Goal: Information Seeking & Learning: Learn about a topic

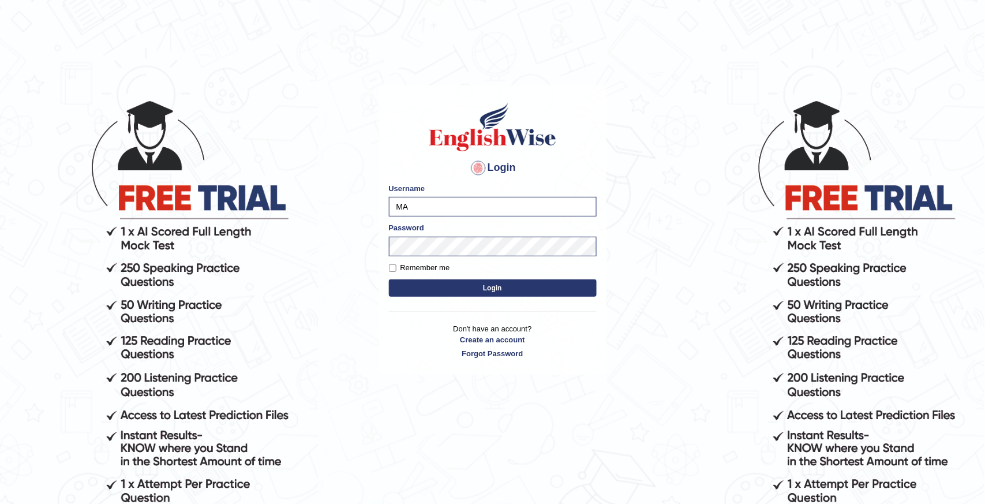
type input "M"
type input "deepika_online"
click at [477, 281] on button "Login" at bounding box center [493, 287] width 208 height 17
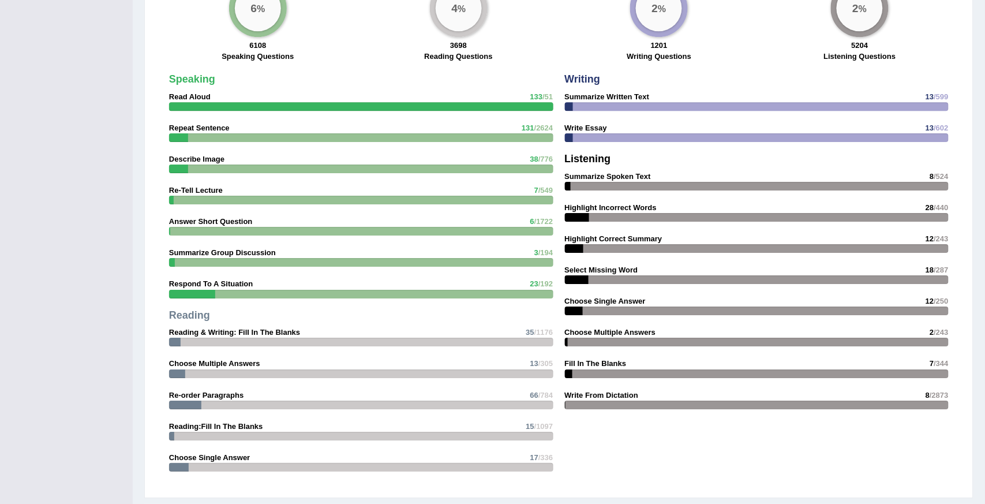
scroll to position [1567, 0]
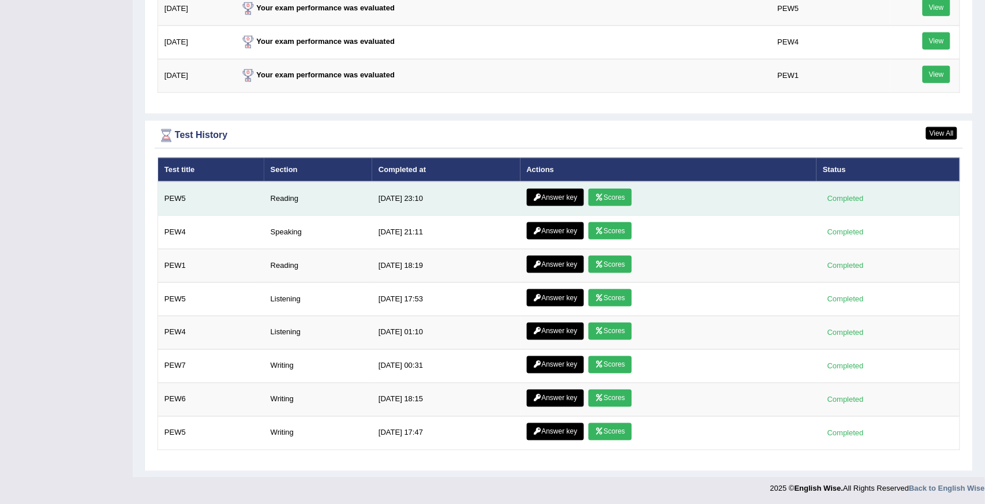
click at [598, 194] on icon at bounding box center [599, 197] width 9 height 7
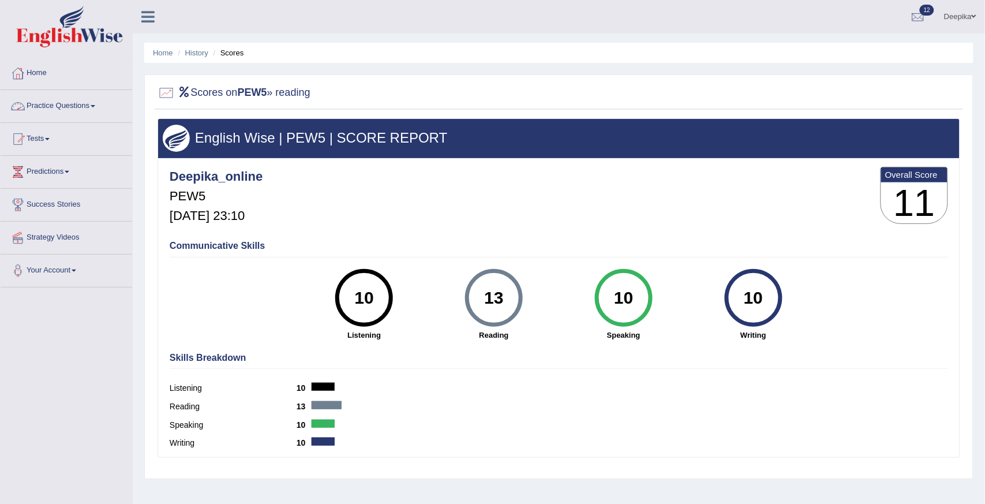
click at [95, 107] on span at bounding box center [93, 106] width 5 height 2
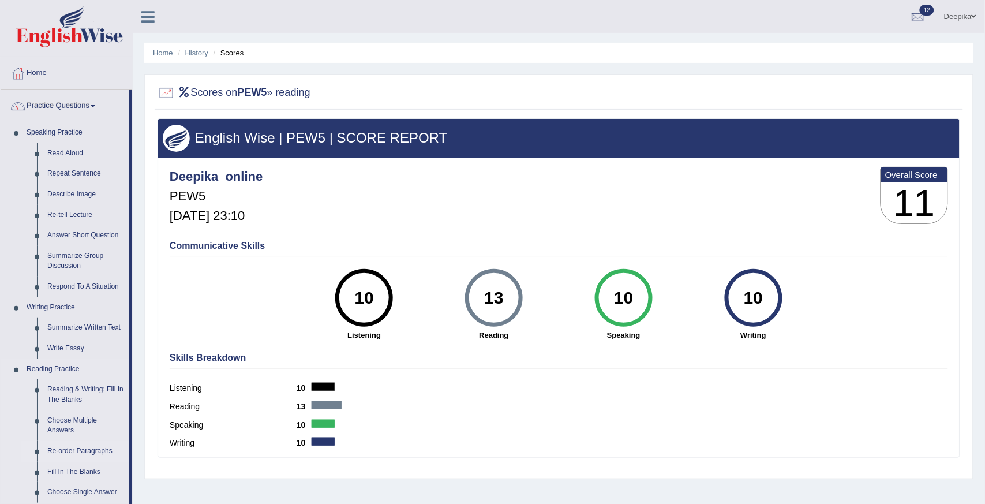
click at [70, 450] on link "Re-order Paragraphs" at bounding box center [85, 451] width 87 height 21
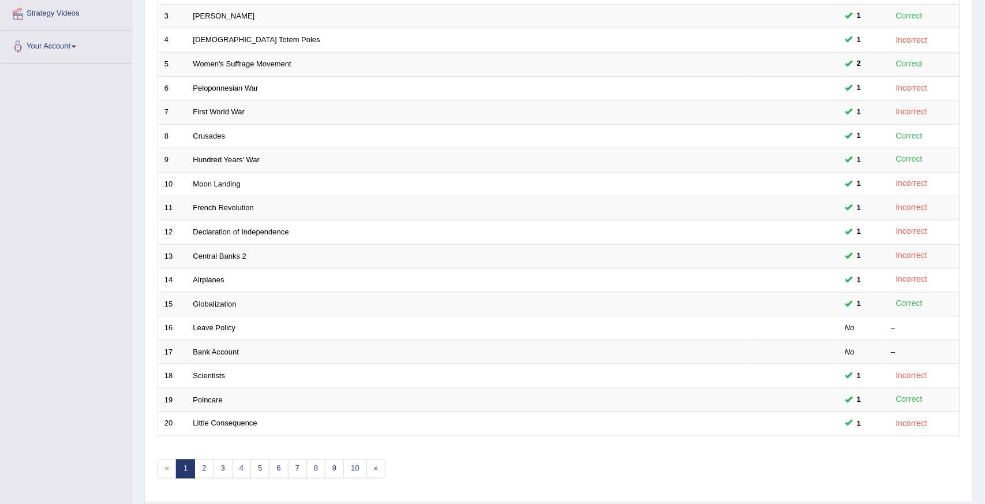
scroll to position [239, 0]
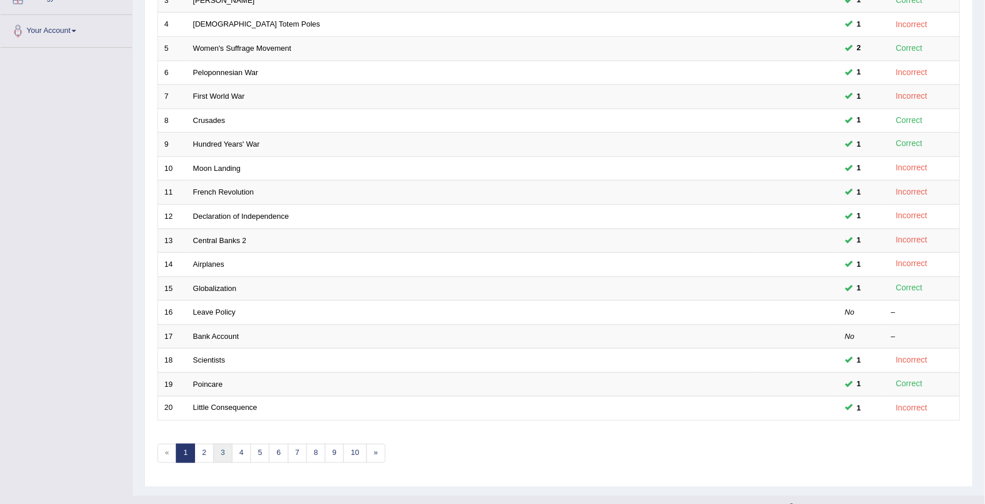
click at [223, 451] on link "3" at bounding box center [222, 453] width 19 height 19
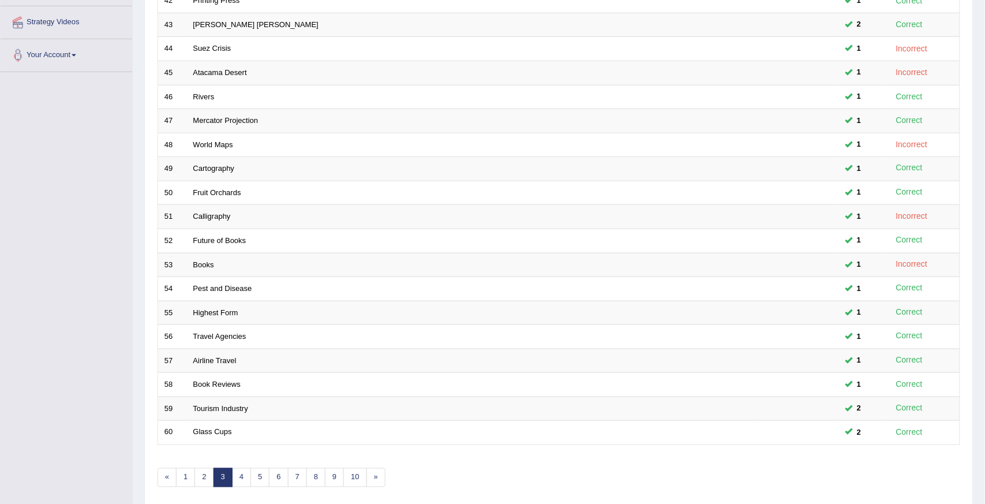
scroll to position [238, 0]
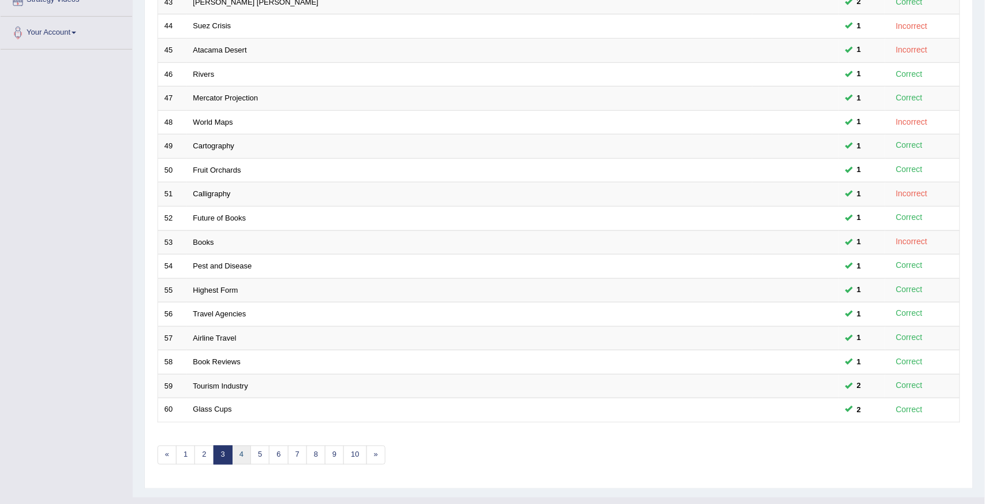
click at [242, 454] on link "4" at bounding box center [241, 454] width 19 height 19
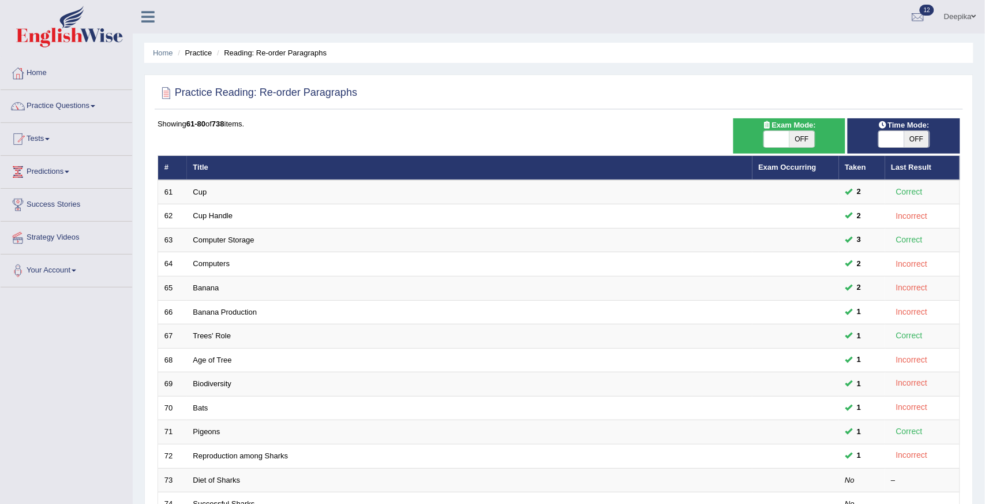
click at [984, 478] on div "Home Practice Reading: Re-order Paragraphs Practice Reading: Re-order Paragraph…" at bounding box center [559, 367] width 852 height 735
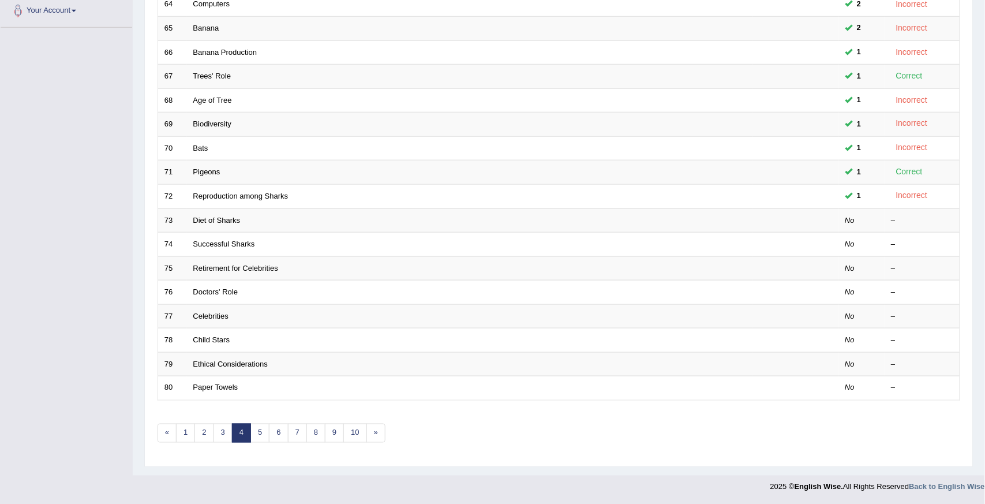
scroll to position [260, 0]
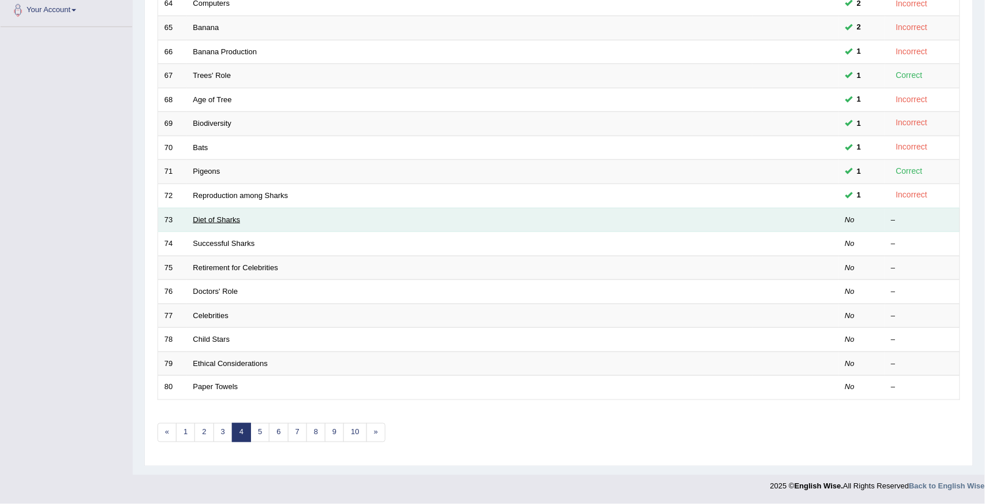
click at [202, 217] on link "Diet of Sharks" at bounding box center [216, 219] width 47 height 9
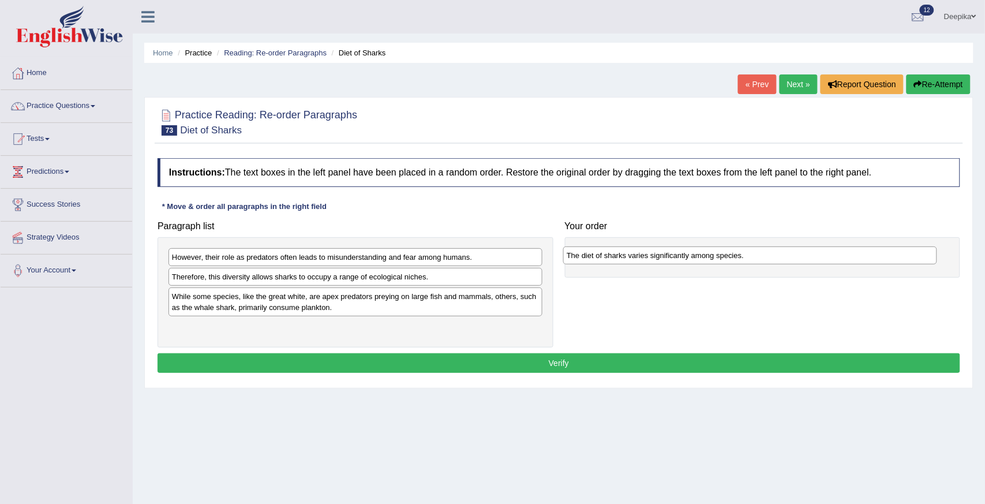
drag, startPoint x: 227, startPoint y: 258, endPoint x: 622, endPoint y: 256, distance: 394.5
click at [622, 256] on div "The diet of sharks varies significantly among species." at bounding box center [750, 255] width 374 height 18
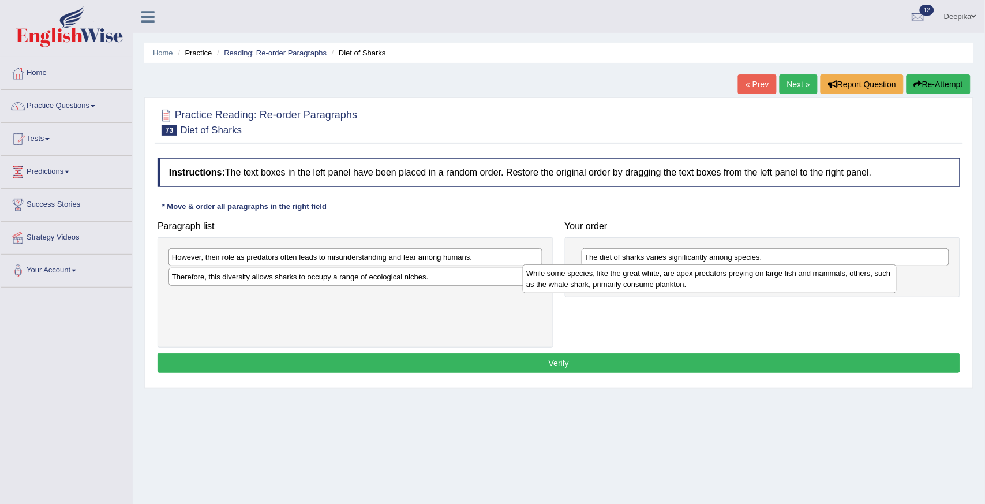
drag, startPoint x: 403, startPoint y: 299, endPoint x: 757, endPoint y: 275, distance: 354.9
click at [757, 275] on div "While some species, like the great white, are apex predators preying on large f…" at bounding box center [710, 278] width 374 height 29
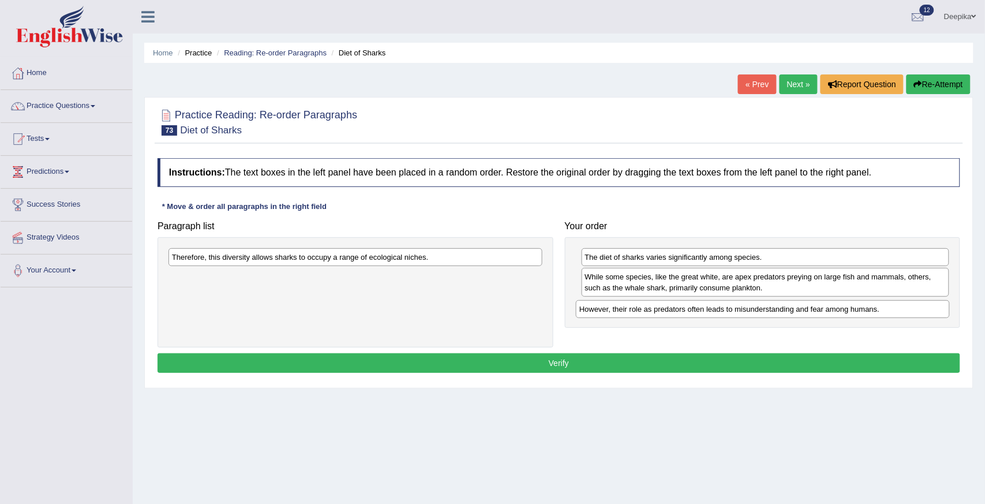
drag, startPoint x: 474, startPoint y: 260, endPoint x: 892, endPoint y: 309, distance: 421.1
click at [885, 311] on div "However, their role as predators often leads to misunderstanding and fear among…" at bounding box center [763, 309] width 374 height 18
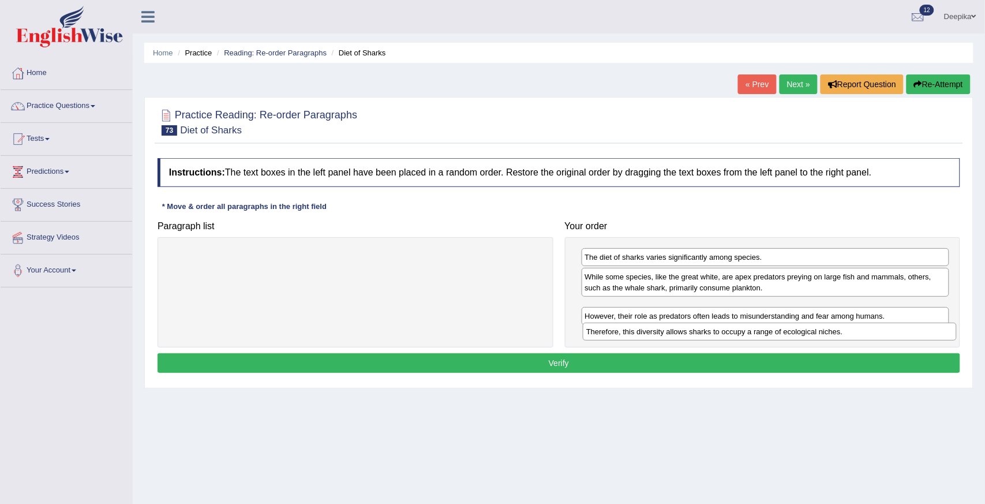
drag, startPoint x: 516, startPoint y: 255, endPoint x: 930, endPoint y: 329, distance: 420.7
click at [930, 329] on div "Therefore, this diversity allows sharks to occupy a range of ecological niches." at bounding box center [770, 331] width 374 height 18
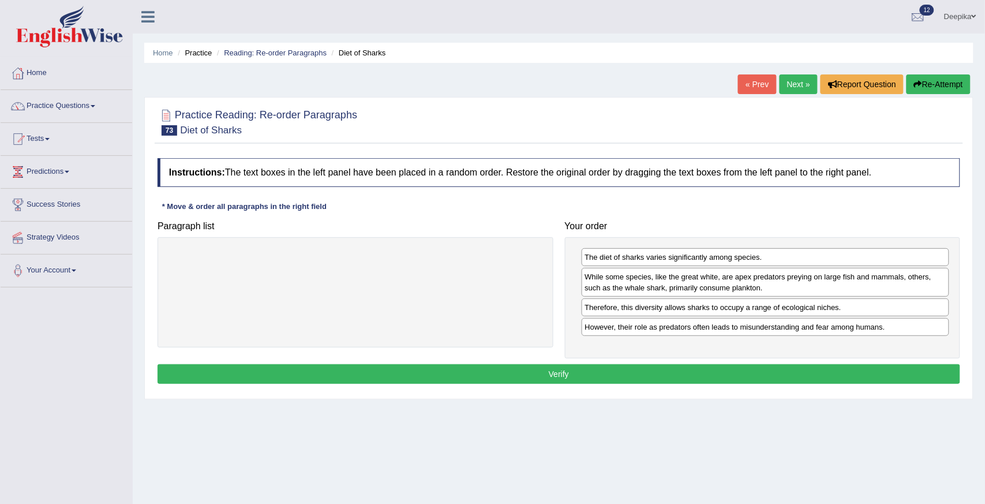
click at [929, 369] on button "Verify" at bounding box center [558, 374] width 802 height 20
click at [929, 369] on div "Home Practice Reading: Re-order Paragraphs Diet of Sharks « Prev Next » Report …" at bounding box center [564, 288] width 862 height 577
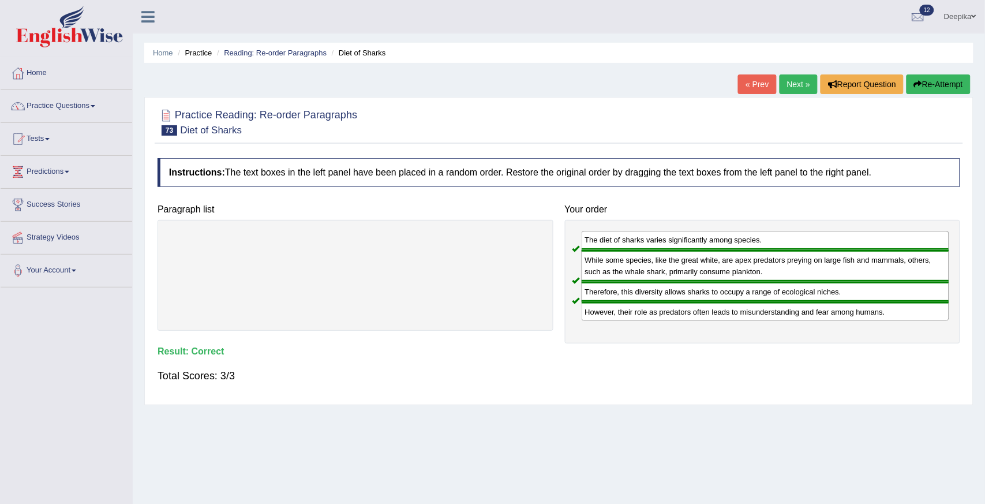
click at [803, 80] on link "Next »" at bounding box center [798, 84] width 38 height 20
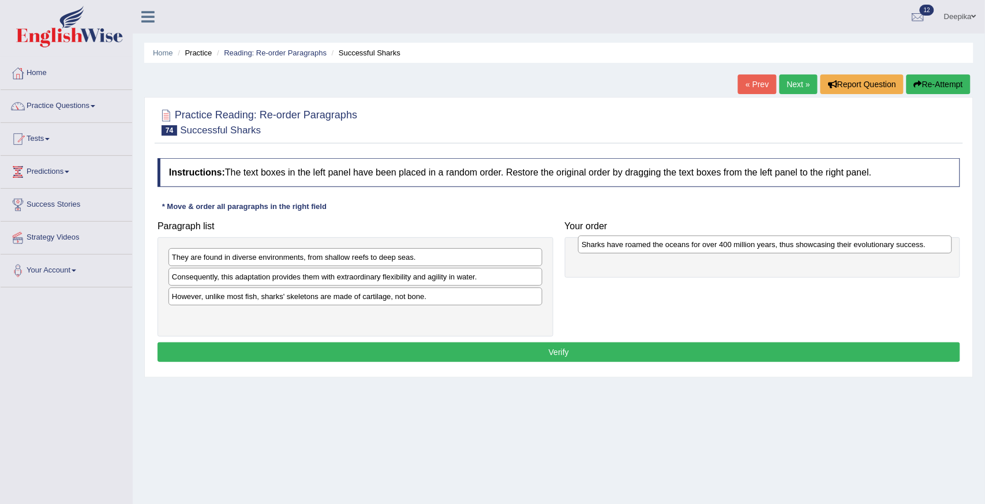
drag, startPoint x: 403, startPoint y: 293, endPoint x: 843, endPoint y: 234, distance: 444.6
click at [843, 235] on div "Sharks have roamed the oceans for over 400 million years, thus showcasing their…" at bounding box center [765, 244] width 374 height 18
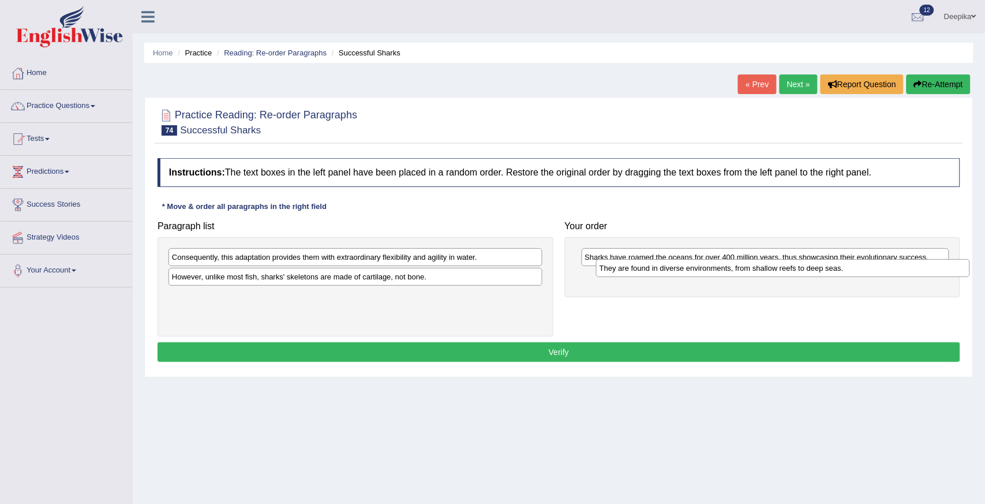
drag, startPoint x: 483, startPoint y: 251, endPoint x: 939, endPoint y: 262, distance: 456.3
click at [939, 262] on div "They are found in diverse environments, from shallow reefs to deep seas." at bounding box center [783, 268] width 374 height 18
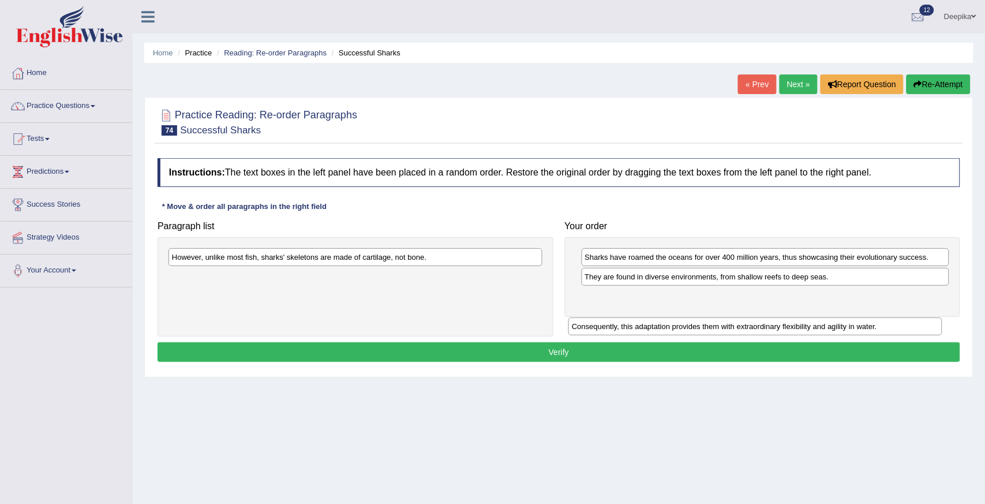
drag, startPoint x: 497, startPoint y: 261, endPoint x: 897, endPoint y: 331, distance: 406.3
click at [897, 331] on div "Consequently, this adaptation provides them with extraordinary flexibility and …" at bounding box center [755, 326] width 374 height 18
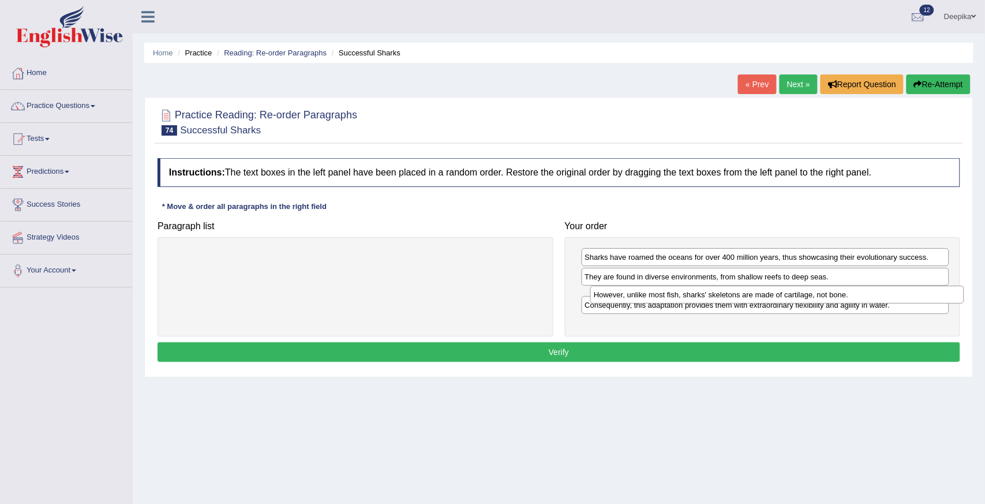
drag, startPoint x: 475, startPoint y: 260, endPoint x: 896, endPoint y: 297, distance: 423.3
click at [896, 297] on div "However, unlike most fish, sharks' skeletons are made of cartilage, not bone." at bounding box center [777, 294] width 374 height 18
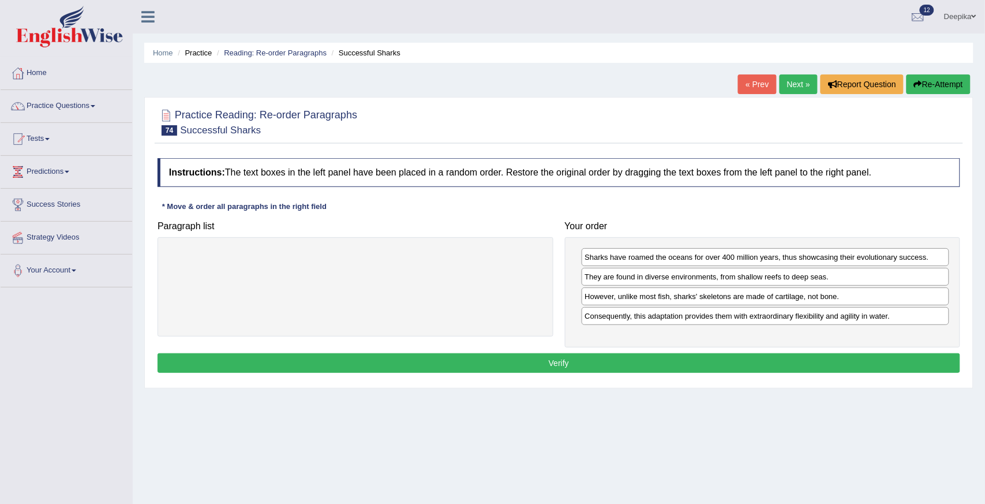
click at [885, 358] on button "Verify" at bounding box center [558, 363] width 802 height 20
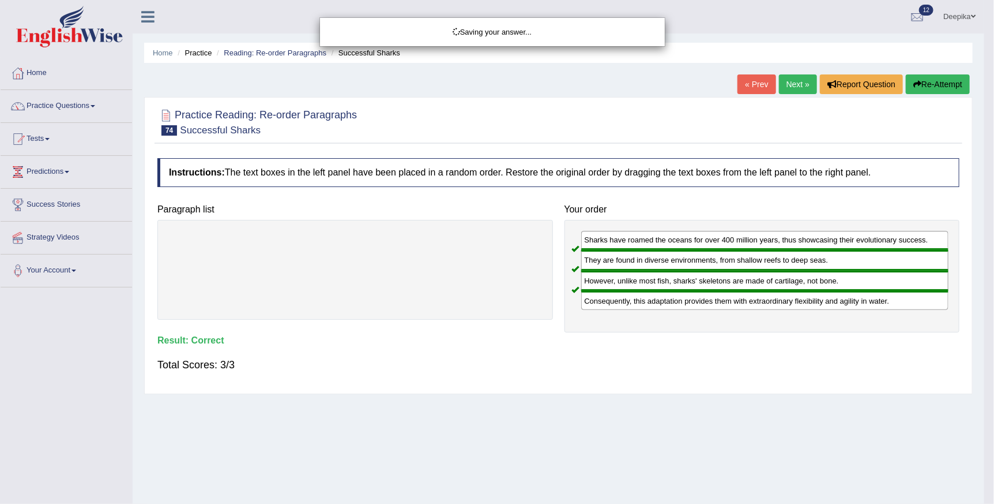
click at [885, 358] on div "Saving your answer..." at bounding box center [497, 252] width 994 height 504
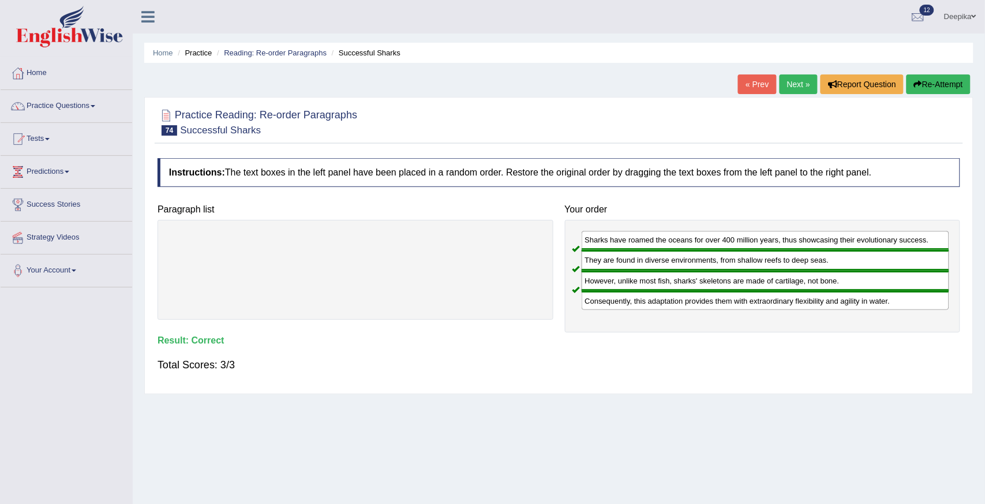
click at [798, 75] on link "Next »" at bounding box center [798, 84] width 38 height 20
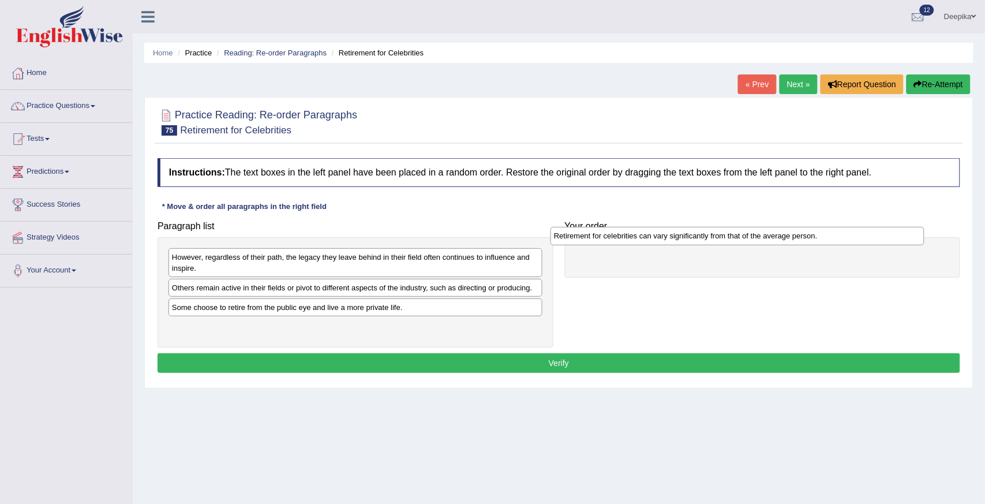
drag, startPoint x: 288, startPoint y: 291, endPoint x: 670, endPoint y: 239, distance: 385.3
click at [670, 239] on div "Retirement for celebrities can vary significantly from that of the average pers…" at bounding box center [737, 236] width 374 height 18
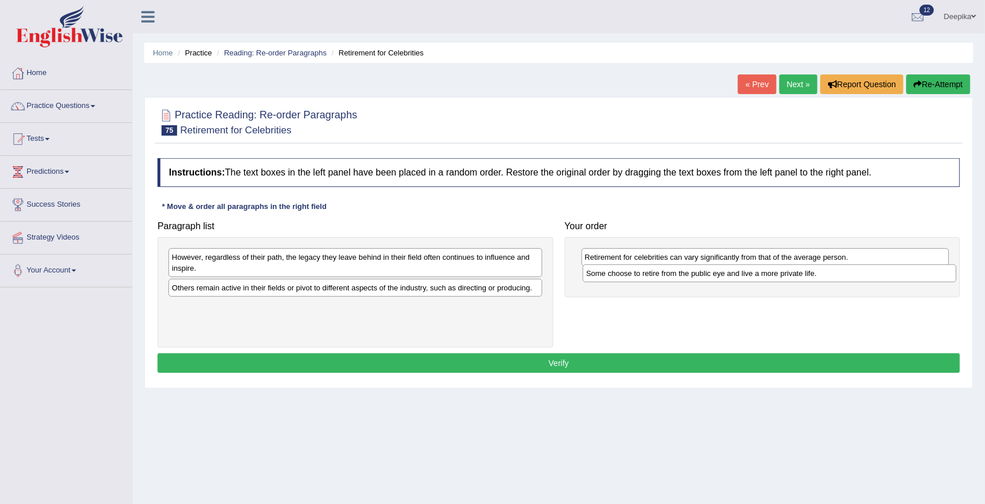
drag, startPoint x: 384, startPoint y: 313, endPoint x: 821, endPoint y: 281, distance: 437.7
click at [821, 281] on div "Some choose to retire from the public eye and live a more private life." at bounding box center [770, 273] width 374 height 18
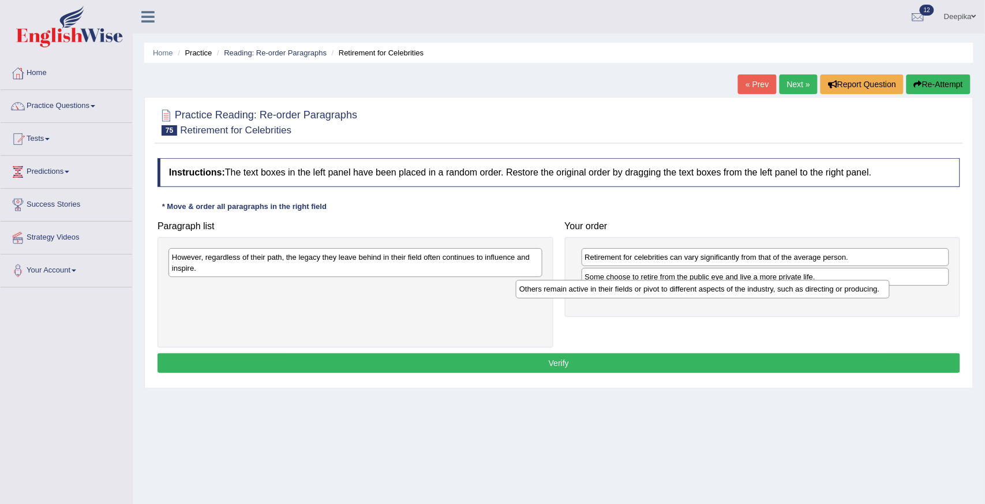
drag, startPoint x: 493, startPoint y: 295, endPoint x: 895, endPoint y: 296, distance: 402.0
click at [889, 296] on div "Others remain active in their fields or pivot to different aspects of the indus…" at bounding box center [703, 289] width 374 height 18
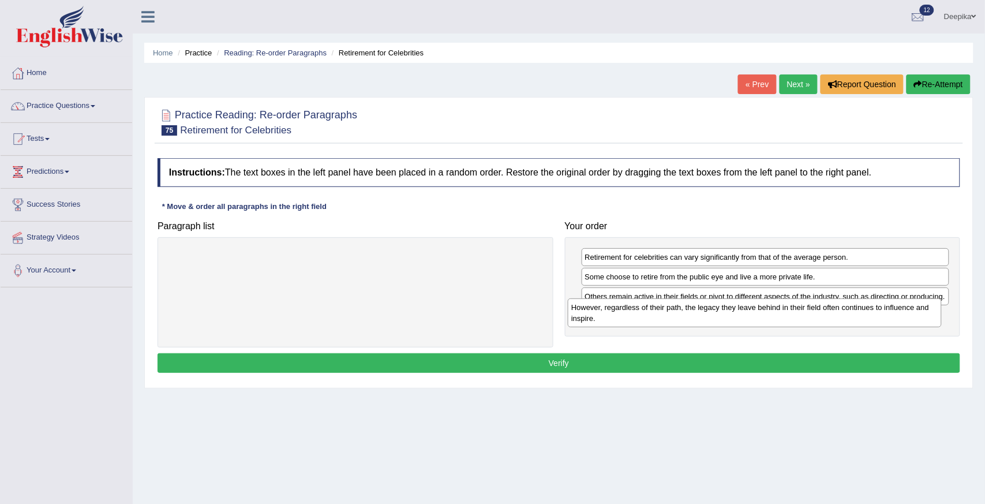
drag, startPoint x: 489, startPoint y: 262, endPoint x: 895, endPoint y: 317, distance: 409.2
click at [895, 317] on div "However, regardless of their path, the legacy they leave behind in their field …" at bounding box center [755, 312] width 374 height 29
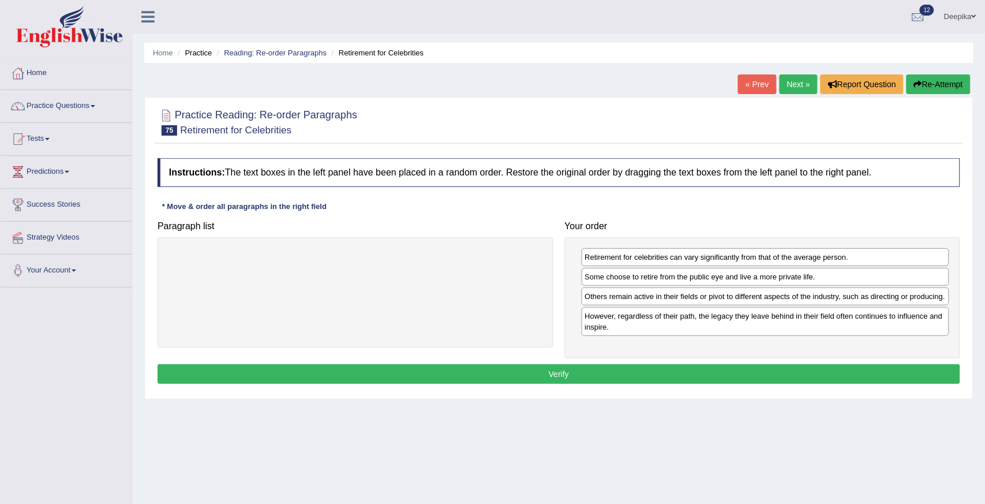
click at [863, 381] on button "Verify" at bounding box center [558, 374] width 802 height 20
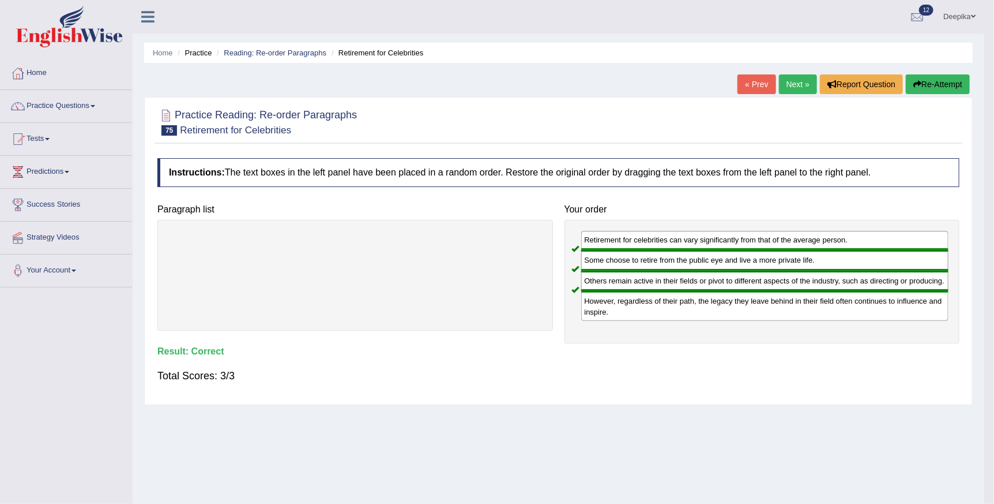
click at [863, 381] on body "Toggle navigation Home Practice Questions Speaking Practice Read Aloud Repeat S…" at bounding box center [497, 252] width 994 height 504
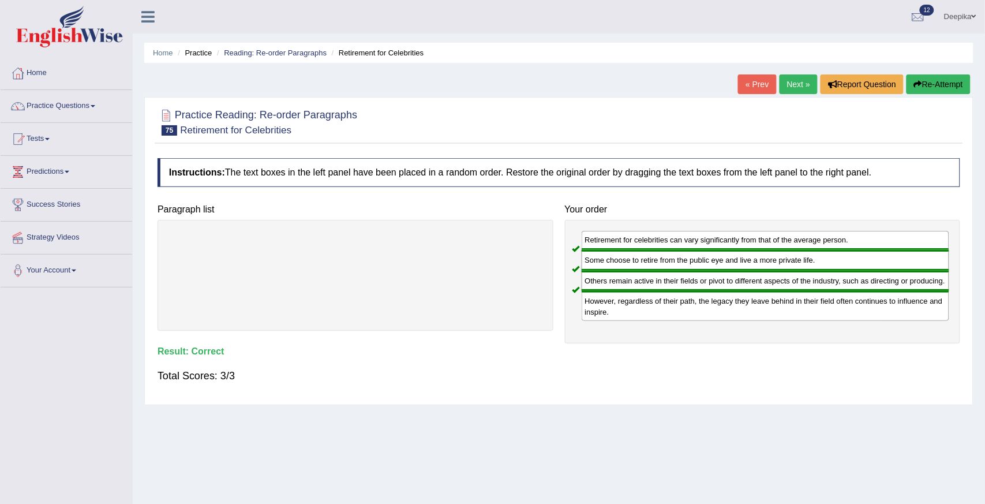
click at [797, 84] on link "Next »" at bounding box center [798, 84] width 38 height 20
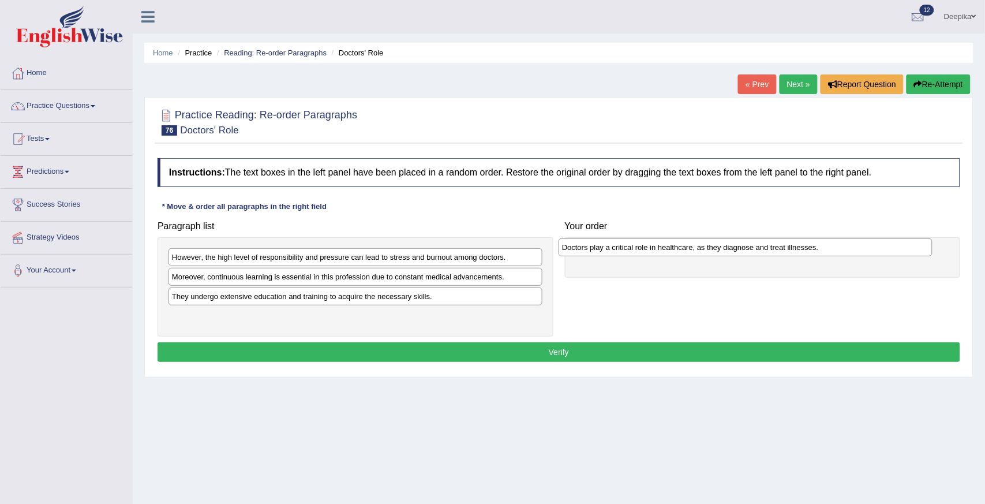
drag, startPoint x: 425, startPoint y: 299, endPoint x: 842, endPoint y: 249, distance: 419.9
click at [835, 249] on div "Doctors play a critical role in healthcare, as they diagnose and treat illnesse…" at bounding box center [745, 247] width 374 height 18
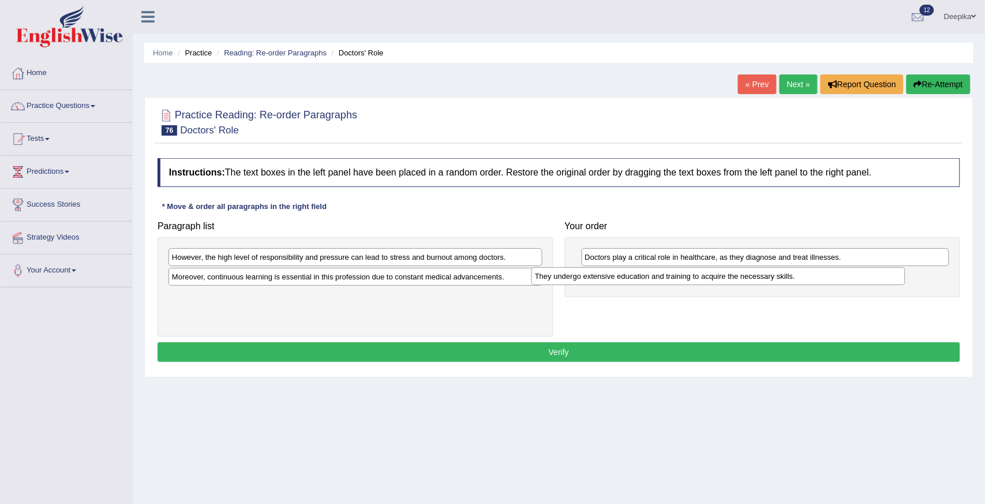
drag, startPoint x: 511, startPoint y: 299, endPoint x: 942, endPoint y: 277, distance: 431.9
click at [905, 278] on div "They undergo extensive education and training to acquire the necessary skills." at bounding box center [718, 276] width 374 height 18
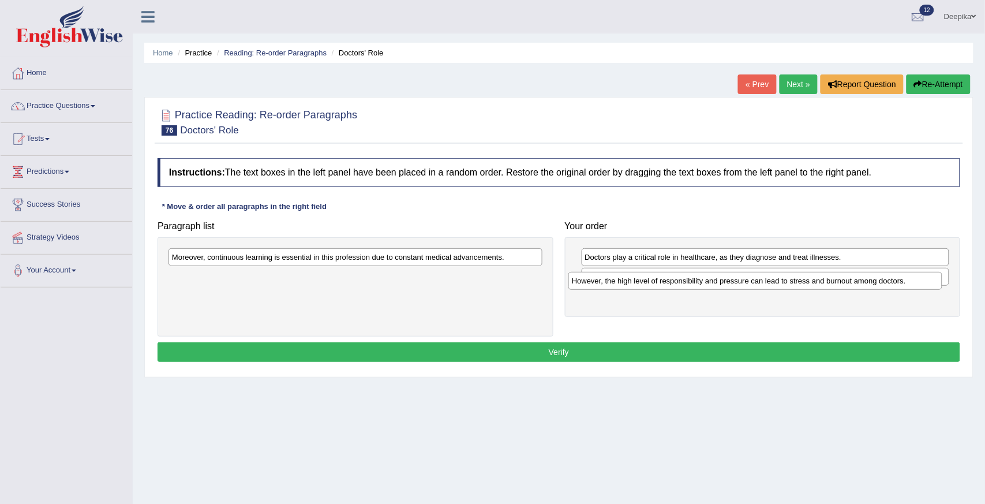
drag, startPoint x: 502, startPoint y: 262, endPoint x: 901, endPoint y: 295, distance: 401.1
click at [901, 287] on div "However, the high level of responsibility and pressure can lead to stress and b…" at bounding box center [755, 281] width 374 height 18
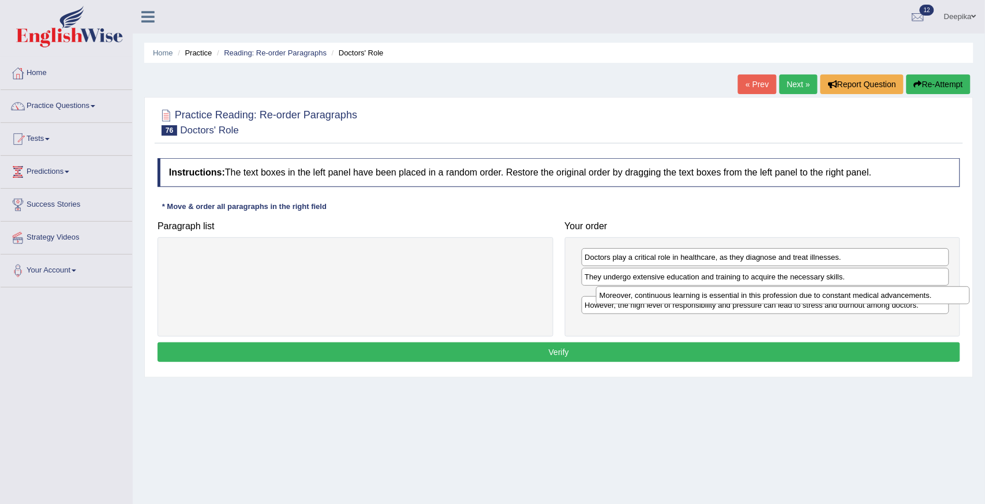
drag, startPoint x: 477, startPoint y: 263, endPoint x: 904, endPoint y: 301, distance: 429.1
click at [904, 301] on div "Moreover, continuous learning is essential in this profession due to constant m…" at bounding box center [783, 295] width 374 height 18
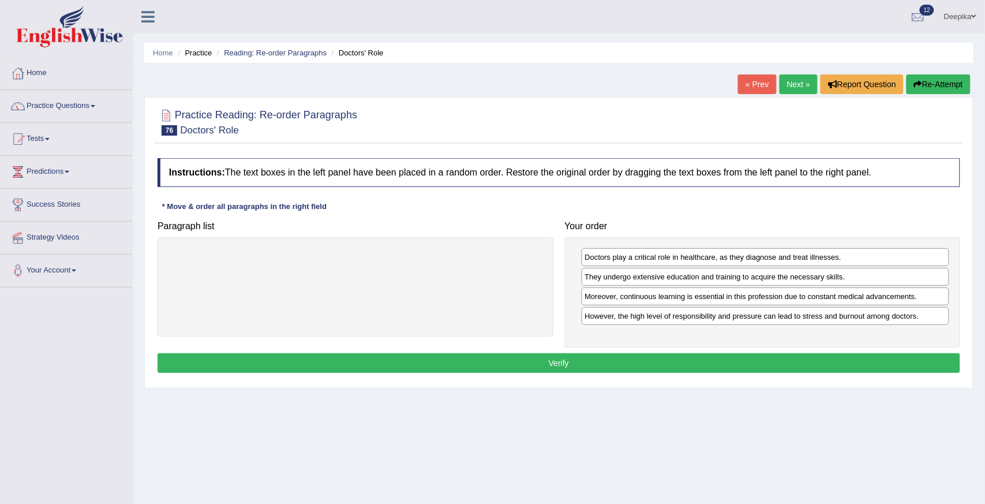
click at [873, 360] on button "Verify" at bounding box center [558, 363] width 802 height 20
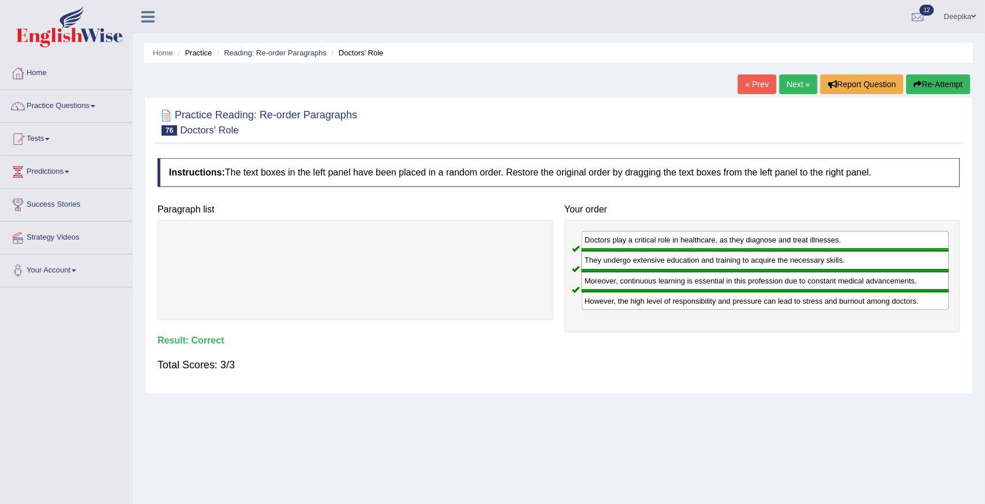
click at [794, 84] on link "Next »" at bounding box center [798, 84] width 38 height 20
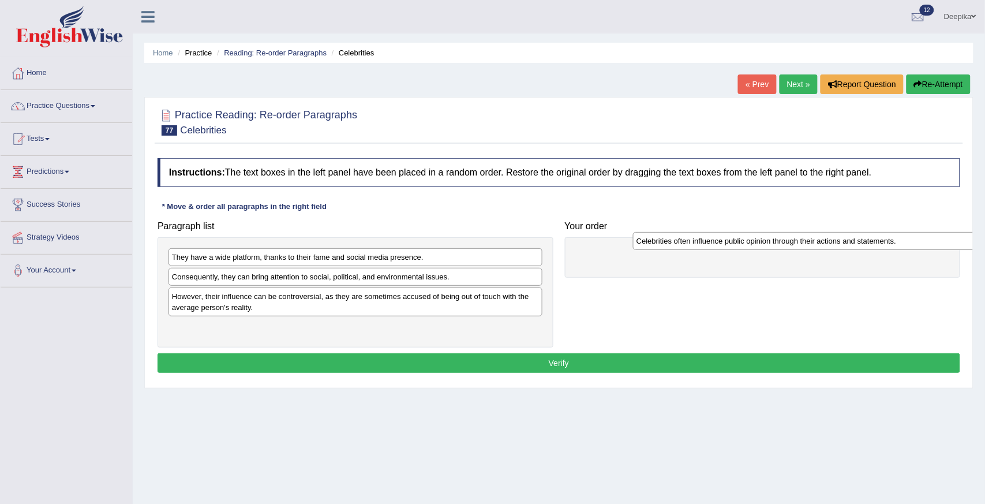
drag, startPoint x: 388, startPoint y: 333, endPoint x: 852, endPoint y: 247, distance: 472.3
click at [852, 247] on div "Celebrities often influence public opinion through their actions and statements." at bounding box center [820, 241] width 374 height 18
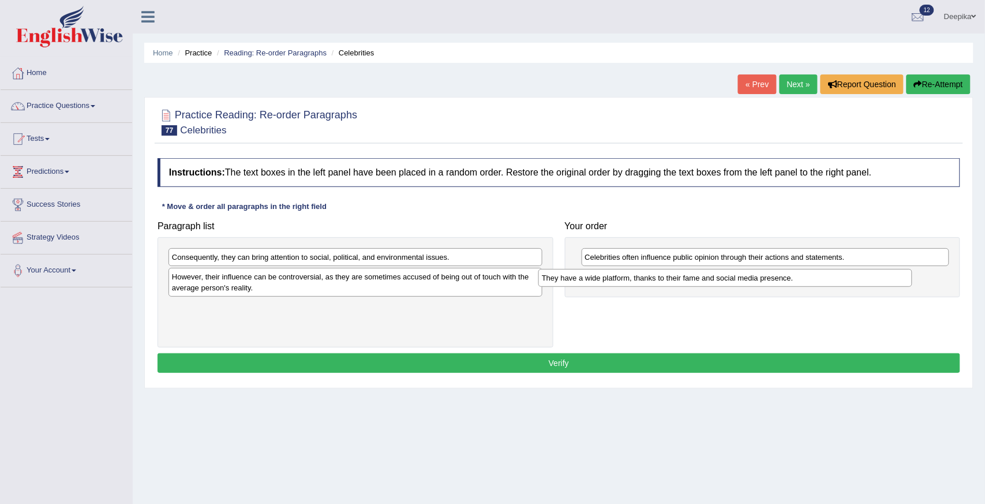
drag, startPoint x: 487, startPoint y: 251, endPoint x: 949, endPoint y: 273, distance: 462.5
click at [912, 273] on div "They have a wide platform, thanks to their fame and social media presence." at bounding box center [725, 278] width 374 height 18
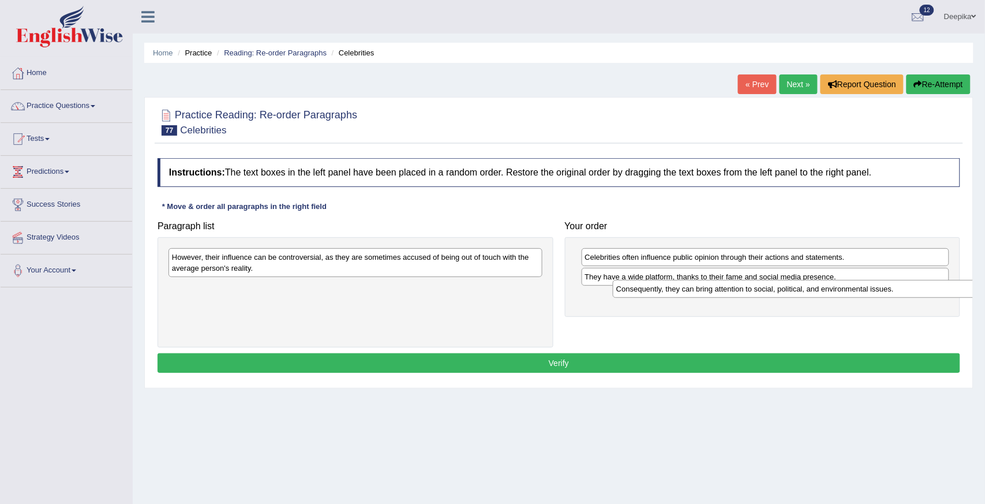
drag, startPoint x: 464, startPoint y: 263, endPoint x: 914, endPoint y: 299, distance: 451.3
click at [914, 298] on div "Consequently, they can bring attention to social, political, and environmental …" at bounding box center [800, 289] width 374 height 18
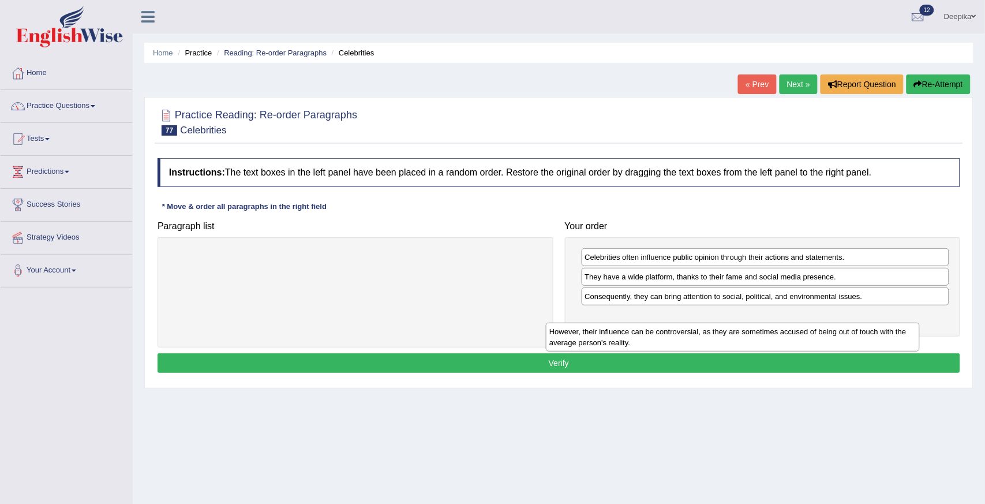
drag, startPoint x: 517, startPoint y: 253, endPoint x: 925, endPoint y: 325, distance: 414.2
click at [919, 325] on div "However, their influence can be controversial, as they are sometimes accused of…" at bounding box center [733, 336] width 374 height 29
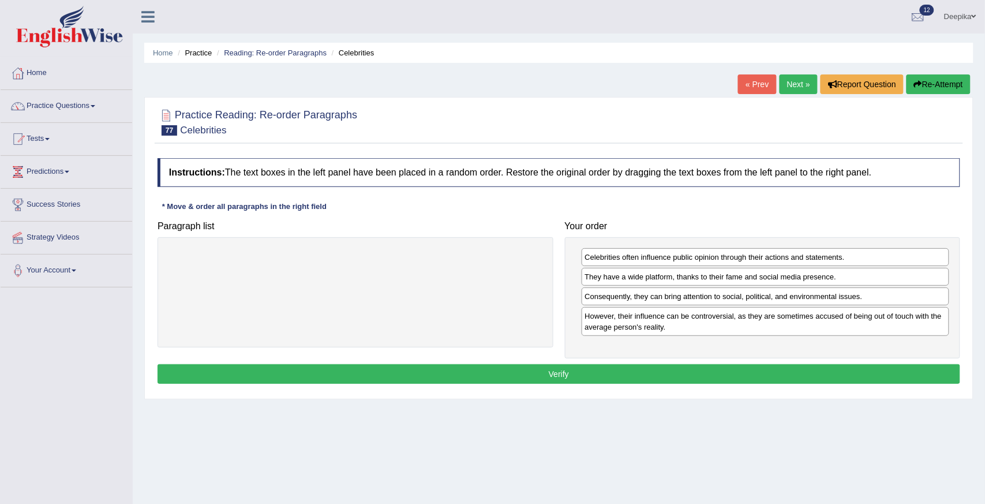
click at [882, 377] on button "Verify" at bounding box center [558, 374] width 802 height 20
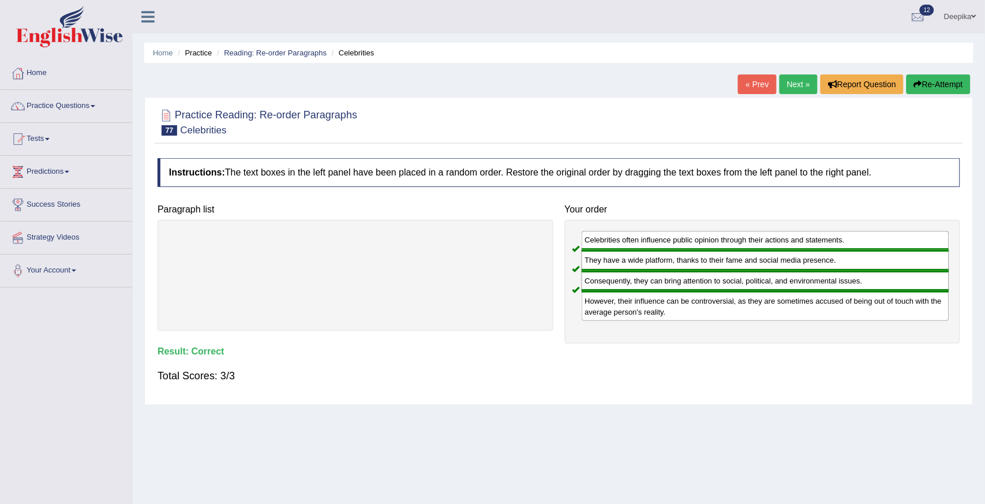
click at [803, 88] on link "Next »" at bounding box center [798, 84] width 38 height 20
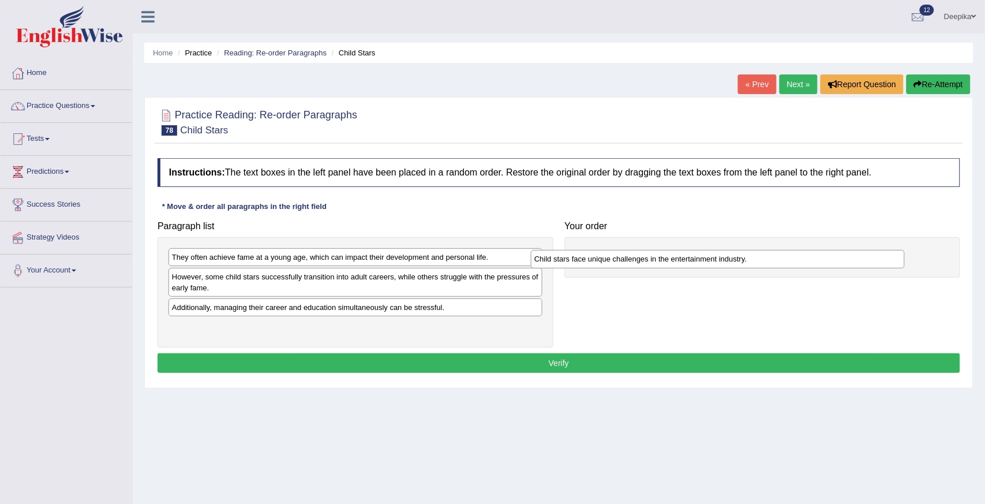
drag, startPoint x: 404, startPoint y: 272, endPoint x: 854, endPoint y: 235, distance: 451.4
click at [805, 250] on div "Child stars face unique challenges in the entertainment industry." at bounding box center [718, 259] width 374 height 18
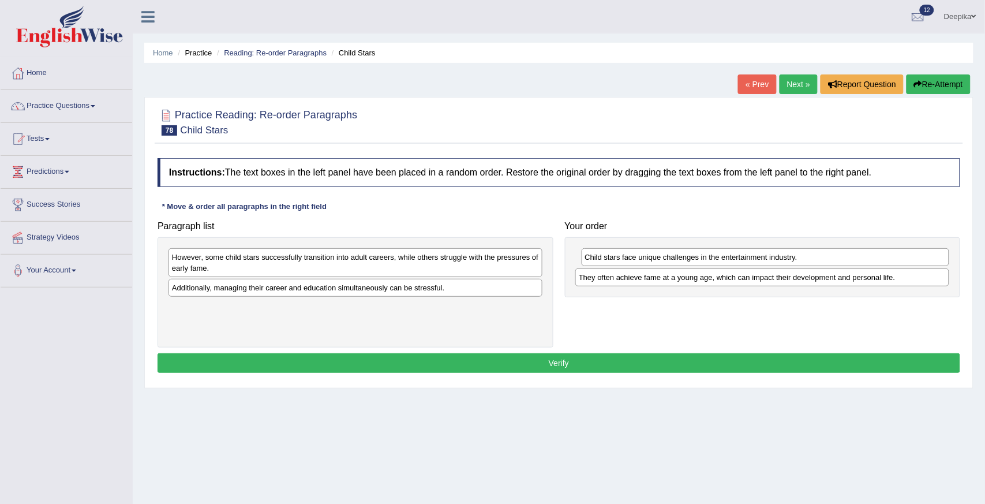
drag, startPoint x: 476, startPoint y: 255, endPoint x: 891, endPoint y: 279, distance: 414.8
click at [891, 279] on div "They often achieve fame at a young age, which can impact their development and …" at bounding box center [762, 277] width 374 height 18
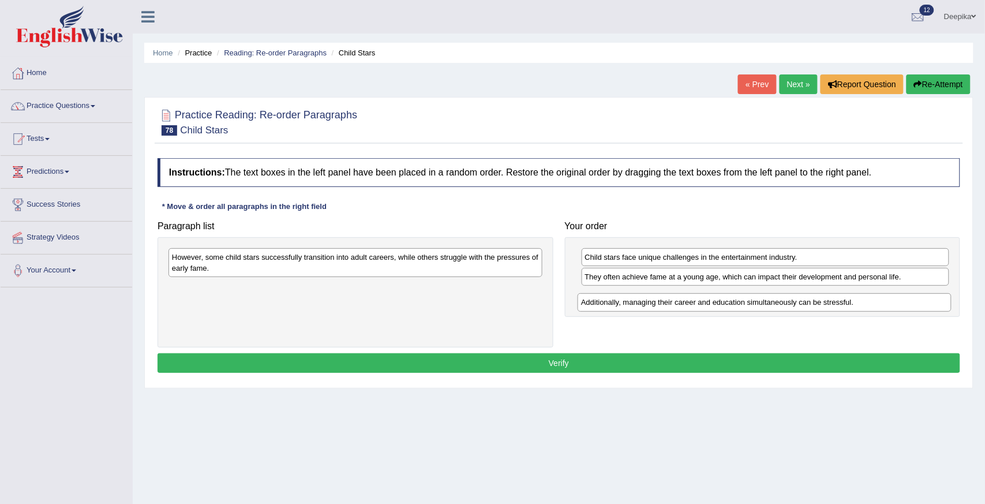
drag, startPoint x: 504, startPoint y: 286, endPoint x: 941, endPoint y: 303, distance: 437.5
click at [931, 303] on div "Additionally, managing their career and education simultaneously can be stressf…" at bounding box center [764, 302] width 374 height 18
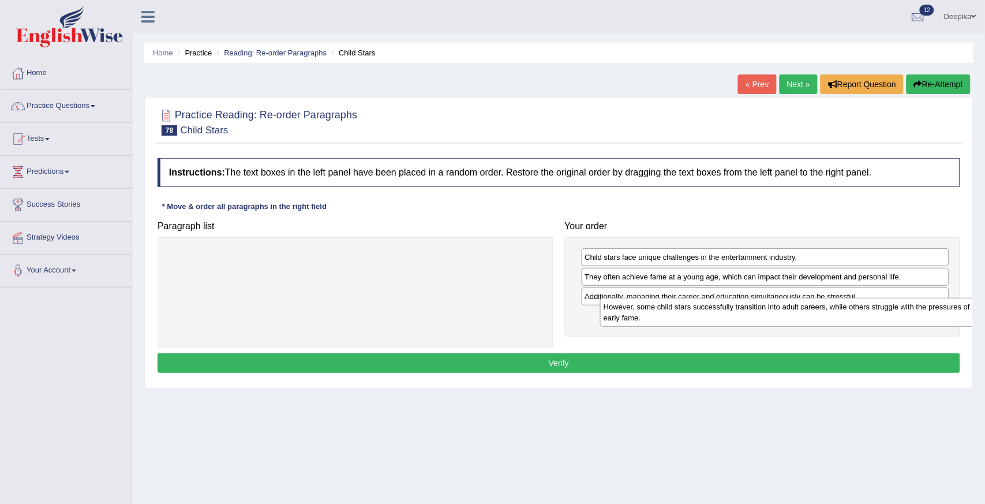
drag, startPoint x: 512, startPoint y: 268, endPoint x: 953, endPoint y: 319, distance: 444.2
click at [950, 318] on div "However, some child stars successfully transition into adult careers, while oth…" at bounding box center [787, 312] width 374 height 29
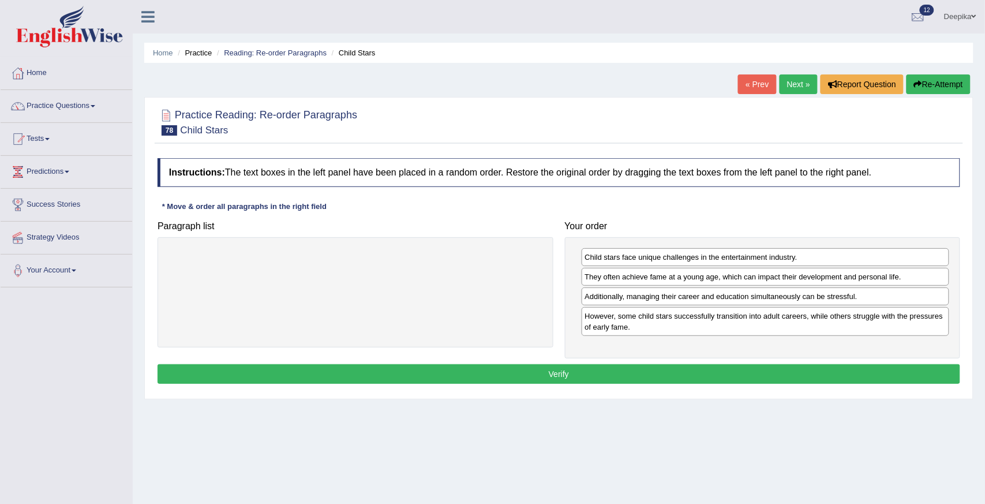
click at [880, 373] on button "Verify" at bounding box center [558, 374] width 802 height 20
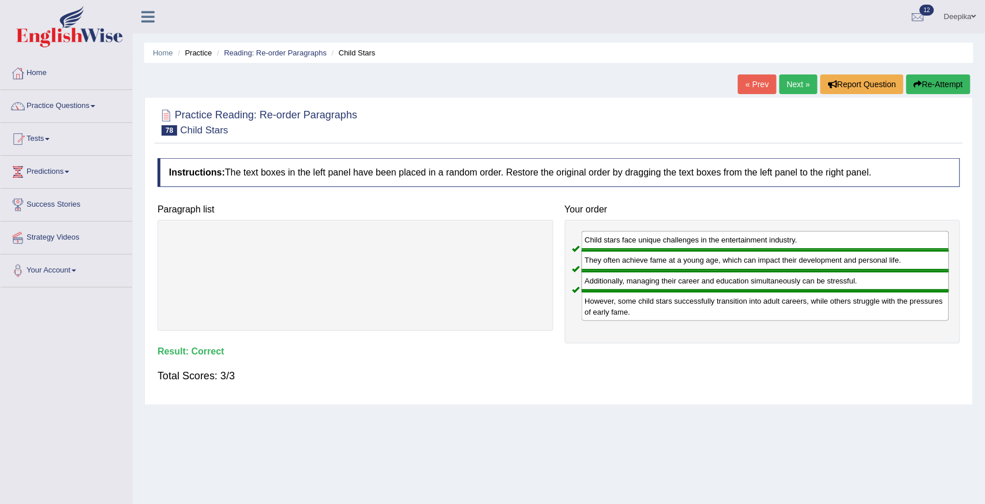
click at [797, 82] on link "Next »" at bounding box center [798, 84] width 38 height 20
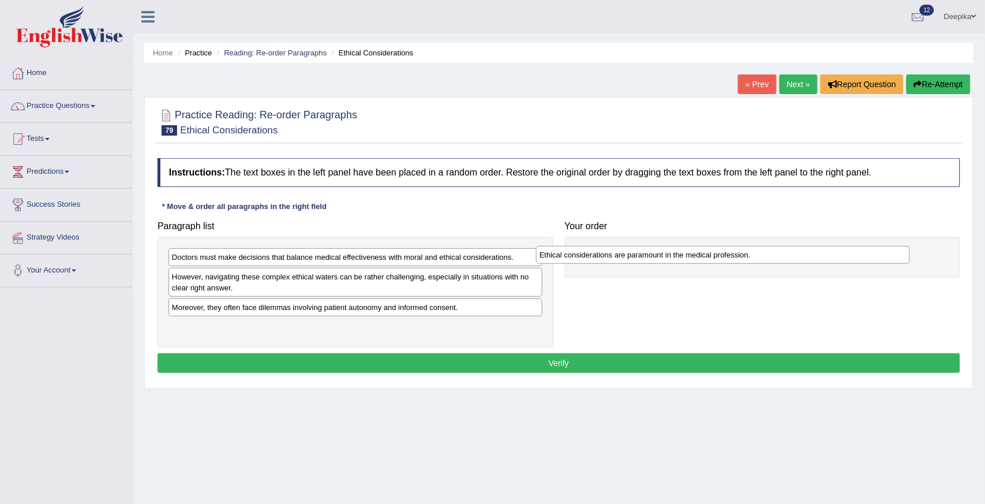
drag, startPoint x: 434, startPoint y: 305, endPoint x: 846, endPoint y: 252, distance: 415.1
click at [829, 252] on div "Ethical considerations are paramount in the medical profession." at bounding box center [723, 255] width 374 height 18
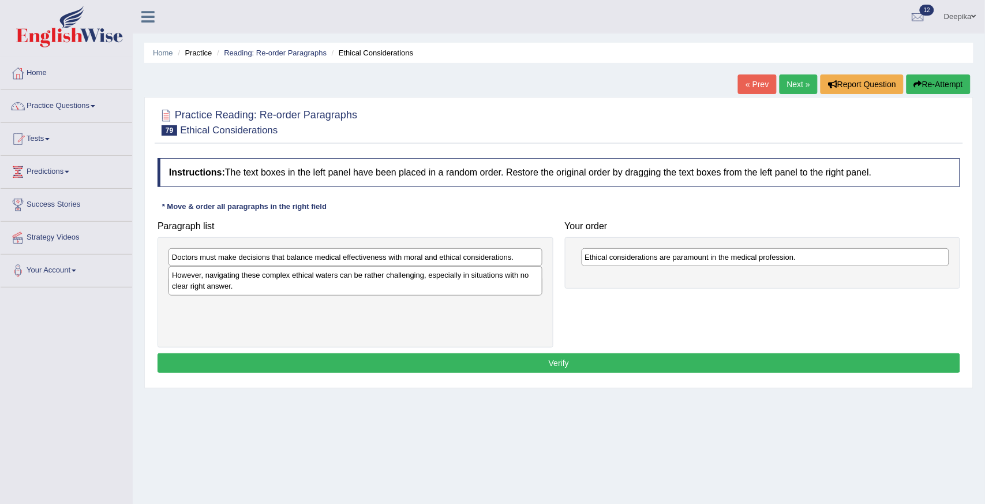
click at [424, 266] on div "However, navigating these complex ethical waters can be rather challenging, esp…" at bounding box center [355, 280] width 374 height 29
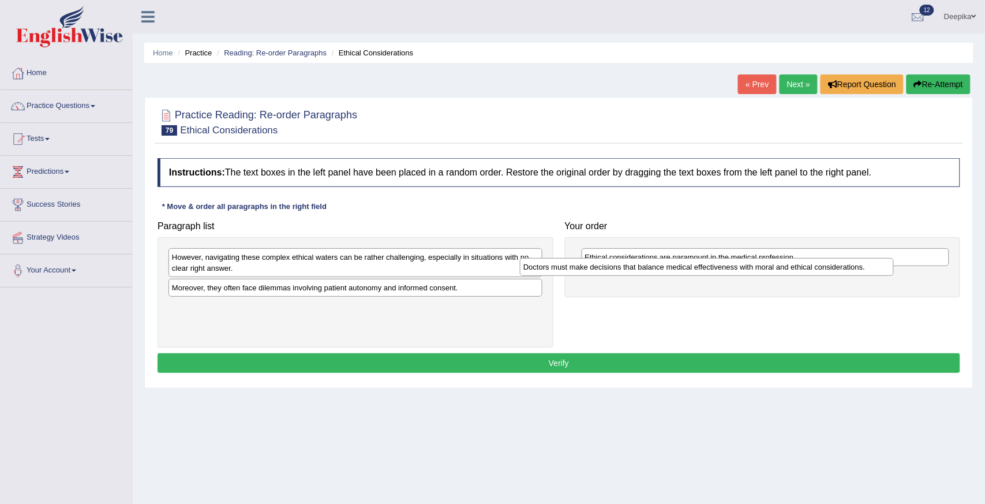
drag, startPoint x: 428, startPoint y: 260, endPoint x: 788, endPoint y: 279, distance: 361.0
click at [786, 276] on div "Doctors must make decisions that balance medical effectiveness with moral and e…" at bounding box center [707, 267] width 374 height 18
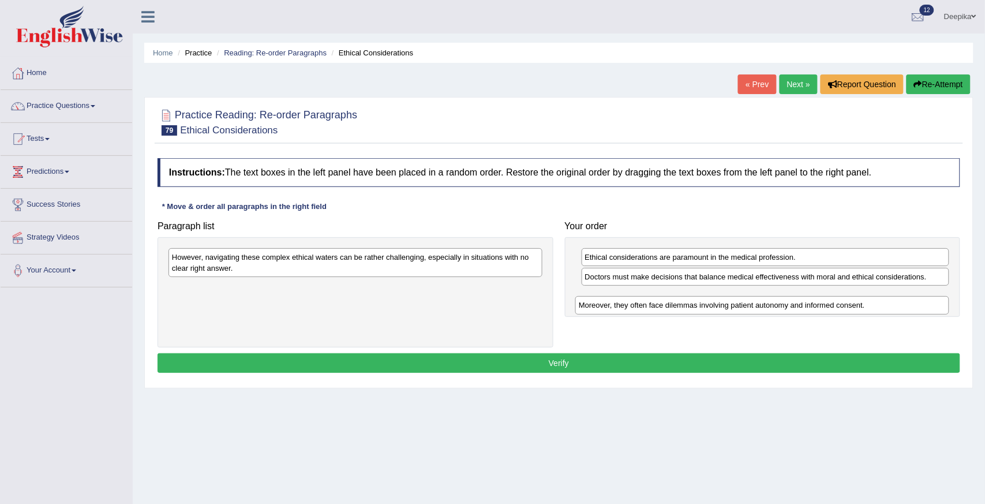
drag, startPoint x: 461, startPoint y: 286, endPoint x: 868, endPoint y: 303, distance: 407.0
click at [868, 303] on div "Moreover, they often face dilemmas involving patient autonomy and informed cons…" at bounding box center [762, 305] width 374 height 18
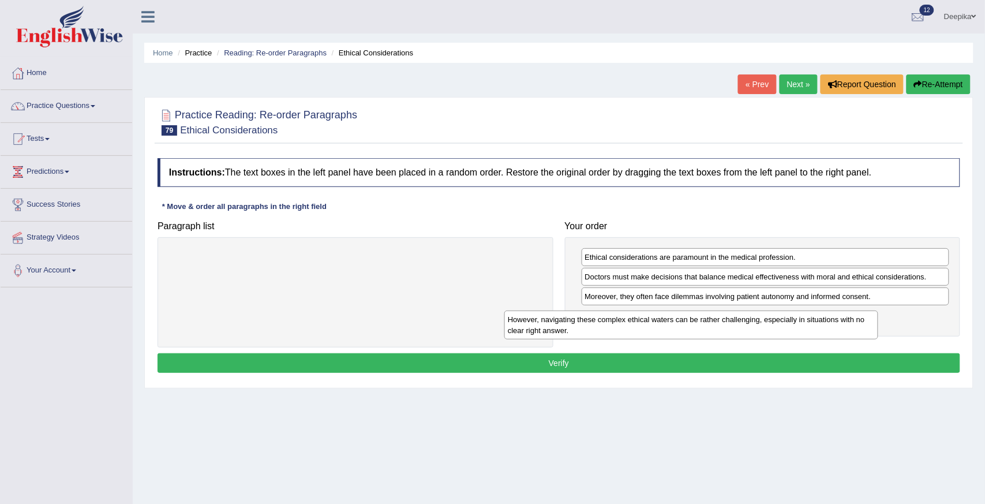
drag, startPoint x: 460, startPoint y: 258, endPoint x: 833, endPoint y: 314, distance: 376.9
click at [823, 315] on div "However, navigating these complex ethical waters can be rather challenging, esp…" at bounding box center [691, 324] width 374 height 29
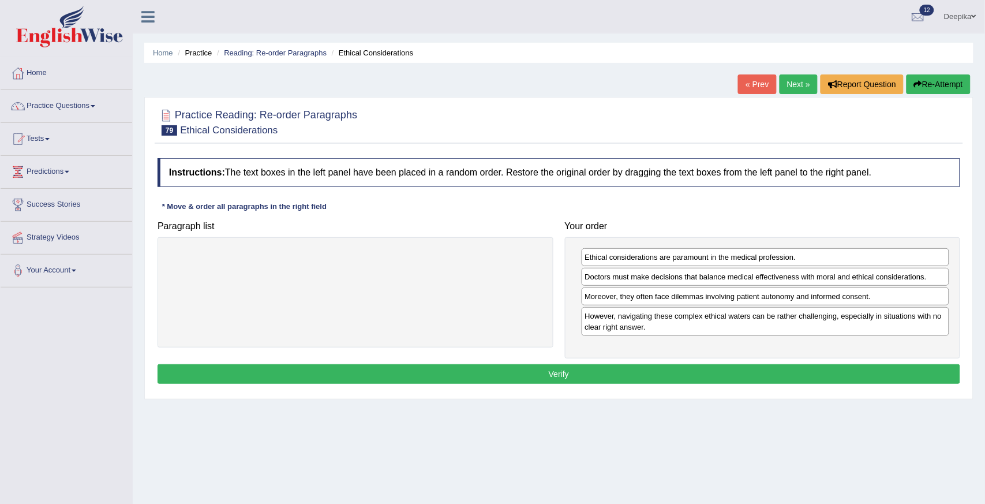
click at [803, 381] on button "Verify" at bounding box center [558, 374] width 802 height 20
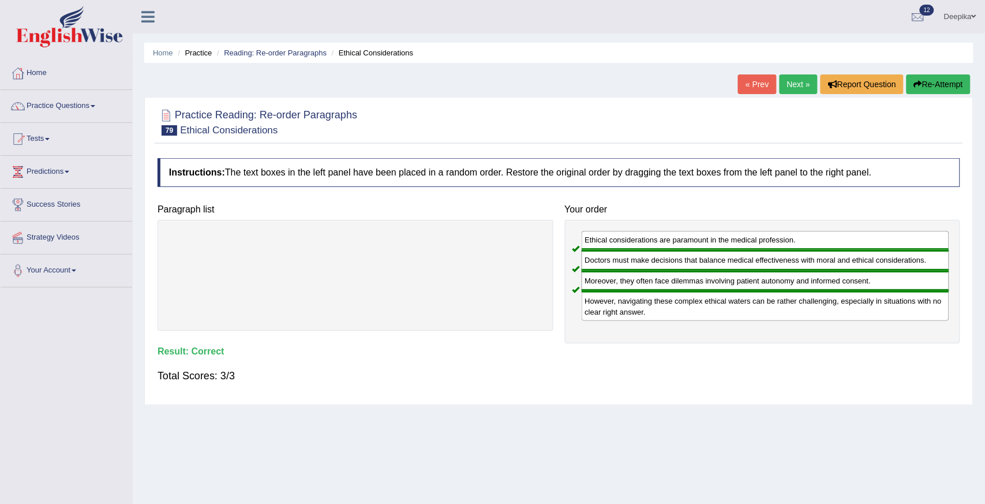
click at [804, 75] on link "Next »" at bounding box center [798, 84] width 38 height 20
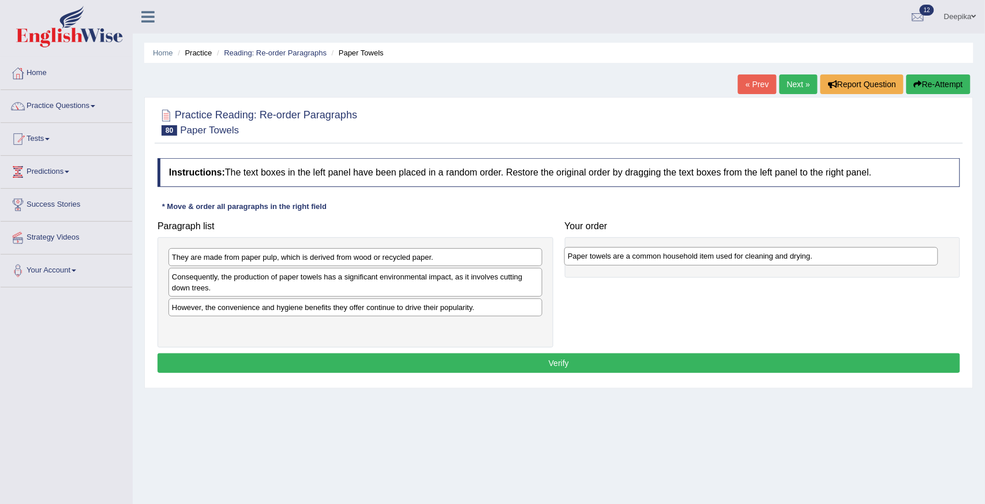
drag, startPoint x: 472, startPoint y: 283, endPoint x: 910, endPoint y: 256, distance: 439.1
click at [874, 262] on div "Paper towels are a common household item used for cleaning and drying." at bounding box center [751, 256] width 374 height 18
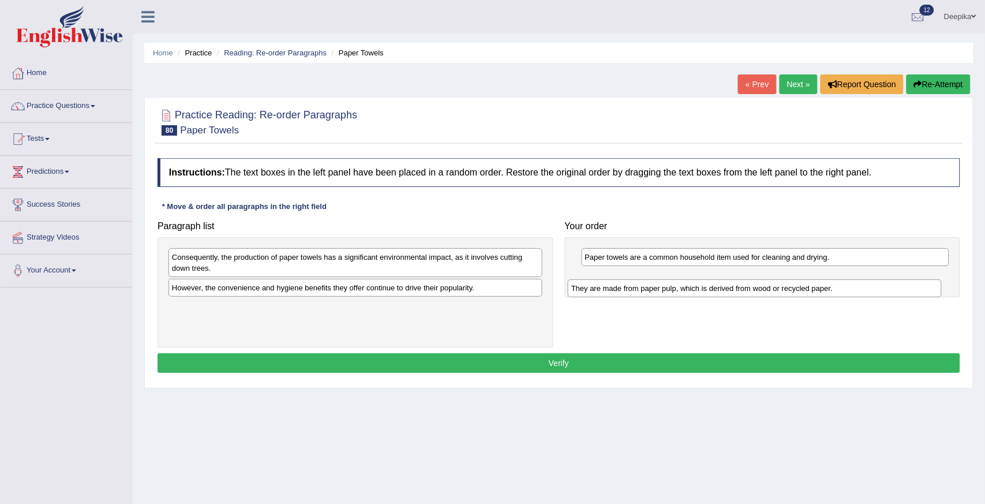
drag, startPoint x: 415, startPoint y: 256, endPoint x: 814, endPoint y: 287, distance: 400.3
click at [814, 287] on div "They are made from paper pulp, which is derived from wood or recycled paper." at bounding box center [755, 288] width 374 height 18
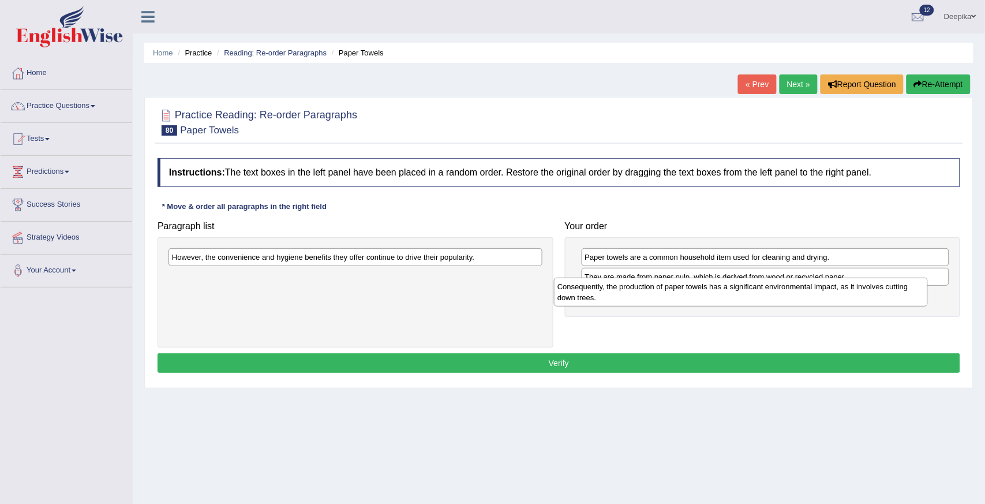
drag, startPoint x: 499, startPoint y: 260, endPoint x: 916, endPoint y: 307, distance: 419.0
click at [914, 304] on div "Consequently, the production of paper towels has a significant environmental im…" at bounding box center [741, 291] width 374 height 29
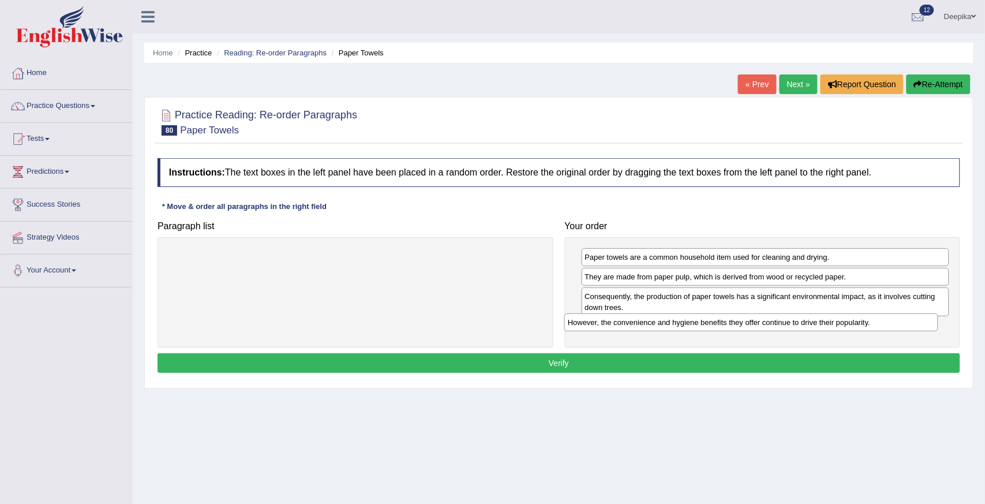
drag, startPoint x: 464, startPoint y: 255, endPoint x: 896, endPoint y: 329, distance: 438.4
click at [896, 329] on div "However, the convenience and hygiene benefits they offer continue to drive thei…" at bounding box center [751, 322] width 374 height 18
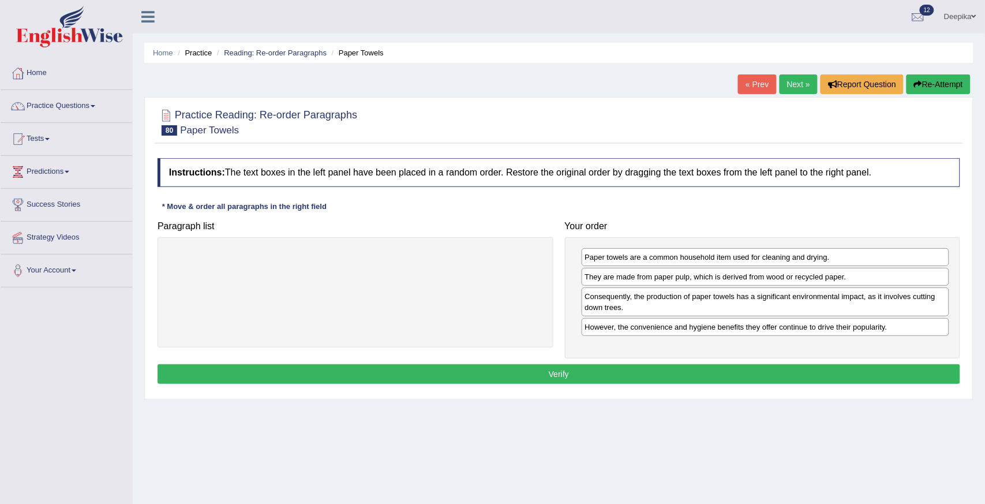
click at [868, 370] on button "Verify" at bounding box center [558, 374] width 802 height 20
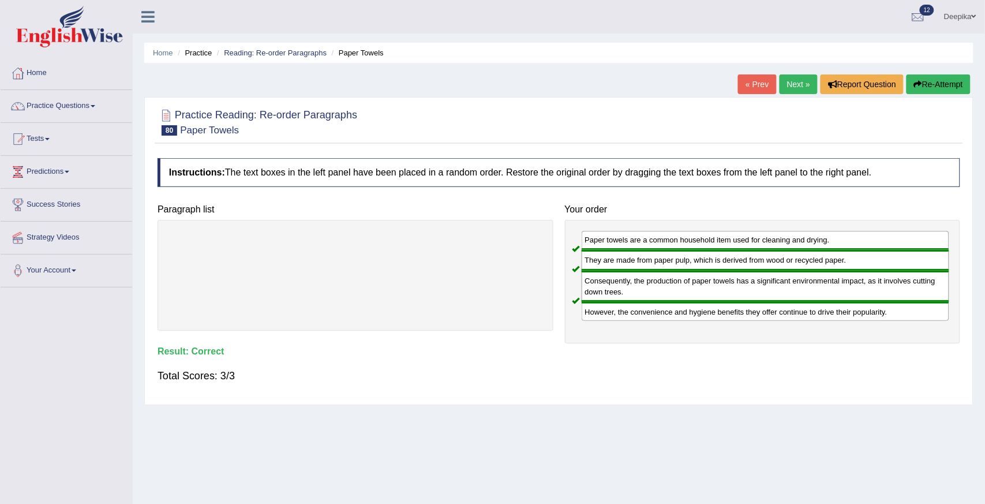
click at [802, 84] on link "Next »" at bounding box center [798, 84] width 38 height 20
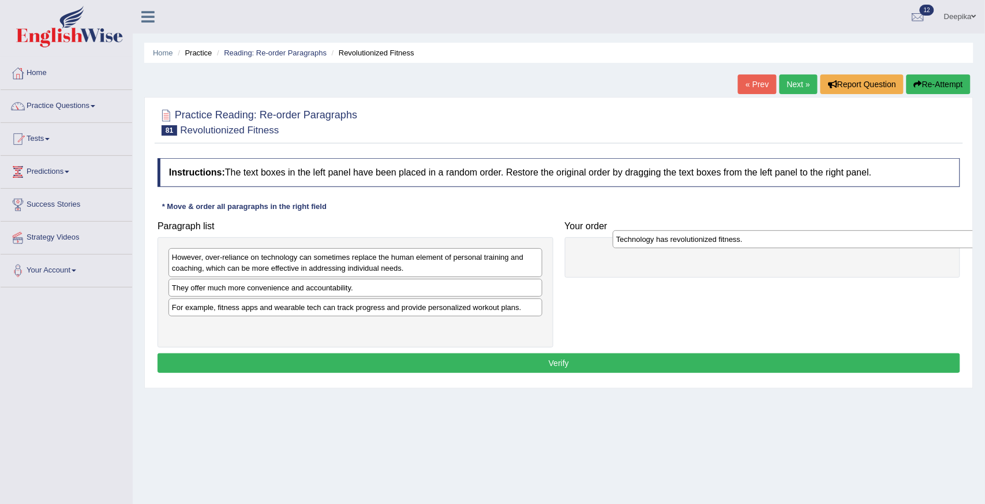
drag, startPoint x: 481, startPoint y: 328, endPoint x: 925, endPoint y: 239, distance: 452.8
click at [925, 239] on div "Technology has revolutionized fitness." at bounding box center [800, 239] width 374 height 18
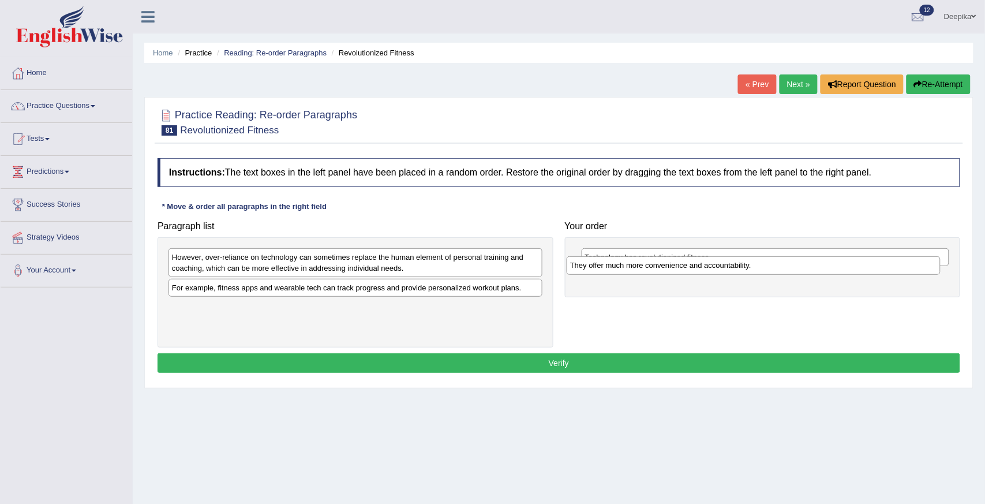
drag, startPoint x: 346, startPoint y: 284, endPoint x: 762, endPoint y: 262, distance: 416.5
click at [762, 262] on div "They offer much more convenience and accountability." at bounding box center [753, 265] width 374 height 18
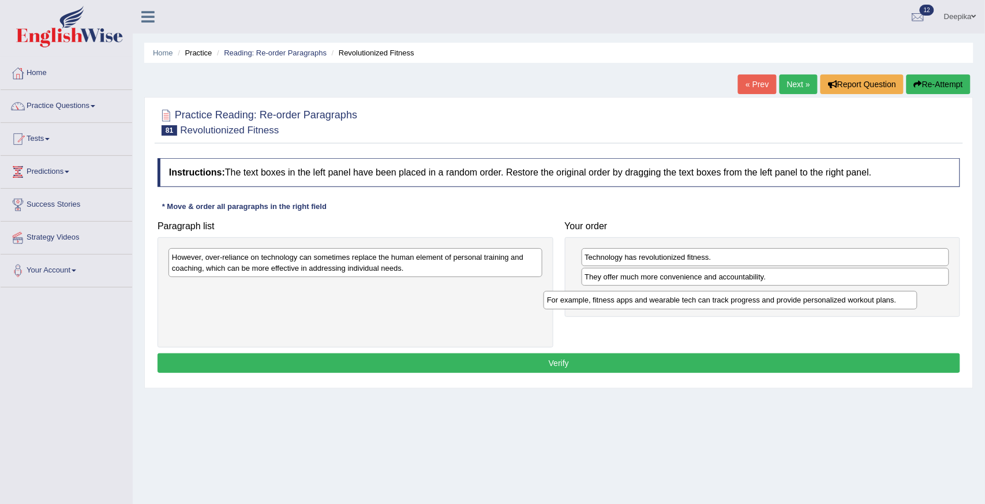
drag, startPoint x: 480, startPoint y: 291, endPoint x: 925, endPoint y: 304, distance: 444.9
click at [911, 303] on div "For example, fitness apps and wearable tech can track progress and provide pers…" at bounding box center [730, 300] width 374 height 18
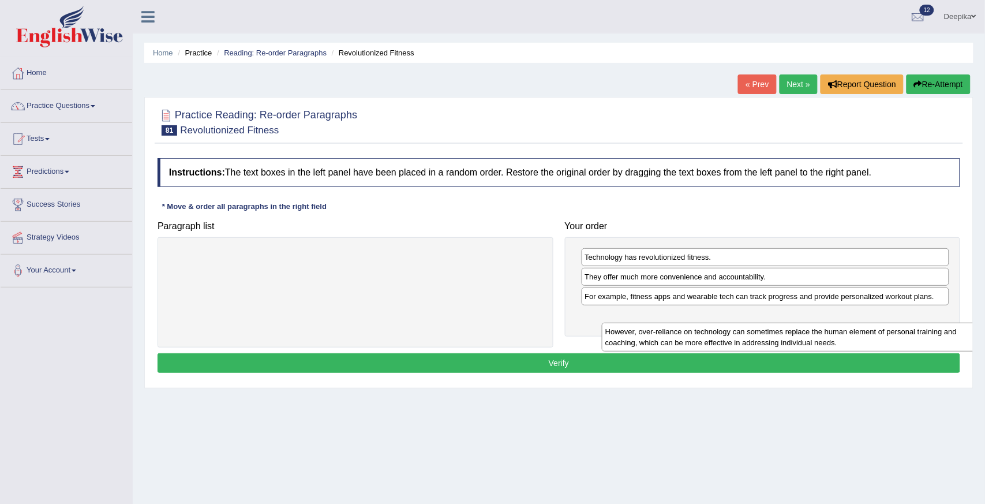
drag, startPoint x: 487, startPoint y: 264, endPoint x: 903, endPoint y: 336, distance: 421.4
click at [907, 339] on div "However, over-reliance on technology can sometimes replace the human element of…" at bounding box center [789, 336] width 374 height 29
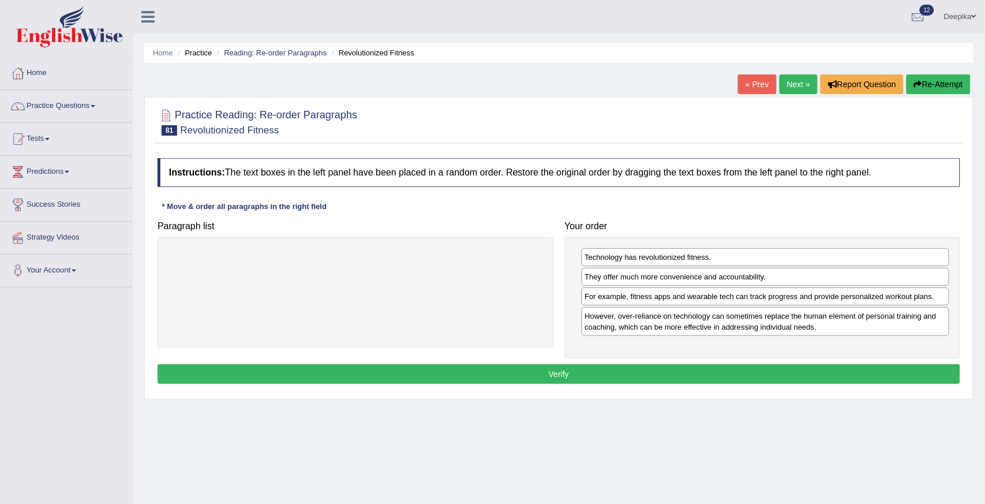
click at [893, 372] on button "Verify" at bounding box center [558, 374] width 802 height 20
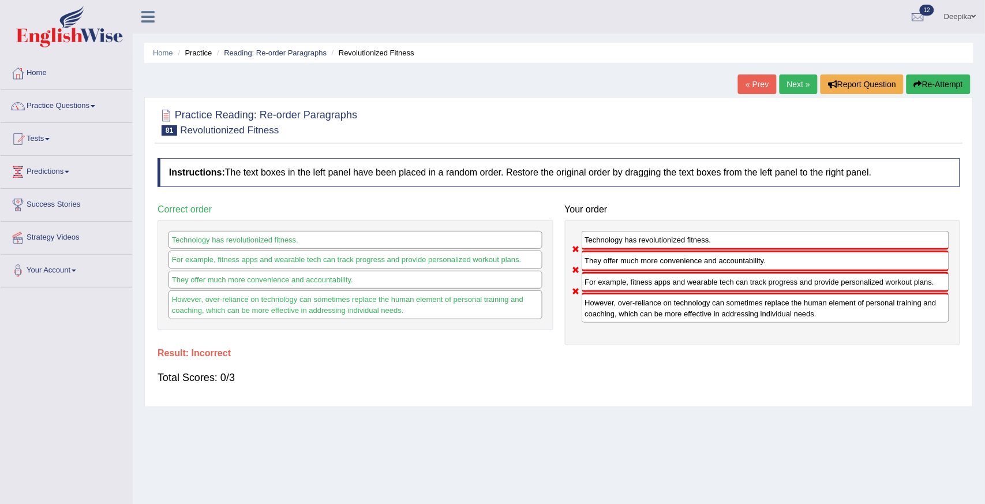
click at [809, 72] on div "Home Practice Reading: Re-order Paragraphs Revolutionized Fitness « Prev Next »…" at bounding box center [559, 288] width 852 height 577
click at [806, 77] on link "Next »" at bounding box center [798, 84] width 38 height 20
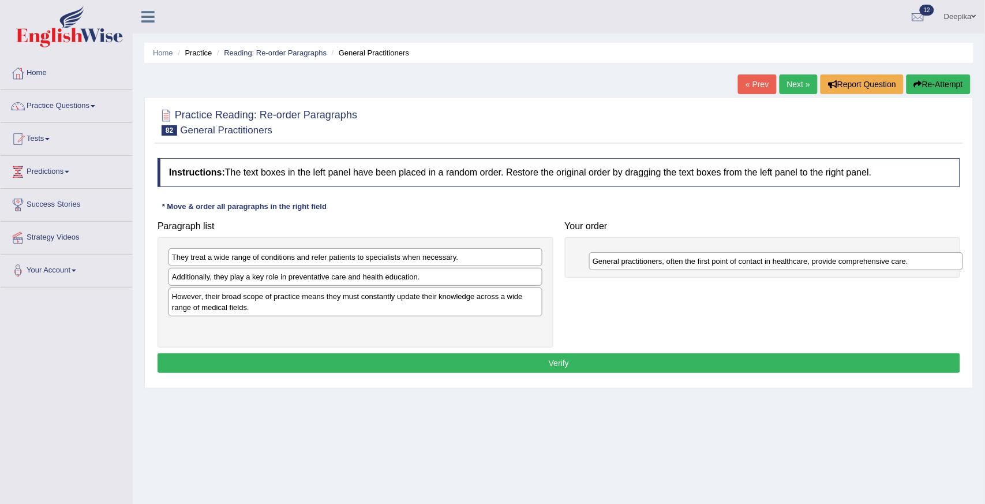
drag, startPoint x: 443, startPoint y: 262, endPoint x: 863, endPoint y: 266, distance: 420.5
click at [863, 266] on div "General practitioners, often the first point of contact in healthcare, provide …" at bounding box center [776, 261] width 374 height 18
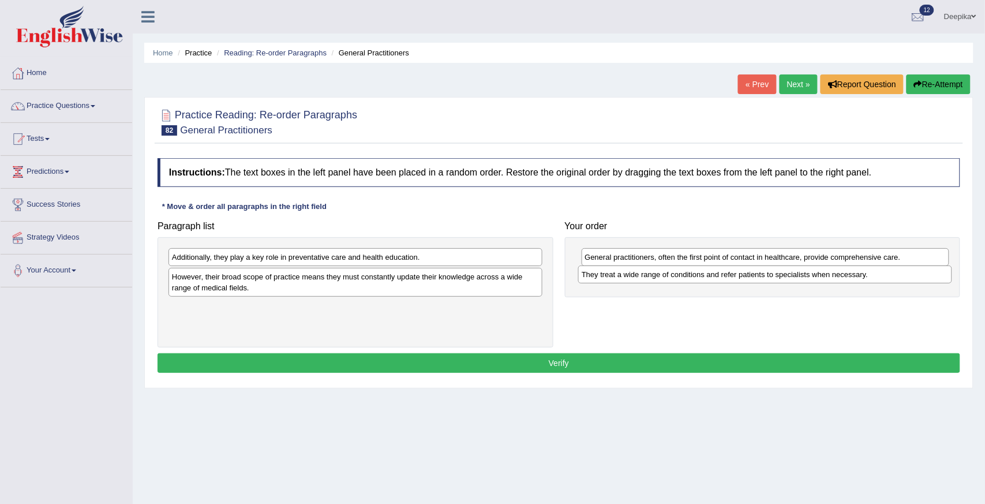
drag, startPoint x: 439, startPoint y: 258, endPoint x: 863, endPoint y: 278, distance: 423.8
click at [862, 278] on div "They treat a wide range of conditions and refer patients to specialists when ne…" at bounding box center [765, 274] width 374 height 18
drag, startPoint x: 521, startPoint y: 248, endPoint x: 749, endPoint y: 291, distance: 231.3
click at [749, 291] on div "Paragraph list Additionally, they play a key role in preventative care and heal…" at bounding box center [559, 281] width 814 height 132
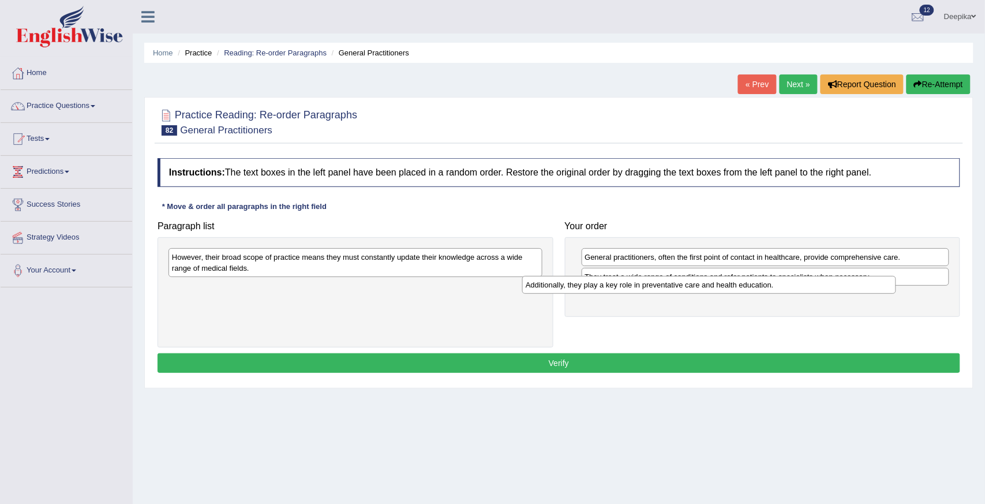
drag, startPoint x: 516, startPoint y: 262, endPoint x: 867, endPoint y: 290, distance: 352.9
click at [867, 290] on div "Additionally, they play a key role in preventative care and health education." at bounding box center [709, 285] width 374 height 18
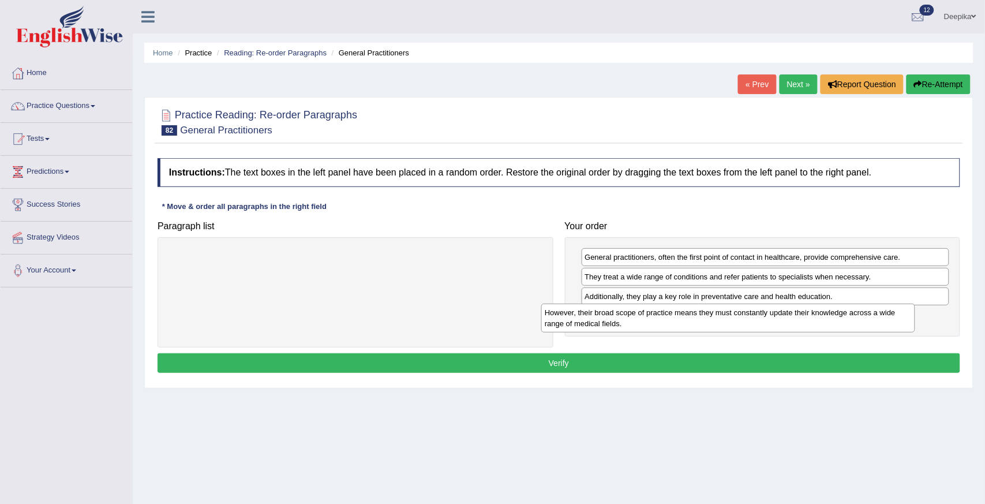
drag, startPoint x: 450, startPoint y: 249, endPoint x: 829, endPoint y: 306, distance: 383.8
click at [829, 306] on div "However, their broad scope of practice means they must constantly update their …" at bounding box center [728, 317] width 374 height 29
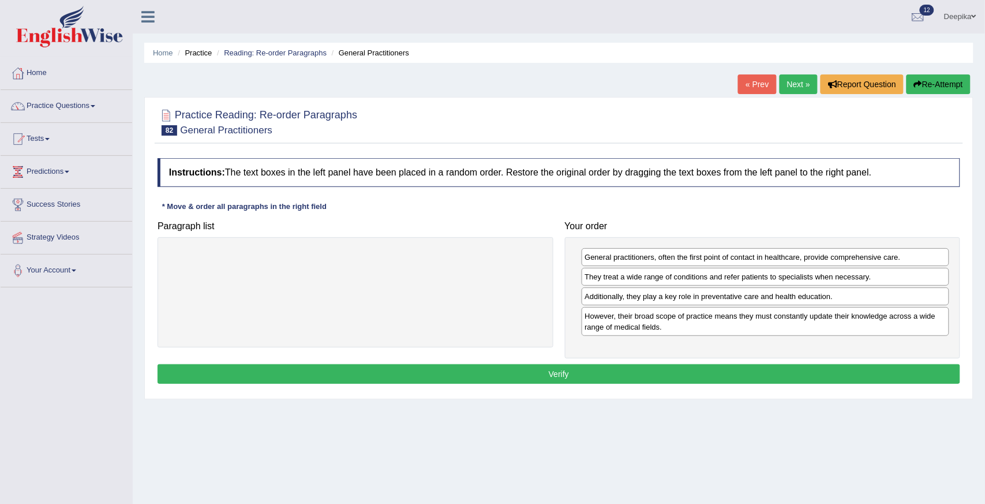
click at [810, 381] on button "Verify" at bounding box center [558, 374] width 802 height 20
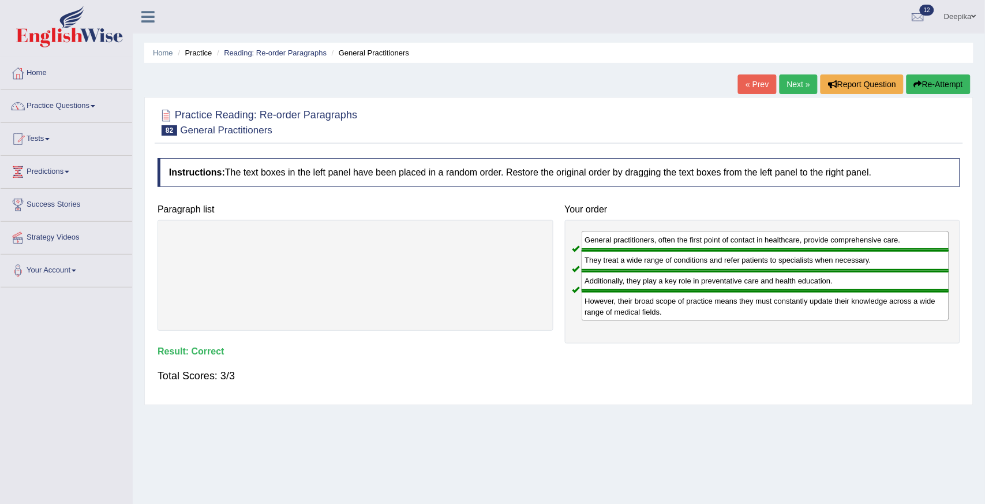
click at [783, 84] on link "Next »" at bounding box center [798, 84] width 38 height 20
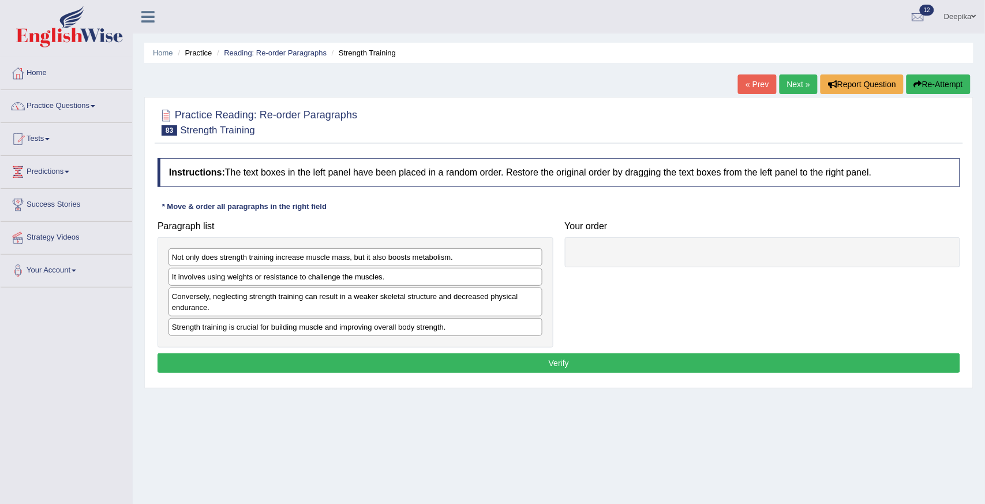
click at [361, 302] on div "Conversely, neglecting strength training can result in a weaker skeletal struct…" at bounding box center [355, 301] width 374 height 29
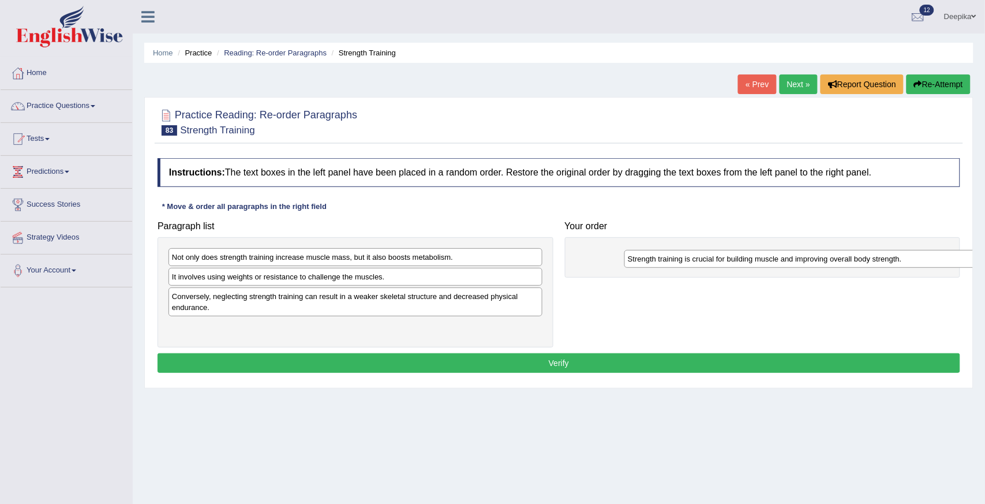
drag, startPoint x: 350, startPoint y: 330, endPoint x: 811, endPoint y: 260, distance: 466.2
click at [811, 260] on div "Strength training is crucial for building muscle and improving overall body str…" at bounding box center [811, 259] width 374 height 18
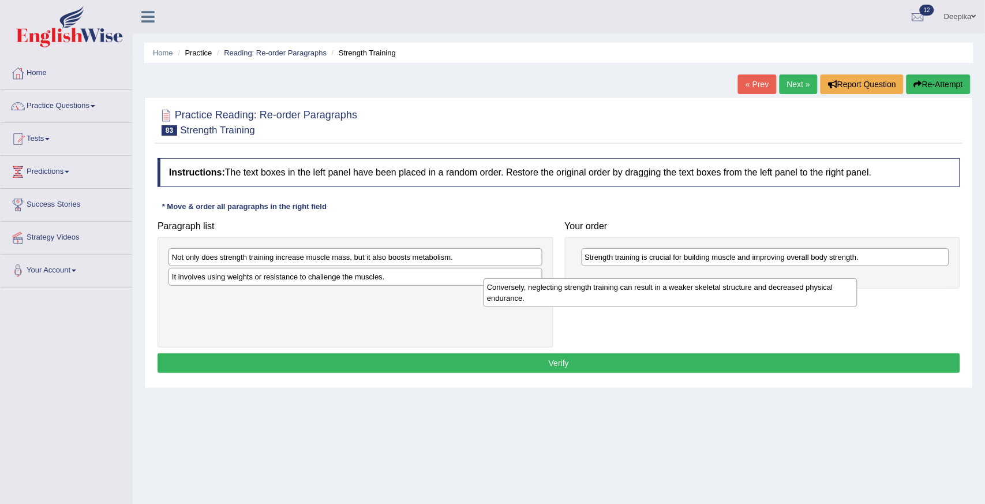
drag, startPoint x: 464, startPoint y: 287, endPoint x: 844, endPoint y: 275, distance: 380.3
click at [832, 278] on div "Conversely, neglecting strength training can result in a weaker skeletal struct…" at bounding box center [670, 292] width 374 height 29
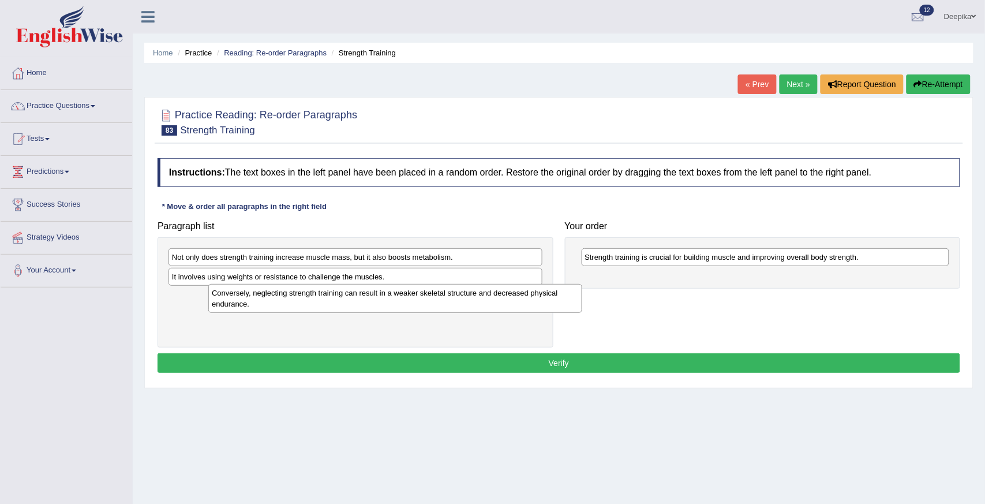
drag, startPoint x: 489, startPoint y: 307, endPoint x: 528, endPoint y: 303, distance: 39.4
click at [528, 303] on div "Conversely, neglecting strength training can result in a weaker skeletal struct…" at bounding box center [395, 298] width 374 height 29
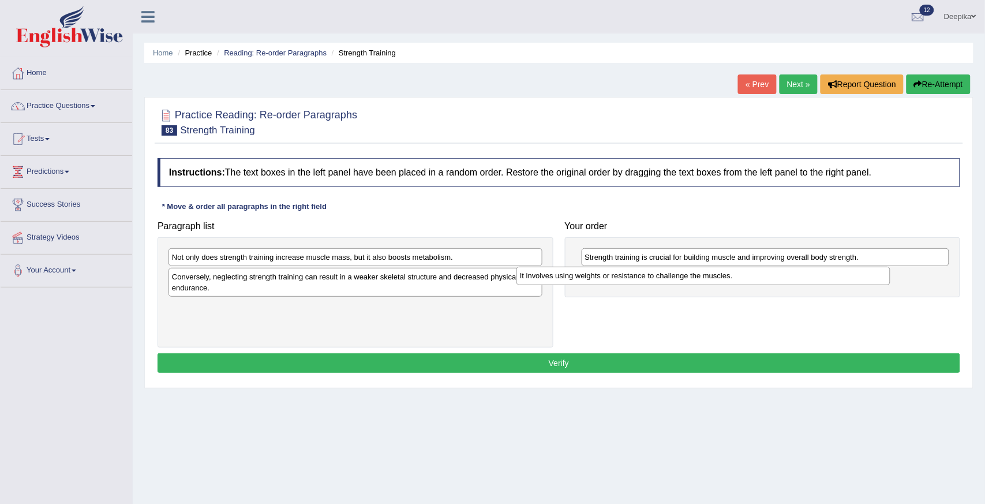
drag, startPoint x: 478, startPoint y: 279, endPoint x: 878, endPoint y: 277, distance: 400.9
click at [878, 277] on div "It involves using weights or resistance to challenge the muscles." at bounding box center [703, 275] width 374 height 18
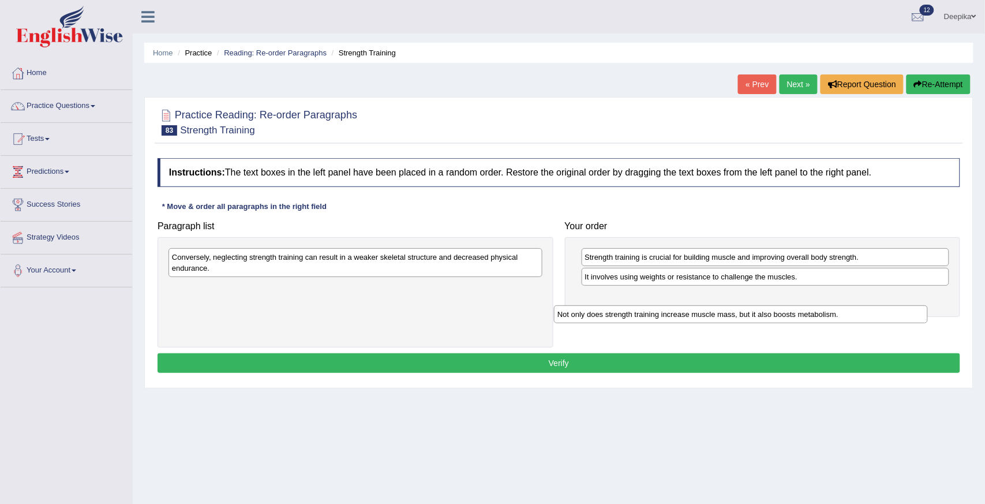
drag, startPoint x: 523, startPoint y: 256, endPoint x: 923, endPoint y: 297, distance: 402.4
click at [913, 306] on div "Not only does strength training increase muscle mass, but it also boosts metabo…" at bounding box center [741, 314] width 374 height 18
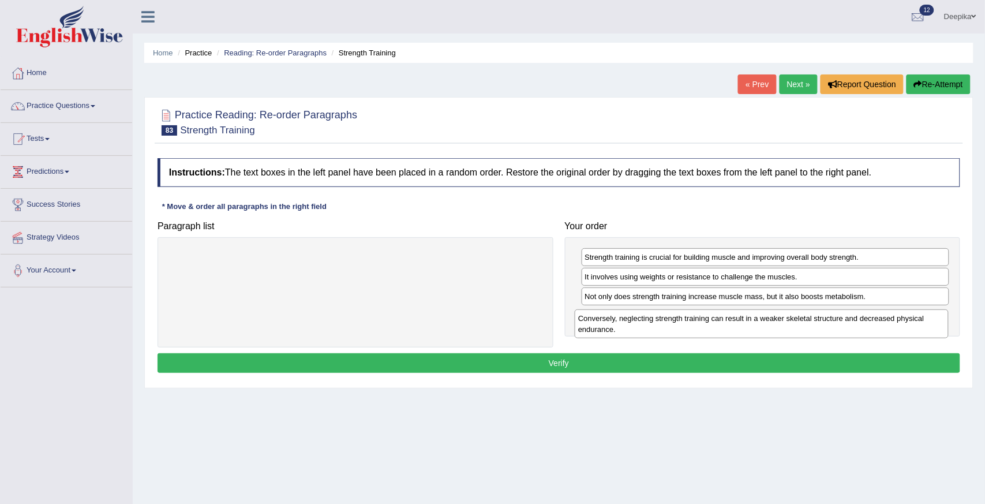
drag, startPoint x: 472, startPoint y: 257, endPoint x: 906, endPoint y: 320, distance: 438.3
click at [906, 320] on div "Conversely, neglecting strength training can result in a weaker skeletal struct…" at bounding box center [761, 323] width 374 height 29
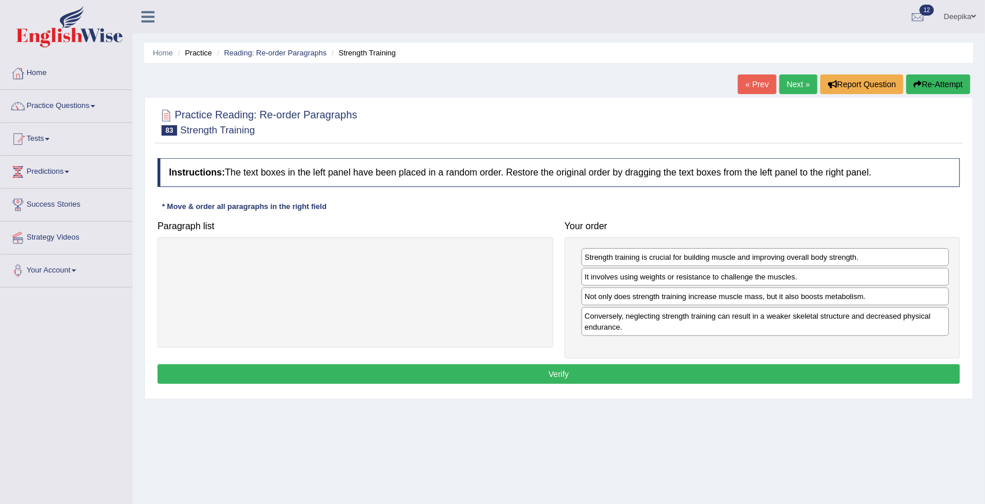
click at [842, 382] on button "Verify" at bounding box center [558, 374] width 802 height 20
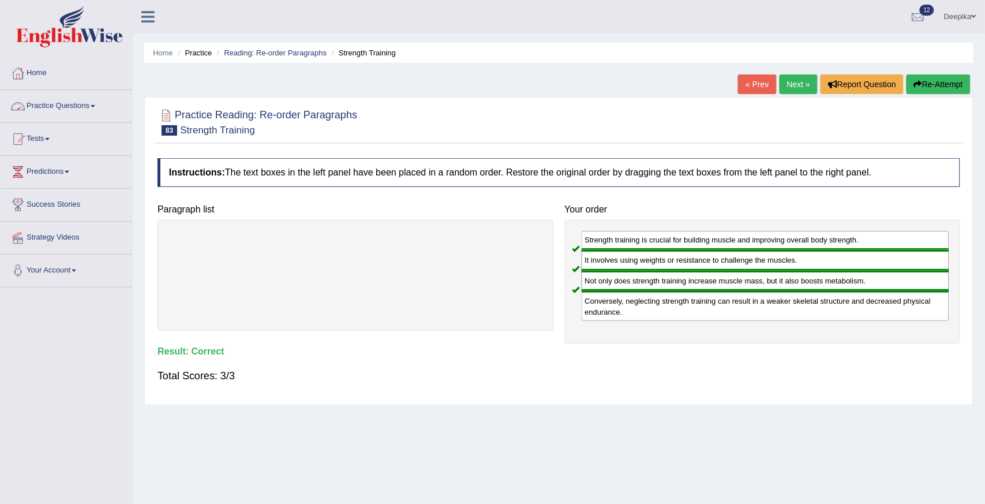
click at [91, 108] on link "Practice Questions" at bounding box center [67, 104] width 132 height 29
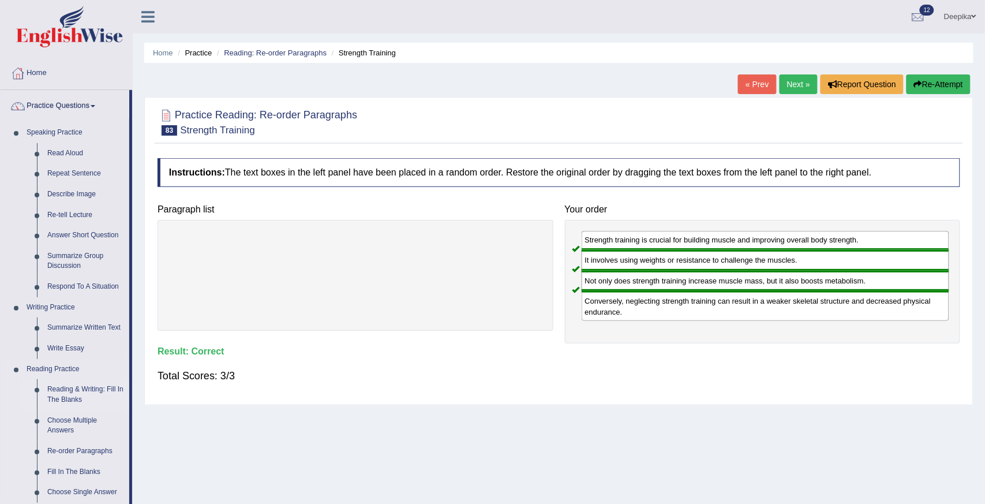
click at [89, 396] on link "Reading & Writing: Fill In The Blanks" at bounding box center [85, 394] width 87 height 31
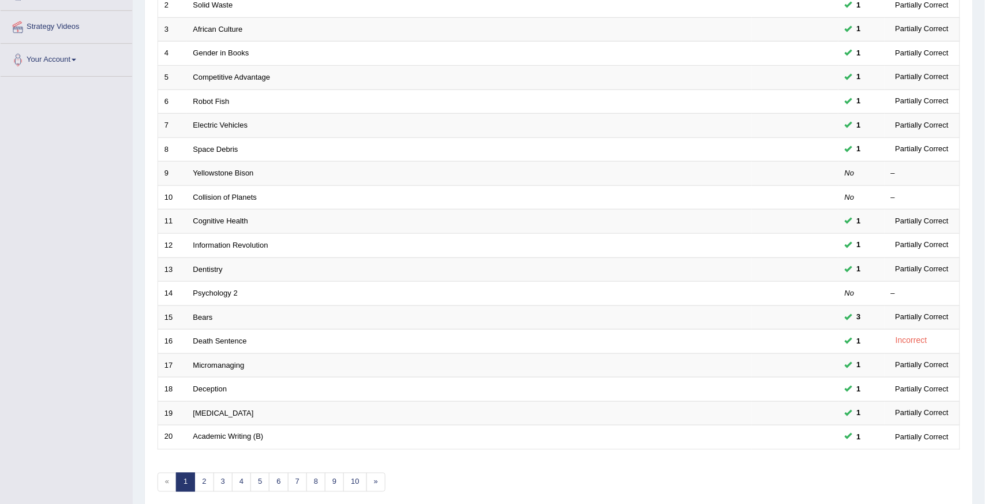
scroll to position [231, 0]
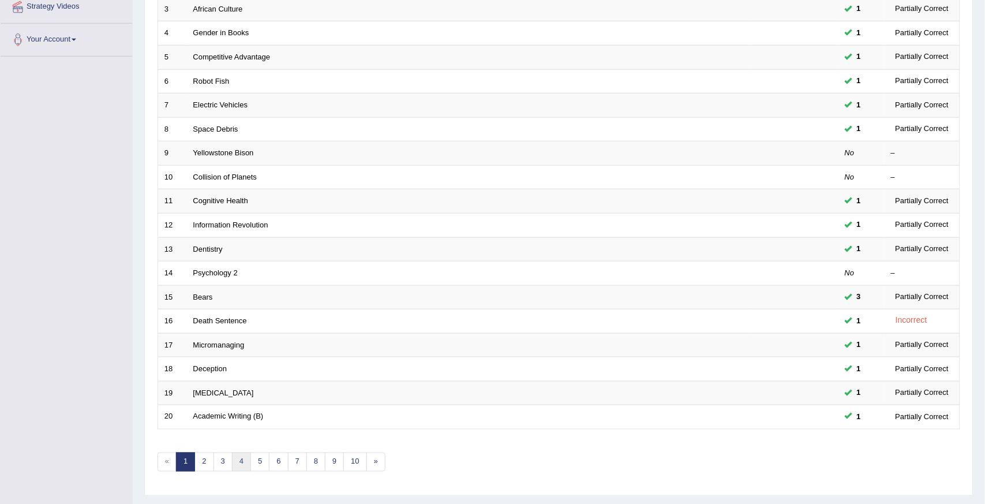
click at [245, 463] on link "4" at bounding box center [241, 461] width 19 height 19
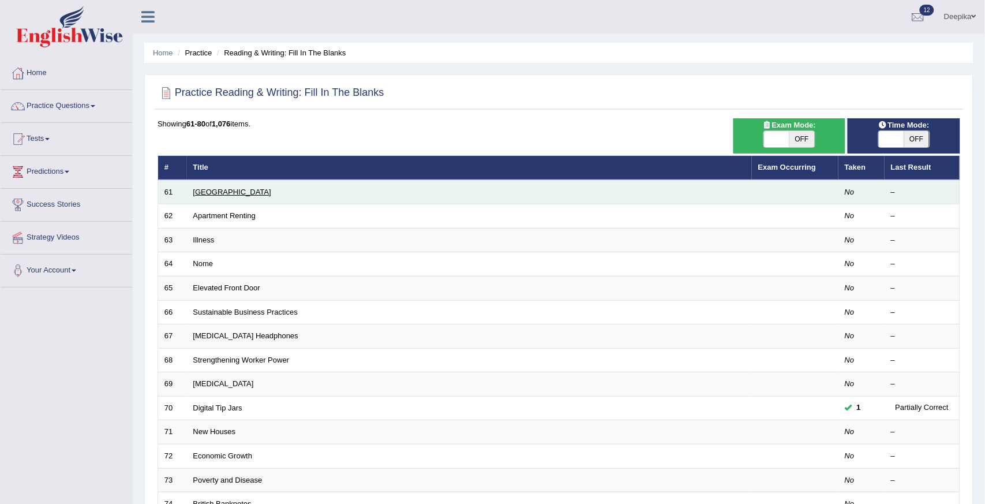
click at [205, 192] on link "[GEOGRAPHIC_DATA]" at bounding box center [232, 191] width 78 height 9
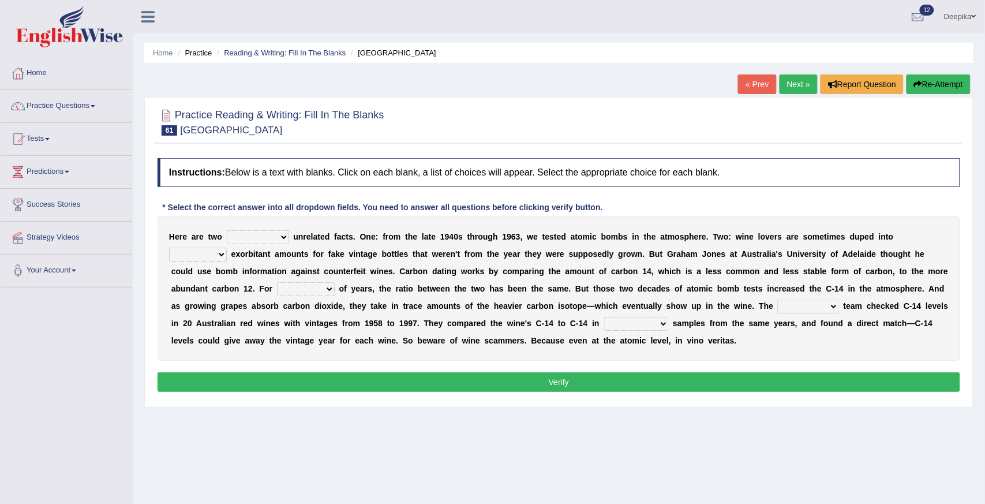
click at [280, 235] on select "seemingly feelingly endearingly entreatingly" at bounding box center [258, 237] width 62 height 14
select select "feelingly"
click at [227, 230] on select "seemingly feelingly endearingly entreatingly" at bounding box center [258, 237] width 62 height 14
click at [218, 249] on select "dipping trekking spending swinging" at bounding box center [198, 254] width 58 height 14
select select "spending"
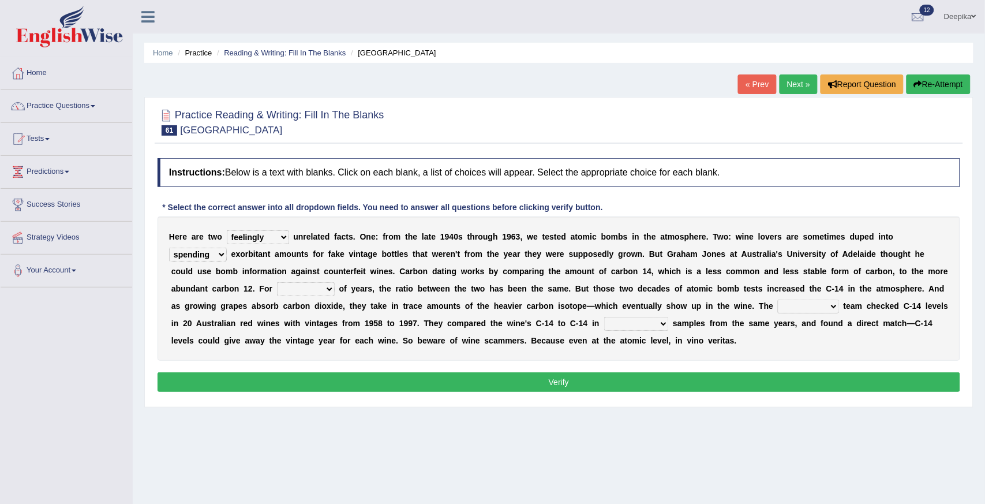
click at [169, 247] on select "dipping trekking spending swinging" at bounding box center [198, 254] width 58 height 14
click at [327, 285] on select "couples much thousands numerous" at bounding box center [306, 289] width 58 height 14
select select "thousands"
click at [277, 282] on select "couples much thousands numerous" at bounding box center [306, 289] width 58 height 14
click at [833, 303] on select "research individual preparation strange" at bounding box center [807, 306] width 61 height 14
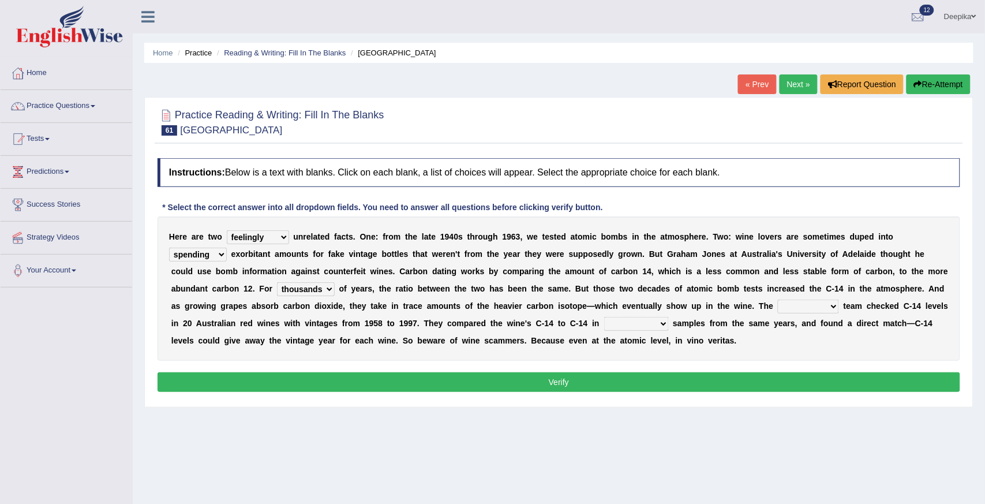
select select "research"
click at [777, 299] on select "research individual preparation strange" at bounding box center [807, 306] width 61 height 14
click at [662, 321] on select "physical atmospheric fluid solid" at bounding box center [636, 324] width 65 height 14
select select "solid"
click at [604, 317] on select "physical atmospheric fluid solid" at bounding box center [636, 324] width 65 height 14
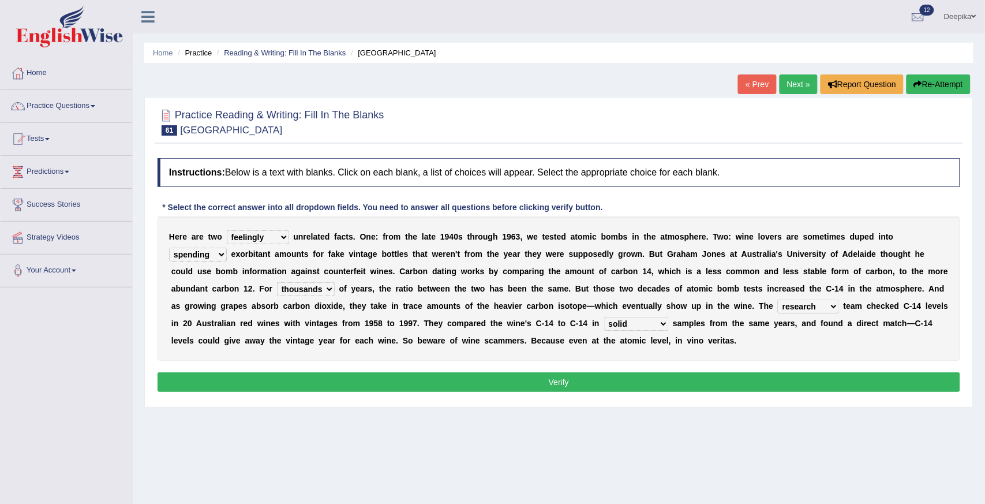
click at [637, 381] on button "Verify" at bounding box center [558, 382] width 802 height 20
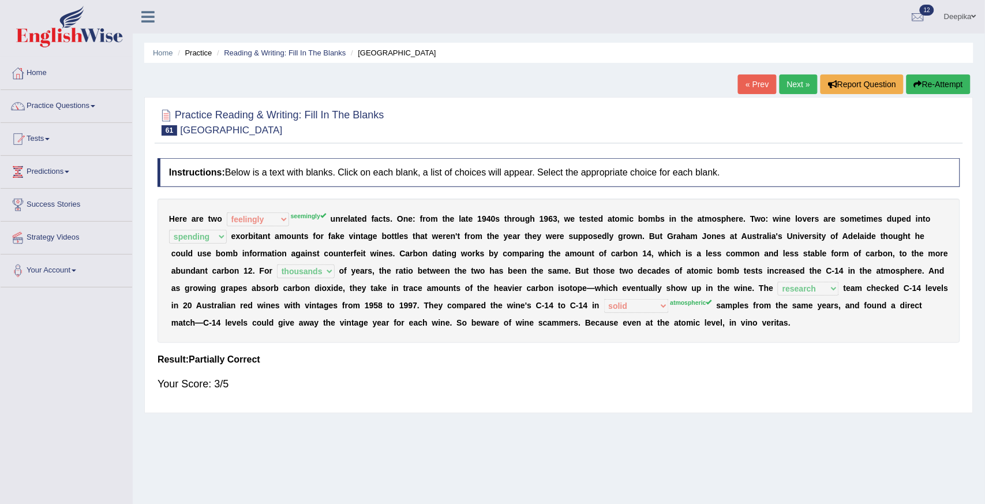
click at [808, 93] on link "Next »" at bounding box center [798, 84] width 38 height 20
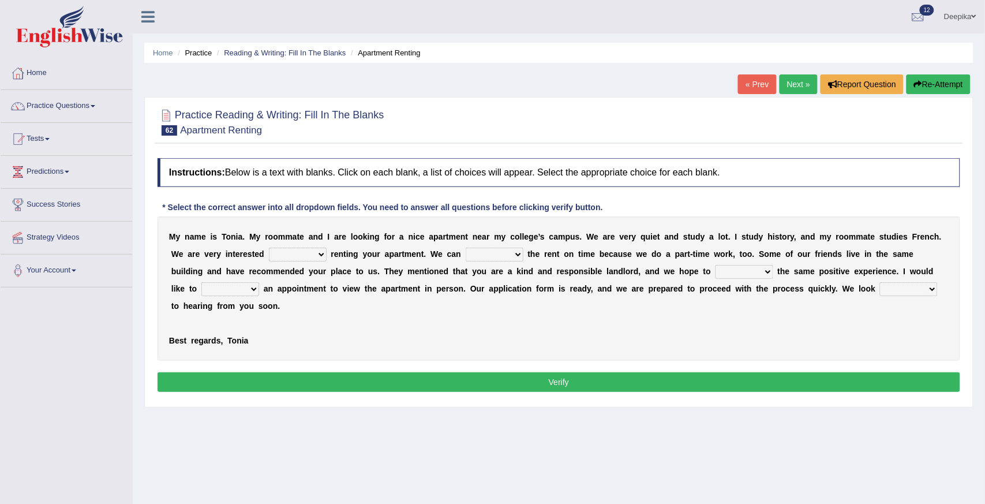
click at [321, 255] on select "for about at in" at bounding box center [298, 254] width 58 height 14
select select "for"
click at [269, 247] on select "for about at in" at bounding box center [298, 254] width 58 height 14
click at [517, 251] on select "afford get pay bring" at bounding box center [494, 254] width 58 height 14
click at [465, 247] on select "afford get pay bring" at bounding box center [494, 254] width 58 height 14
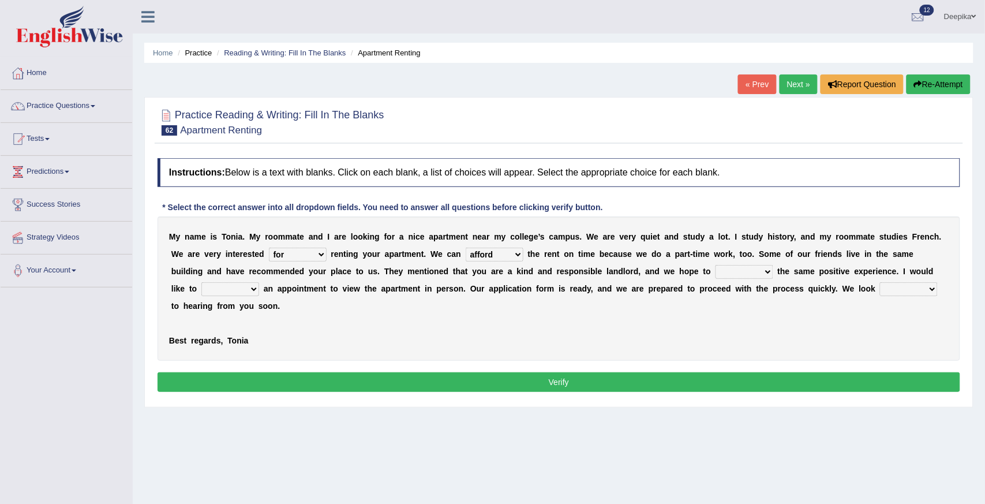
click at [517, 252] on select "afford get pay bring" at bounding box center [494, 254] width 58 height 14
select select "bring"
click at [465, 247] on select "afford get pay bring" at bounding box center [494, 254] width 58 height 14
click at [519, 254] on select "afford get pay bring" at bounding box center [494, 254] width 58 height 14
click at [519, 255] on select "afford get pay bring" at bounding box center [494, 254] width 58 height 14
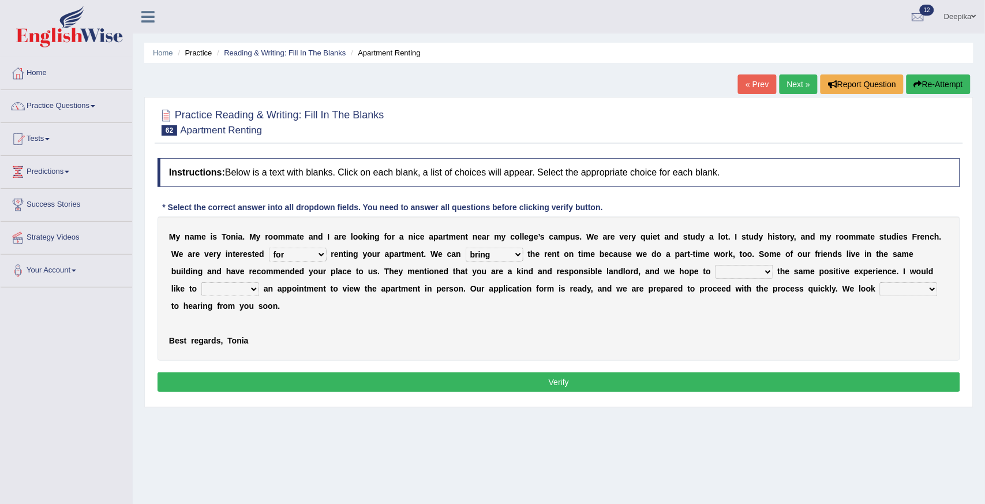
click at [761, 272] on select "form meet have decide" at bounding box center [744, 272] width 58 height 14
select select "have"
click at [715, 265] on select "form meet have decide" at bounding box center [744, 272] width 58 height 14
click at [251, 289] on select "own recall revise make" at bounding box center [230, 289] width 58 height 14
select select "make"
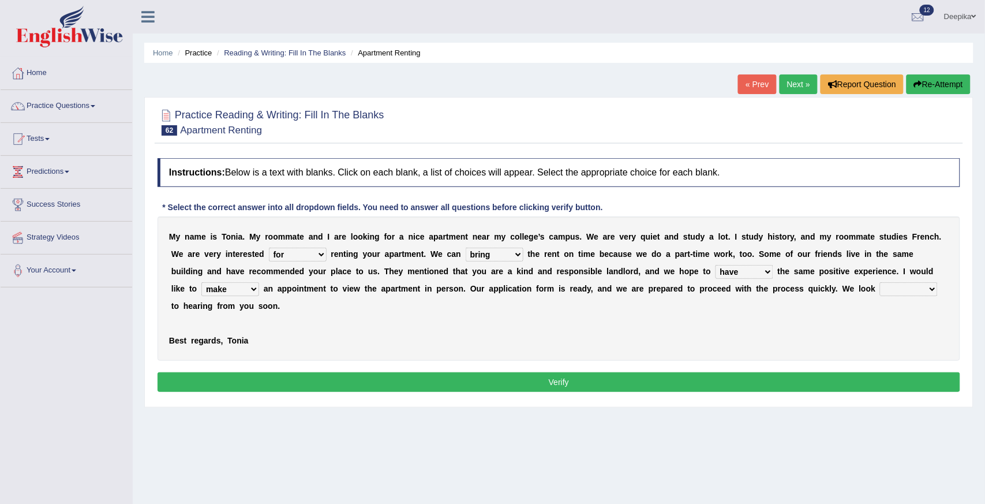
click at [201, 282] on select "own recall revise make" at bounding box center [230, 289] width 58 height 14
click at [933, 287] on select "around out in forward" at bounding box center [909, 289] width 58 height 14
select select "forward"
click at [880, 282] on select "around out in forward" at bounding box center [909, 289] width 58 height 14
click at [921, 386] on button "Verify" at bounding box center [558, 382] width 802 height 20
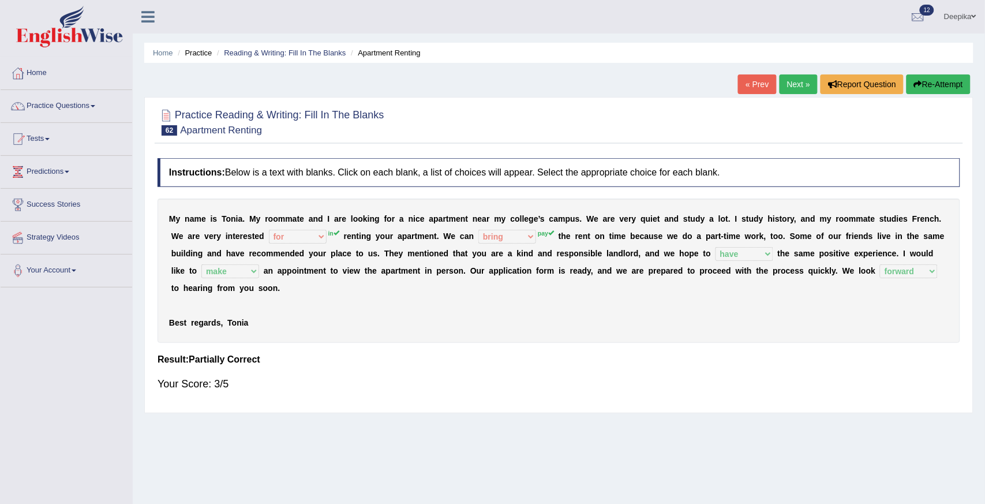
click at [792, 87] on link "Next »" at bounding box center [798, 84] width 38 height 20
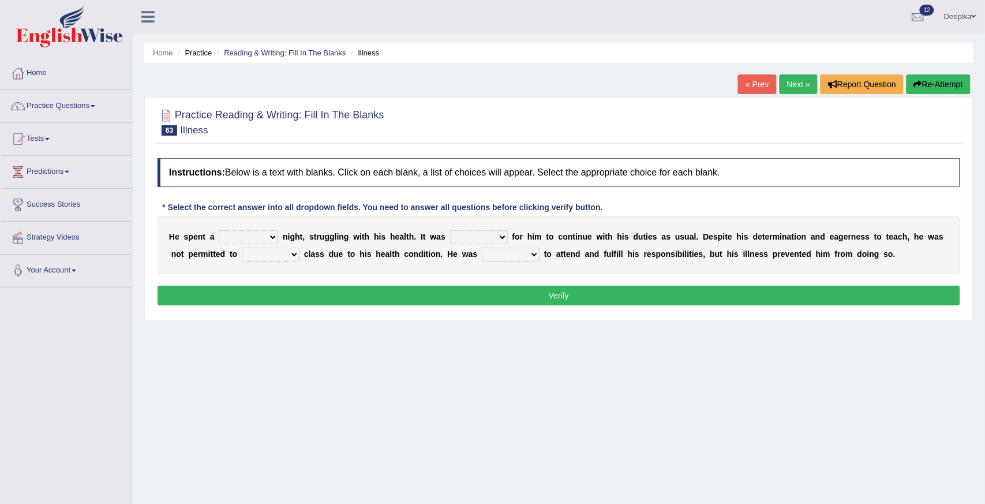
click at [273, 235] on select "cheerful restful meaningful painful" at bounding box center [248, 237] width 59 height 14
select select "painful"
click at [219, 230] on select "cheerful restful meaningful painful" at bounding box center [248, 237] width 59 height 14
click at [502, 234] on select "enjoyable simple difficult natural" at bounding box center [479, 237] width 58 height 14
select select "natural"
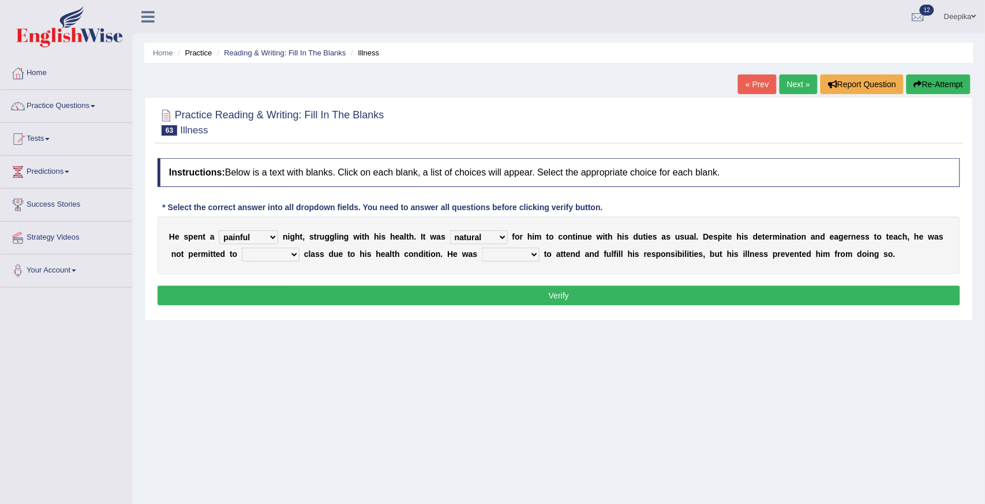
click at [450, 230] on select "enjoyable simple difficult natural" at bounding box center [479, 237] width 58 height 14
click at [292, 254] on select "teach leave cancel attend" at bounding box center [271, 254] width 58 height 14
select select "leave"
click at [242, 247] on select "teach leave cancel attend" at bounding box center [271, 254] width 58 height 14
click at [534, 250] on select "anxious forced lazy happy" at bounding box center [511, 254] width 58 height 14
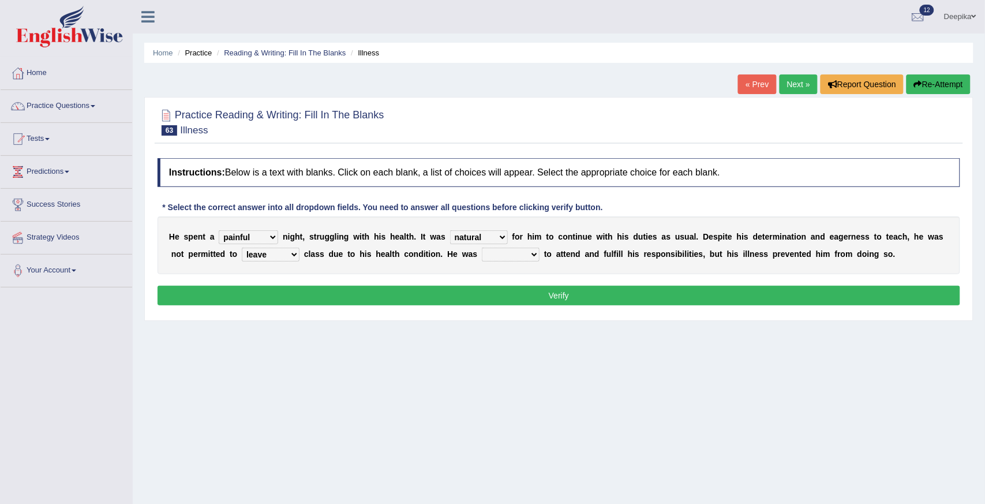
select select "anxious"
click at [482, 247] on select "anxious forced lazy happy" at bounding box center [511, 254] width 58 height 14
click at [549, 294] on button "Verify" at bounding box center [558, 295] width 802 height 20
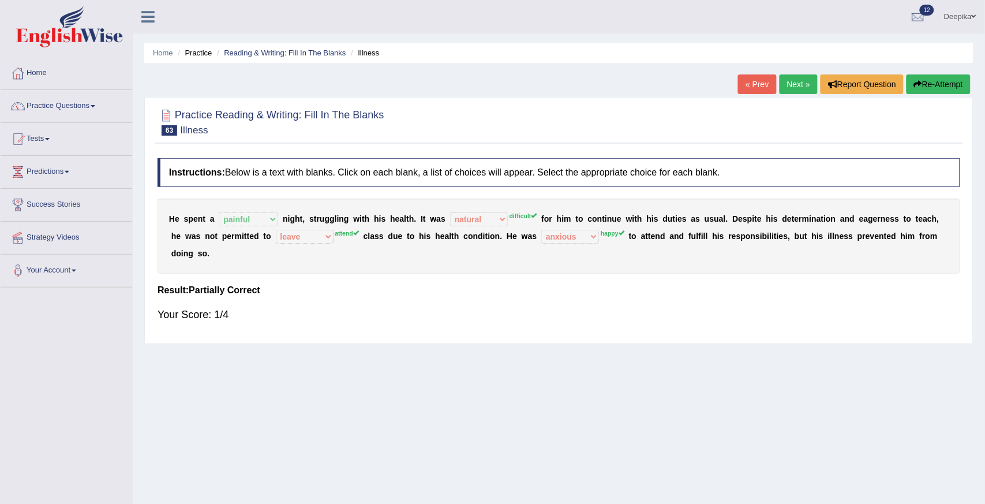
click at [795, 80] on link "Next »" at bounding box center [798, 84] width 38 height 20
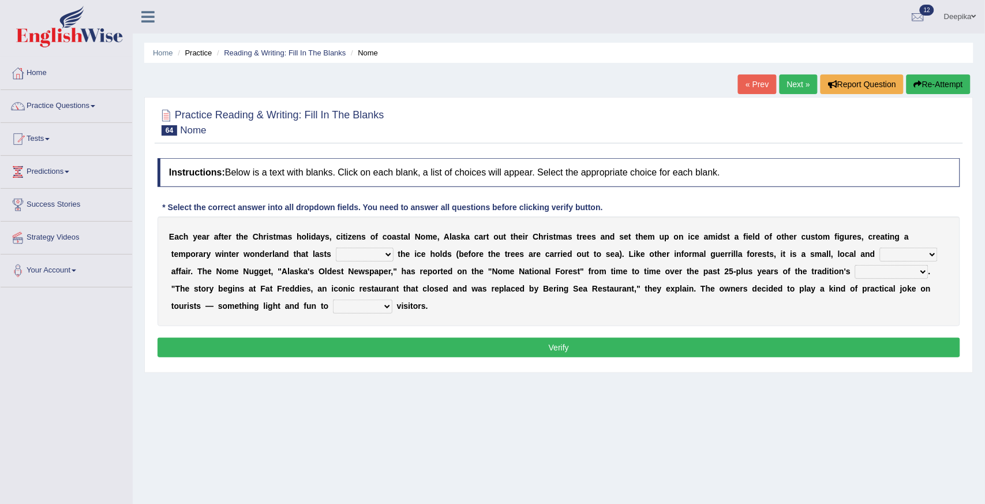
click at [385, 254] on select "as long as before after although" at bounding box center [365, 254] width 58 height 14
select select "as long as"
click at [336, 247] on select "as long as before after although" at bounding box center [365, 254] width 58 height 14
click at [932, 252] on select "nasty fuzzy cozy greasy" at bounding box center [909, 254] width 58 height 14
select select "nasty"
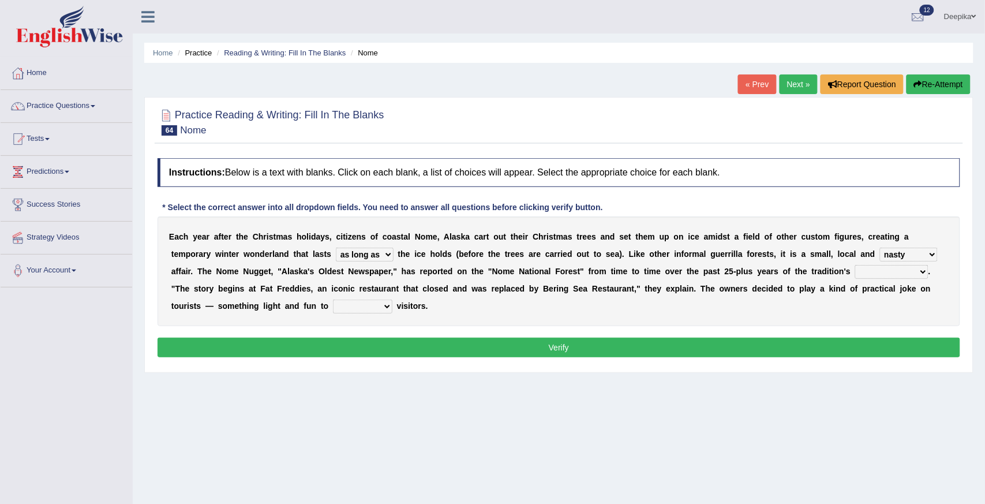
click at [880, 247] on select "nasty fuzzy cozy greasy" at bounding box center [909, 254] width 58 height 14
click at [920, 271] on select "life existence disappearance emotions" at bounding box center [891, 272] width 73 height 14
select select "life"
click at [855, 265] on select "life existence disappearance emotions" at bounding box center [891, 272] width 73 height 14
click at [388, 306] on select "purchase confound distinguish repel" at bounding box center [362, 306] width 59 height 14
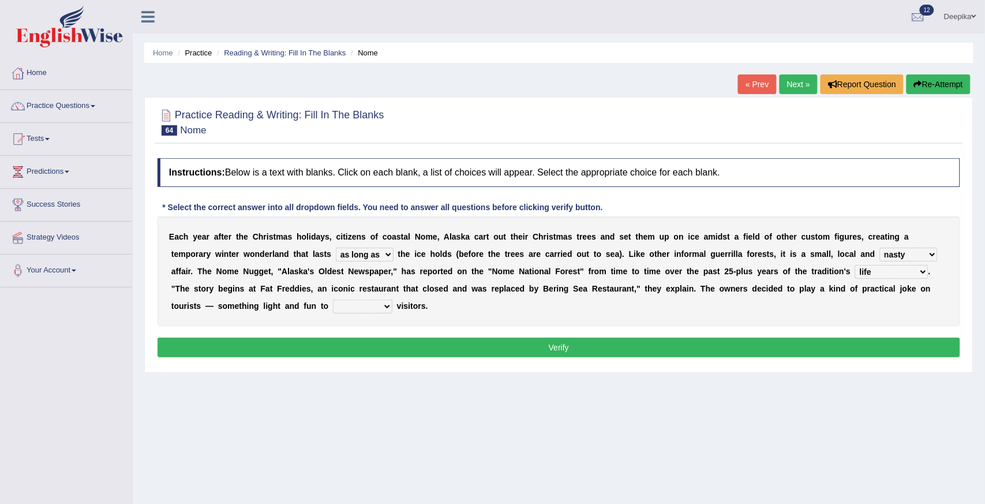
select select "repel"
click at [333, 299] on select "purchase confound distinguish repel" at bounding box center [362, 306] width 59 height 14
click at [364, 352] on button "Verify" at bounding box center [558, 347] width 802 height 20
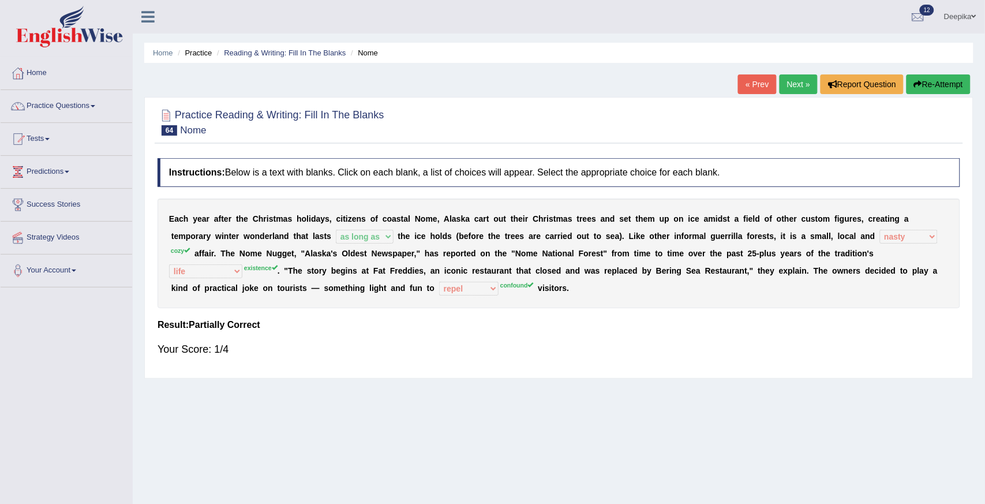
click at [785, 79] on link "Next »" at bounding box center [798, 84] width 38 height 20
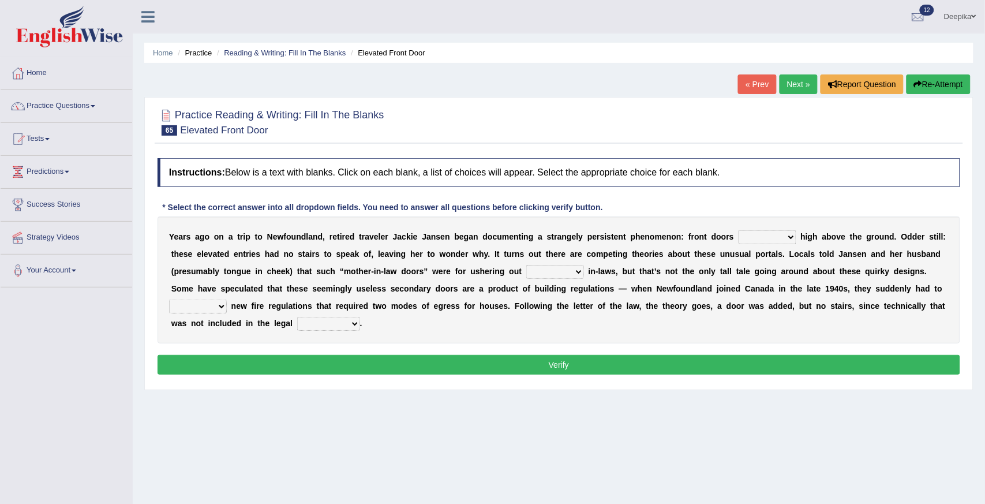
click at [789, 236] on select "raised visited painted lowered" at bounding box center [767, 237] width 58 height 14
select select "raised"
click at [738, 230] on select "raised visited painted lowered" at bounding box center [767, 237] width 58 height 14
click at [579, 273] on select "unbiased underlined unwanted united" at bounding box center [555, 272] width 58 height 14
select select "unbiased"
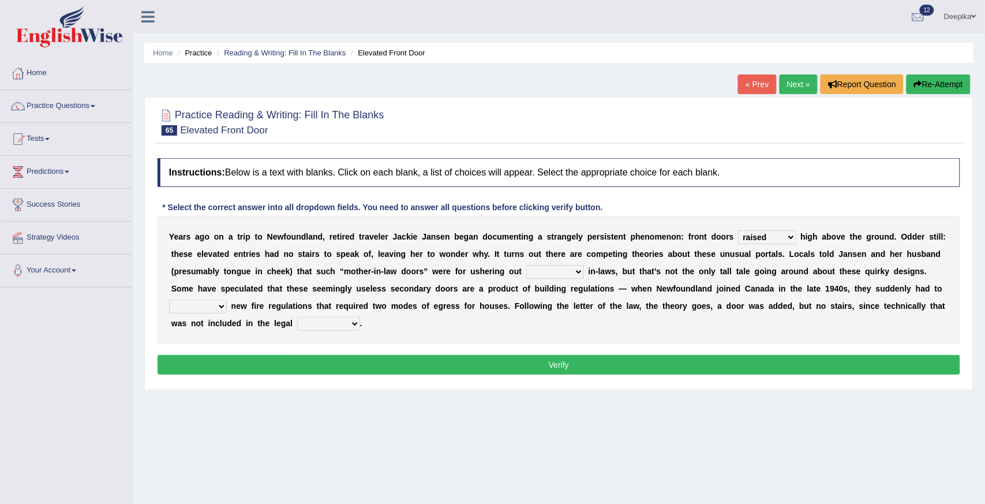
click at [526, 265] on select "unbiased underlined unwanted united" at bounding box center [555, 272] width 58 height 14
click at [222, 309] on select "illuminate appreciate match disobey" at bounding box center [198, 306] width 58 height 14
select select "appreciate"
click at [169, 299] on select "illuminate appreciate match disobey" at bounding box center [198, 306] width 58 height 14
click at [354, 325] on select "religion paces manager requirement" at bounding box center [328, 324] width 63 height 14
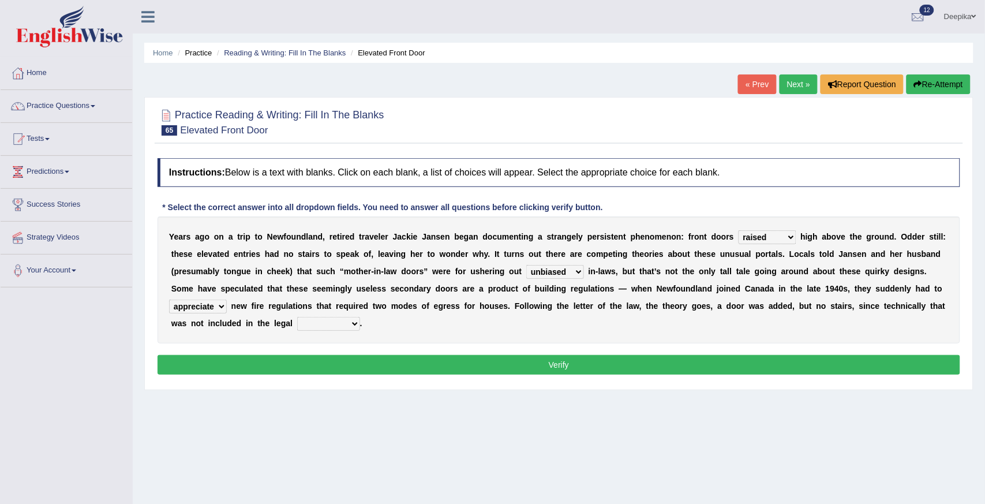
select select "requirement"
click at [297, 317] on select "religion paces manager requirement" at bounding box center [328, 324] width 63 height 14
click at [360, 363] on button "Verify" at bounding box center [558, 365] width 802 height 20
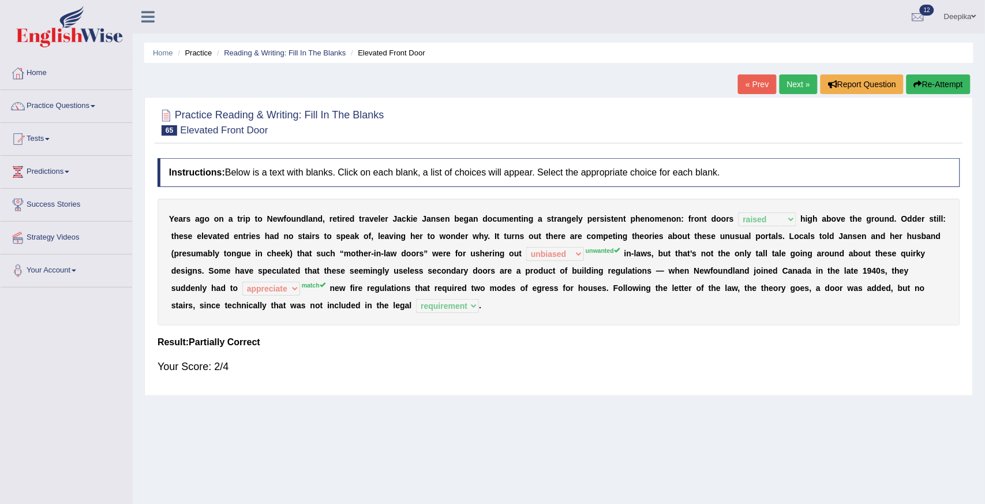
click at [801, 84] on link "Next »" at bounding box center [798, 84] width 38 height 20
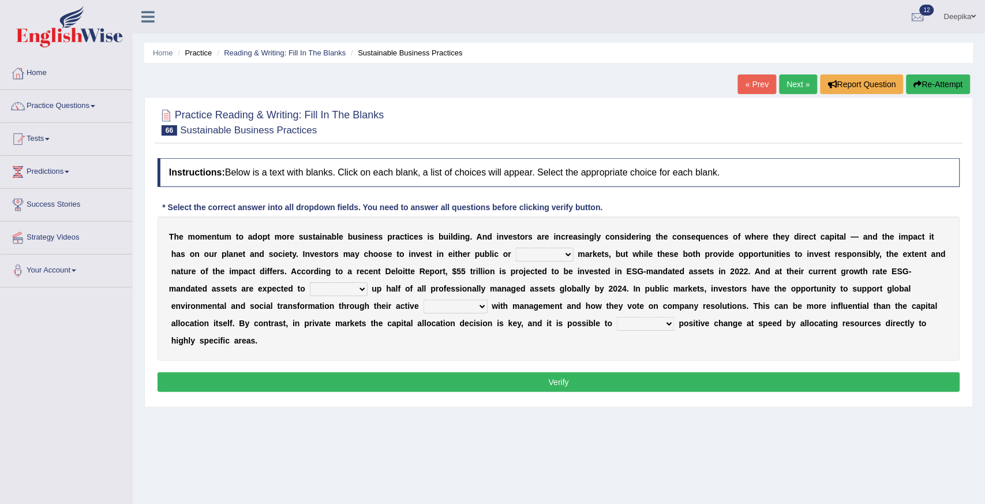
click at [566, 250] on select "financial material written private" at bounding box center [545, 254] width 58 height 14
select select "private"
click at [516, 247] on select "financial material written private" at bounding box center [545, 254] width 58 height 14
click at [365, 287] on select "build use make add" at bounding box center [339, 289] width 58 height 14
select select "build"
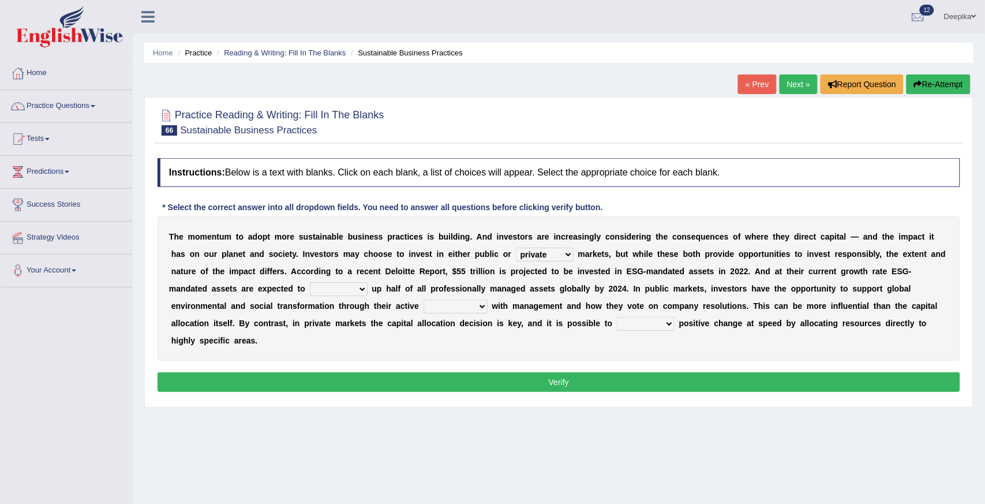
click at [310, 282] on select "build use make add" at bounding box center [339, 289] width 58 height 14
click at [482, 303] on select "engagement service squabble investment" at bounding box center [455, 306] width 64 height 14
select select "service"
click at [423, 299] on select "engagement service squabble investment" at bounding box center [455, 306] width 64 height 14
click at [666, 324] on select "prove collapse drive restore" at bounding box center [646, 324] width 58 height 14
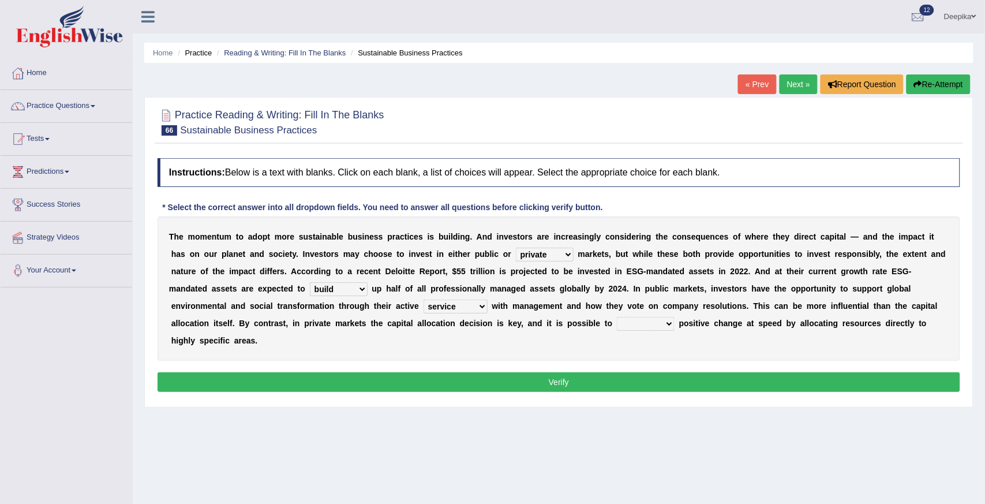
select select "prove"
click at [617, 317] on select "prove collapse drive restore" at bounding box center [646, 324] width 58 height 14
click at [663, 370] on div "Instructions: Below is a text with blanks. Click on each blank, a list of choic…" at bounding box center [559, 276] width 808 height 249
click at [663, 375] on button "Verify" at bounding box center [558, 382] width 802 height 20
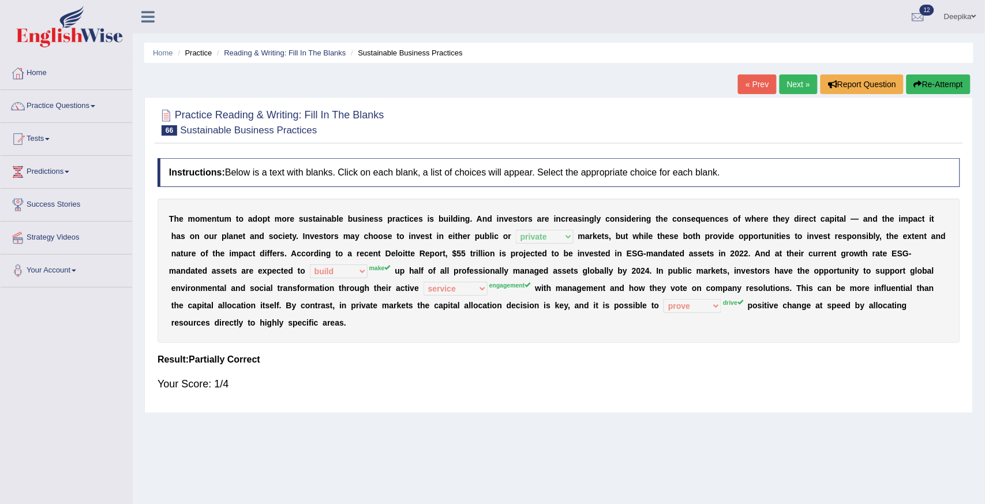
click at [792, 83] on link "Next »" at bounding box center [798, 84] width 38 height 20
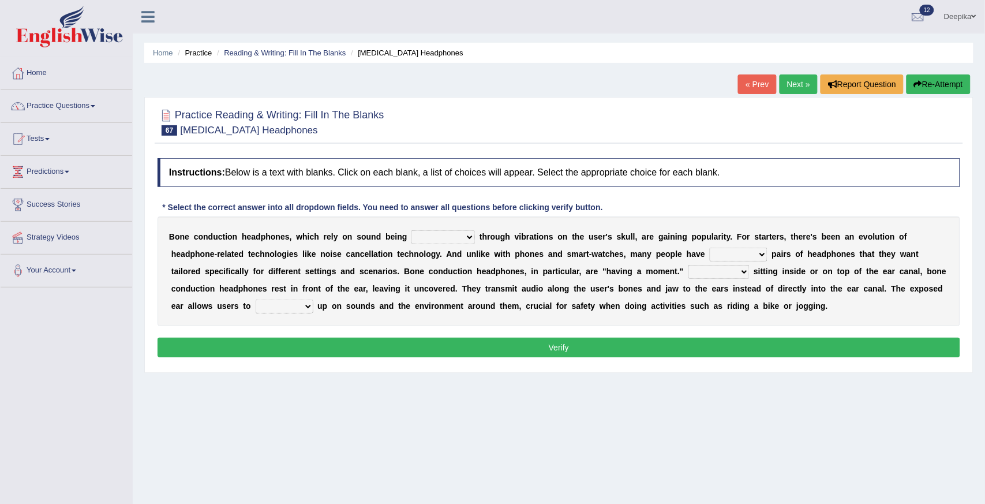
click at [468, 238] on select "formed counted transformed transmitted" at bounding box center [442, 237] width 63 height 14
select select "transmitted"
click at [411, 230] on select "formed counted transformed transmitted" at bounding box center [442, 237] width 63 height 14
click at [761, 250] on select "composite multiple imperfect integral" at bounding box center [738, 254] width 58 height 14
select select "composite"
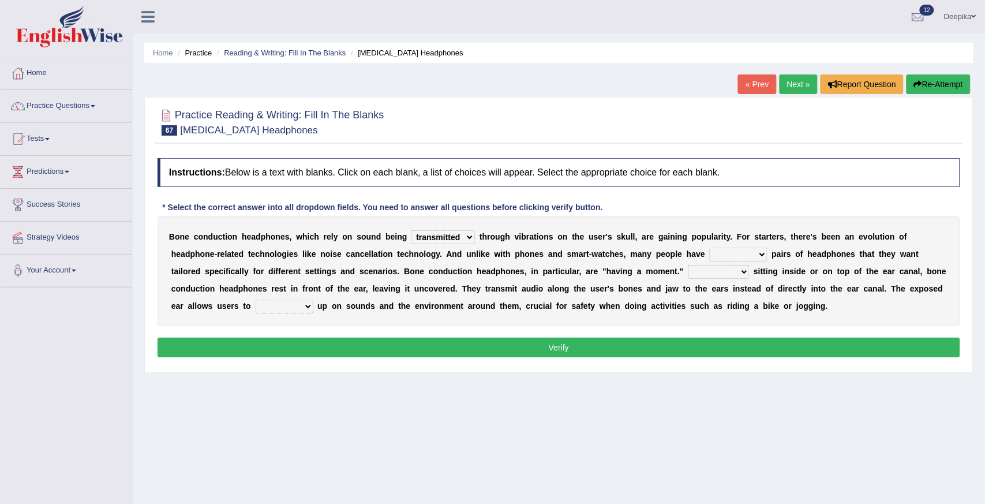
click at [709, 247] on select "composite multiple imperfect integral" at bounding box center [738, 254] width 58 height 14
click at [745, 268] on select "More than Despite of Less than Rather than" at bounding box center [718, 272] width 61 height 14
select select "Despite of"
click at [688, 265] on select "More than Despite of Less than Rather than" at bounding box center [718, 272] width 61 height 14
click at [308, 305] on select "level take make pick" at bounding box center [285, 306] width 58 height 14
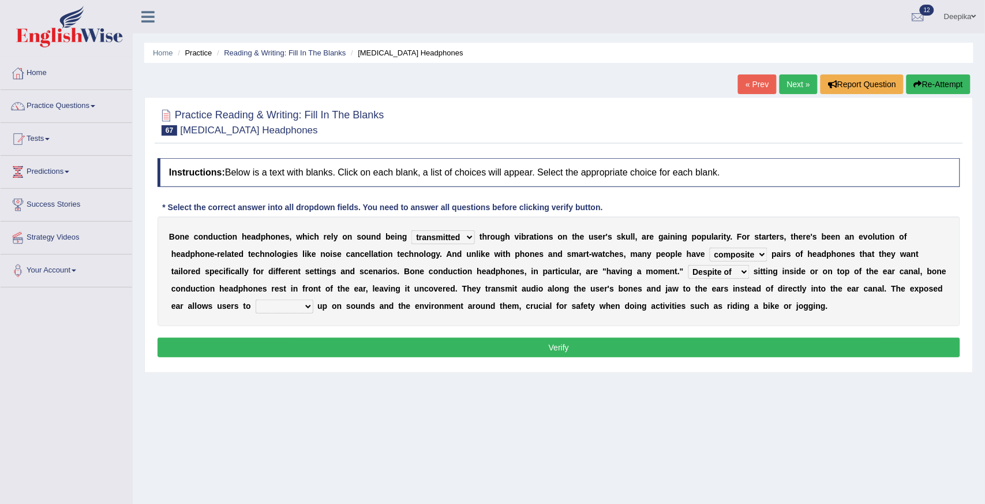
select select "level"
click at [256, 299] on select "level take make pick" at bounding box center [285, 306] width 58 height 14
click at [298, 340] on button "Verify" at bounding box center [558, 347] width 802 height 20
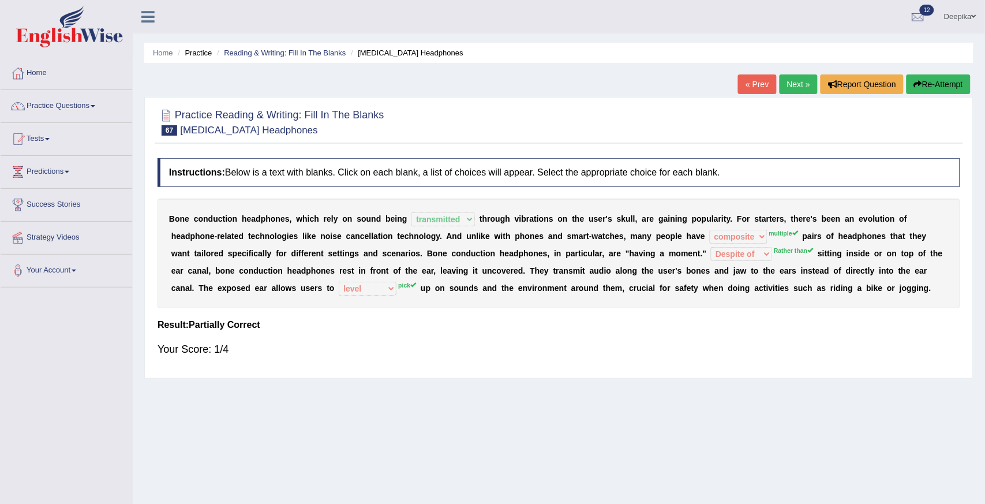
click at [793, 81] on link "Next »" at bounding box center [798, 84] width 38 height 20
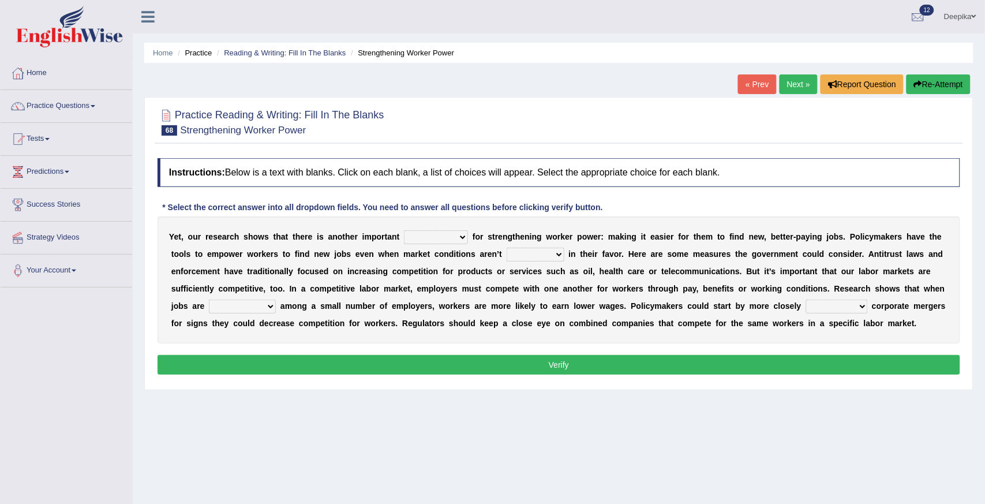
click at [465, 235] on select "avail engagement avenue annual" at bounding box center [436, 237] width 64 height 14
click at [404, 230] on select "avail engagement avenue annual" at bounding box center [436, 237] width 64 height 14
click at [464, 237] on select "avail engagement avenue annual" at bounding box center [436, 237] width 64 height 14
select select "avenue"
click at [404, 230] on select "avail engagement avenue annual" at bounding box center [436, 237] width 64 height 14
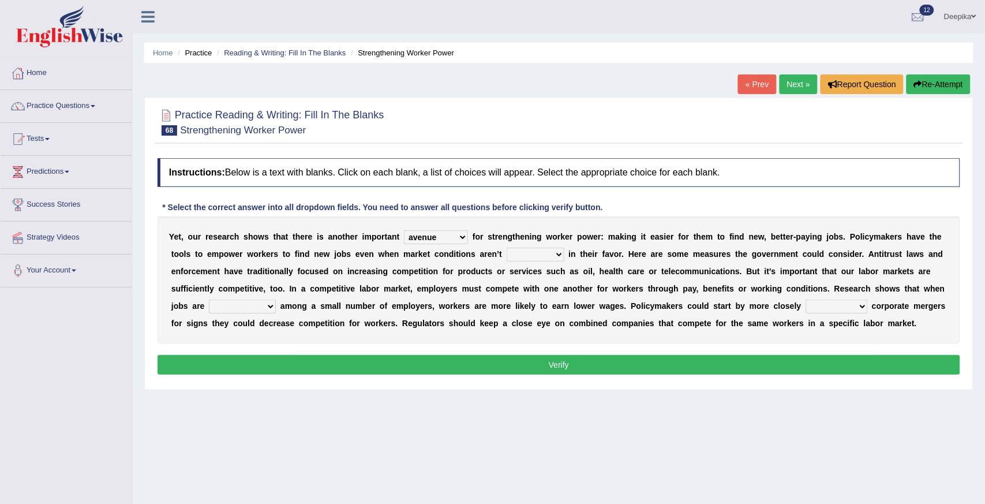
click at [553, 256] on select "profitable titchy temperate tilted" at bounding box center [535, 254] width 58 height 14
select select "profitable"
click at [506, 247] on select "profitable titchy temperate tilted" at bounding box center [535, 254] width 58 height 14
click at [273, 306] on select "constrained tremendous concentric concentrated" at bounding box center [242, 306] width 67 height 14
drag, startPoint x: 273, startPoint y: 306, endPoint x: 261, endPoint y: 335, distance: 31.1
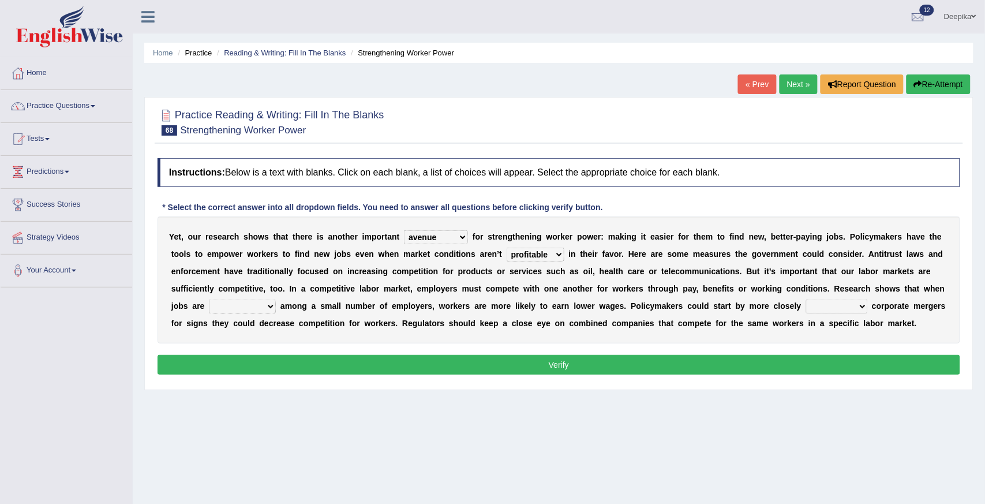
click at [261, 335] on div "Y e t , o u r r e s e a r c h s h o w s t h a t t h e r e i s a n o t h e r i m…" at bounding box center [558, 279] width 802 height 127
click at [268, 306] on select "constrained tremendous concentric concentrated" at bounding box center [242, 306] width 67 height 14
select select "constrained"
click at [209, 299] on select "constrained tremendous concentric concentrated" at bounding box center [242, 306] width 67 height 14
click at [859, 303] on select "scrutinizing originating scripting emulating" at bounding box center [837, 306] width 62 height 14
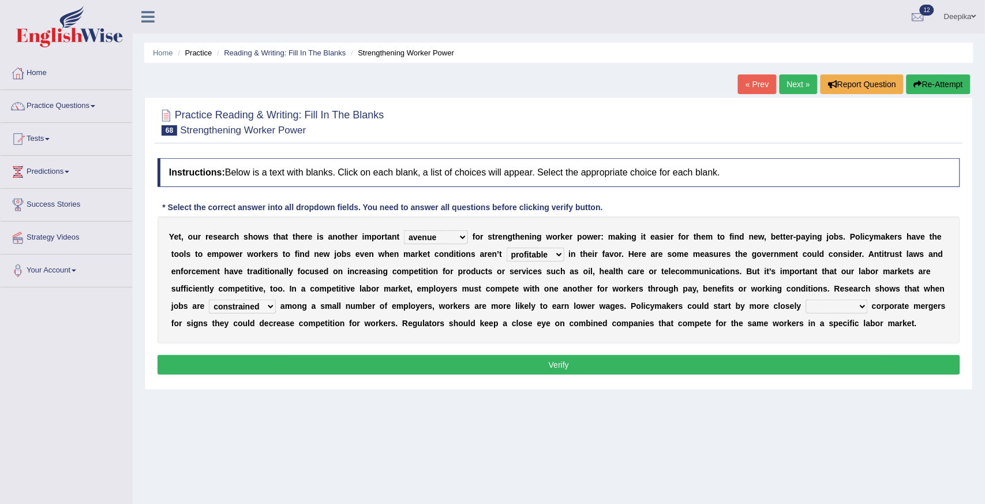
select select "scripting"
click at [806, 299] on select "scrutinizing originating scripting emulating" at bounding box center [837, 306] width 62 height 14
click at [824, 371] on button "Verify" at bounding box center [558, 365] width 802 height 20
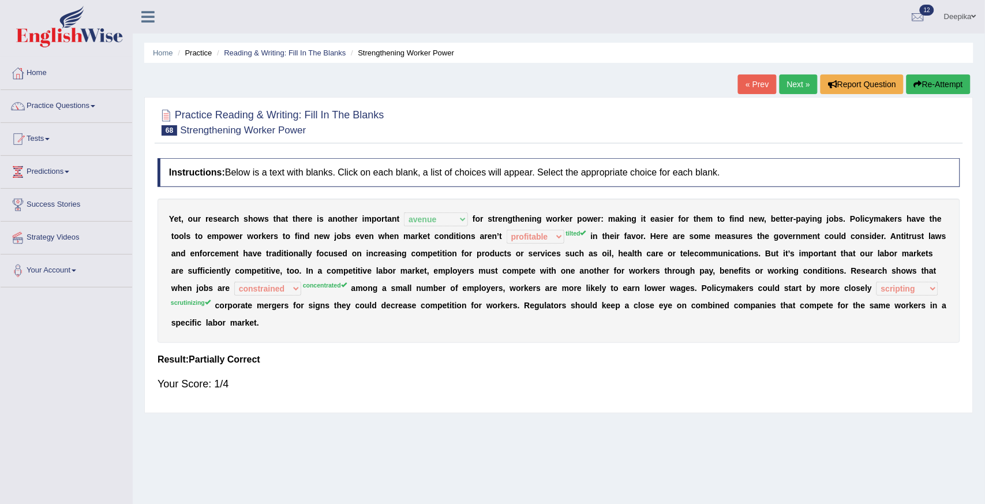
click at [793, 87] on link "Next »" at bounding box center [798, 84] width 38 height 20
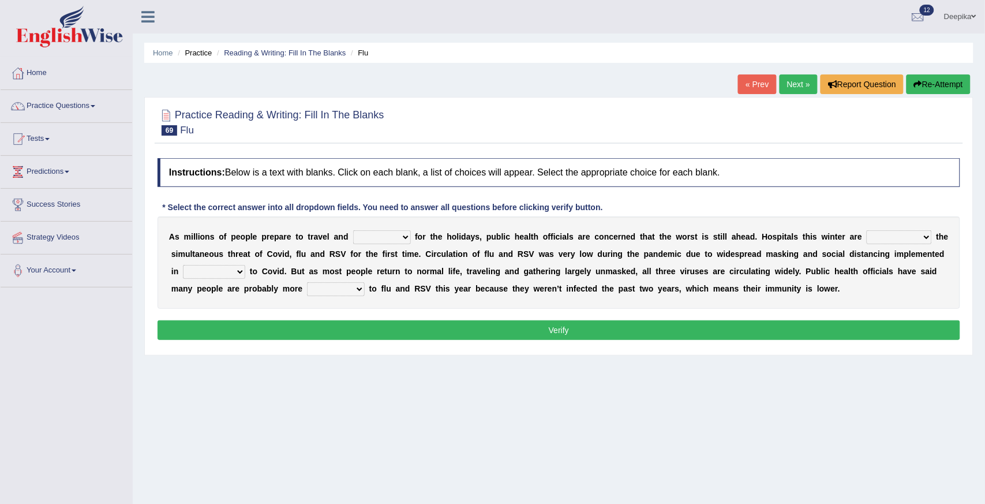
click at [404, 234] on select "gather hide slumber migrate" at bounding box center [382, 237] width 58 height 14
select select "migrate"
click at [353, 230] on select "gather hide slumber migrate" at bounding box center [382, 237] width 58 height 14
click at [923, 238] on select "facing accounting challenging constructing" at bounding box center [898, 237] width 65 height 14
select select "facing"
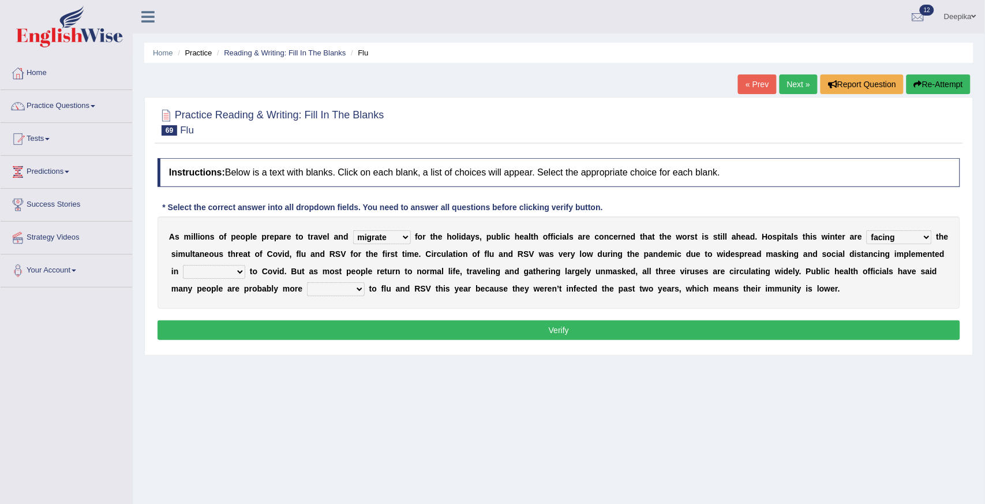
click at [866, 230] on select "facing accounting challenging constructing" at bounding box center [898, 237] width 65 height 14
click at [245, 269] on select "comparison response place order" at bounding box center [214, 272] width 62 height 14
select select "comparison"
click at [237, 265] on select "comparison response place order" at bounding box center [214, 272] width 62 height 14
click at [365, 284] on select "attainable sensible vulnerable accessible" at bounding box center [336, 289] width 58 height 14
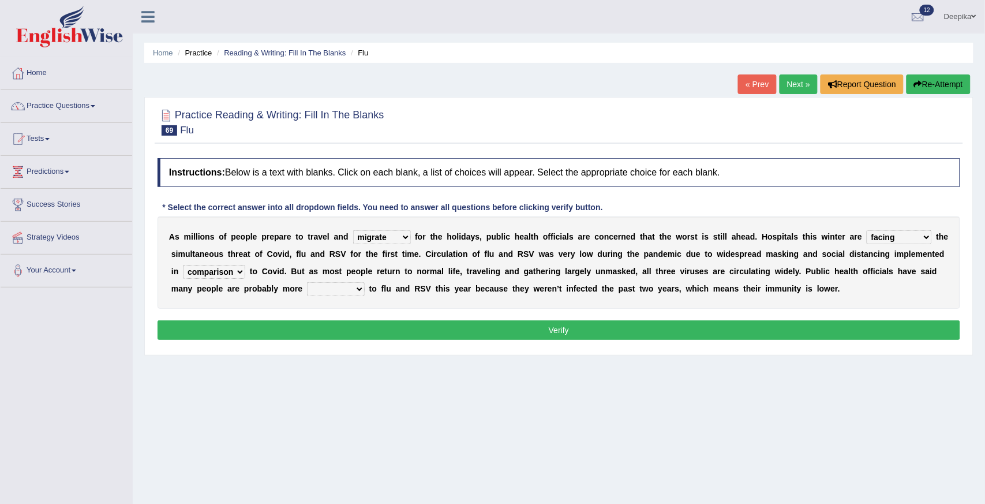
select select "sensible"
click at [350, 282] on select "attainable sensible vulnerable accessible" at bounding box center [336, 289] width 58 height 14
click at [372, 329] on button "Verify" at bounding box center [558, 330] width 802 height 20
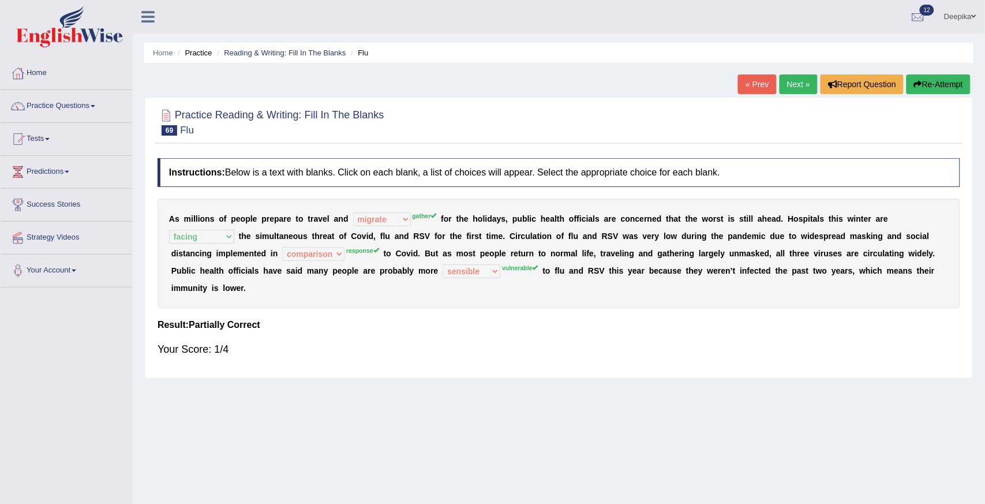
click at [799, 82] on link "Next »" at bounding box center [798, 84] width 38 height 20
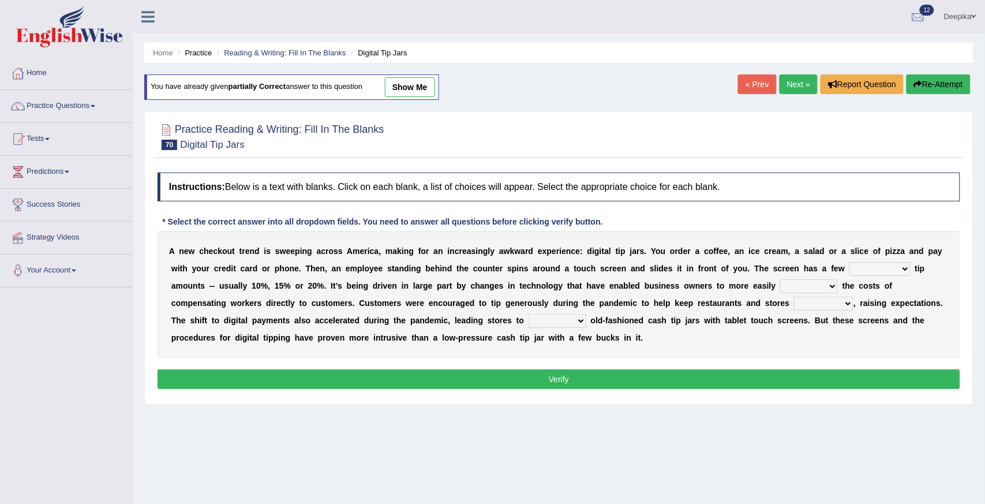
click at [903, 268] on select "suggested combined exceptional rigorous" at bounding box center [879, 269] width 61 height 14
select select "exceptional"
click at [849, 262] on select "suggested combined exceptional rigorous" at bounding box center [879, 269] width 61 height 14
click at [833, 284] on select "abide covet diverge shift" at bounding box center [809, 286] width 58 height 14
select select "diverge"
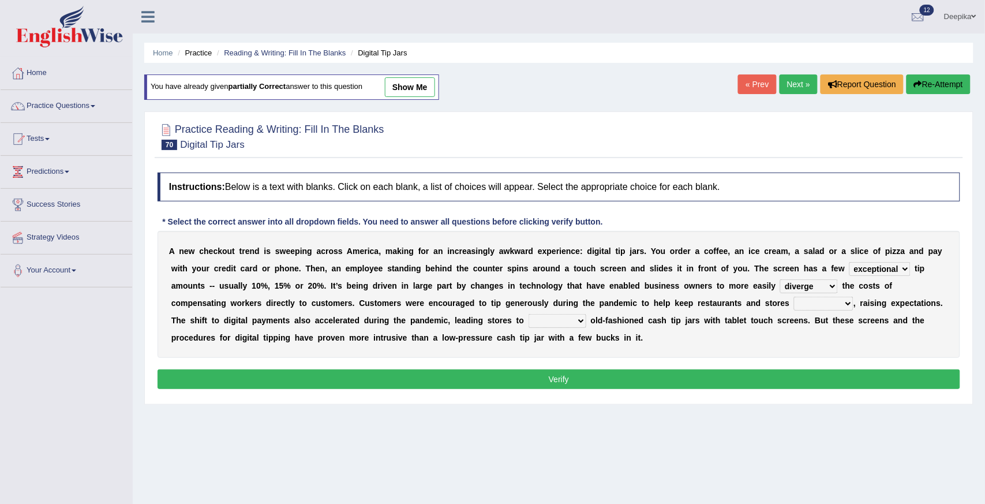
click at [780, 279] on select "abide covet diverge shift" at bounding box center [809, 286] width 58 height 14
click at [846, 303] on select "afloat overlapped affable concise" at bounding box center [823, 303] width 59 height 14
select select "concise"
click at [794, 296] on select "afloat overlapped affable concise" at bounding box center [823, 303] width 59 height 14
click at [579, 321] on select "replace exchange occupy retrieve" at bounding box center [557, 321] width 58 height 14
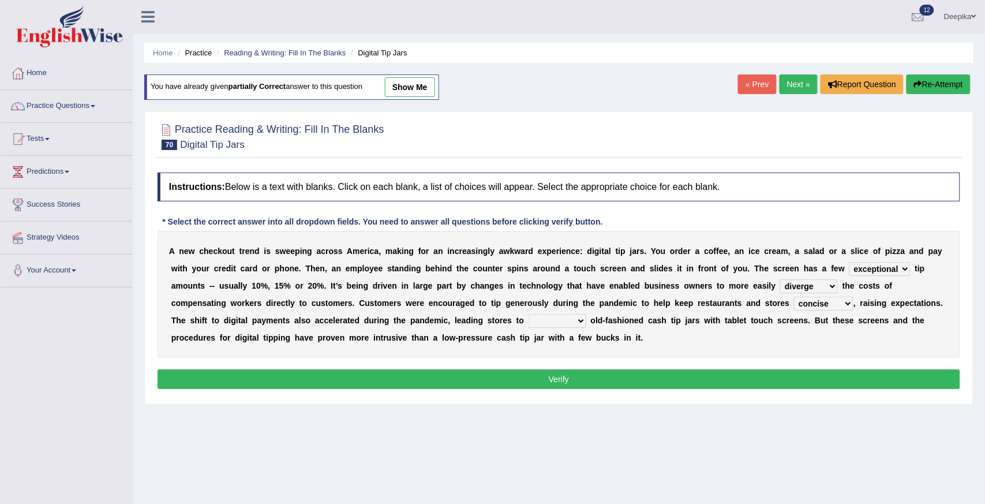
click at [528, 314] on select "replace exchange occupy retrieve" at bounding box center [557, 321] width 58 height 14
click at [578, 320] on select "replace exchange occupy retrieve" at bounding box center [557, 321] width 58 height 14
select select "exchange"
click at [528, 314] on select "replace exchange occupy retrieve" at bounding box center [557, 321] width 58 height 14
click at [572, 376] on button "Verify" at bounding box center [558, 379] width 802 height 20
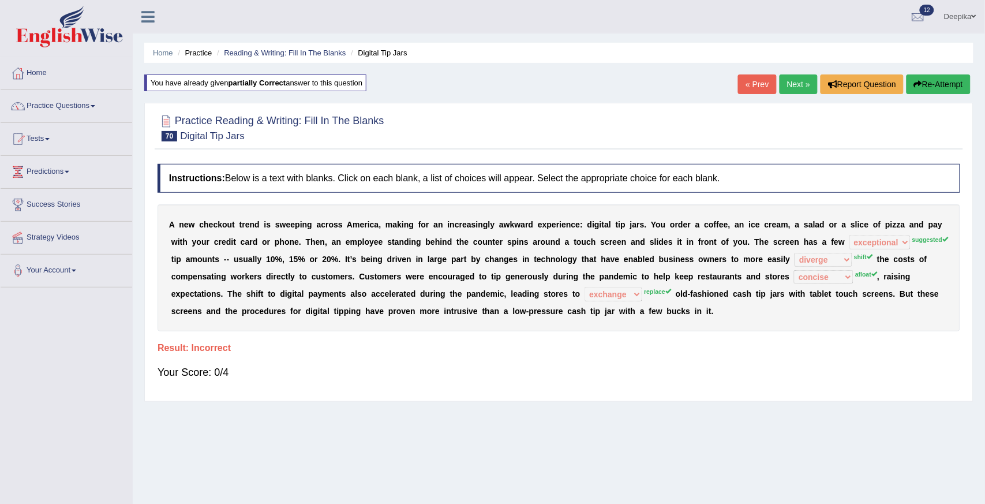
click at [793, 84] on link "Next »" at bounding box center [798, 84] width 38 height 20
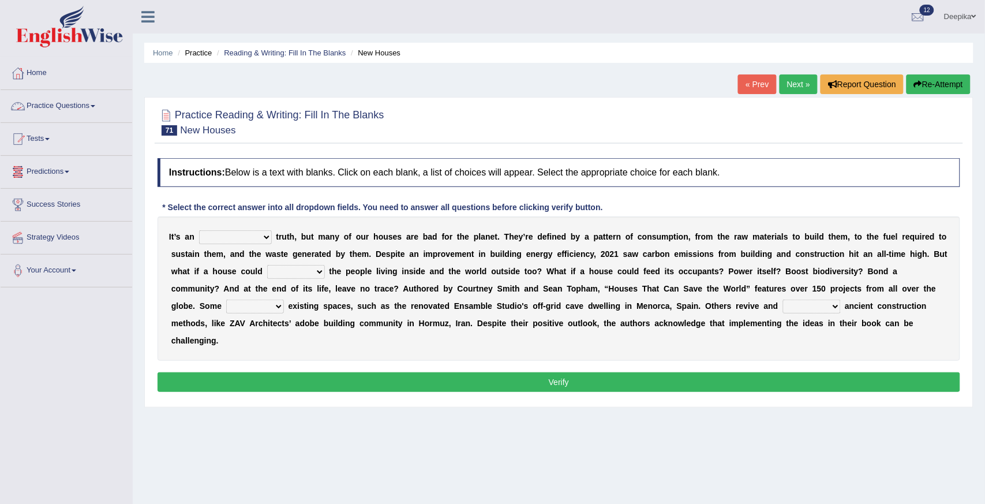
click at [95, 106] on span at bounding box center [93, 106] width 5 height 2
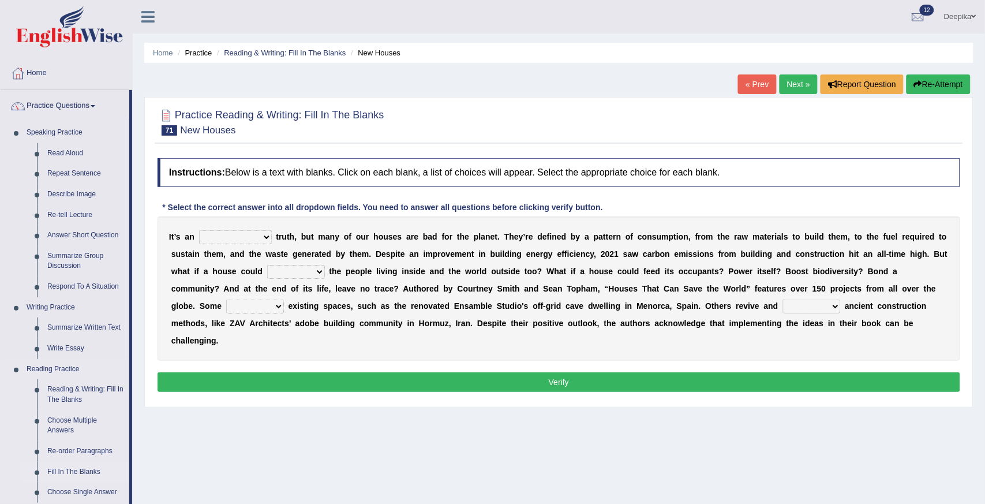
click at [72, 469] on link "Fill In The Blanks" at bounding box center [85, 471] width 87 height 21
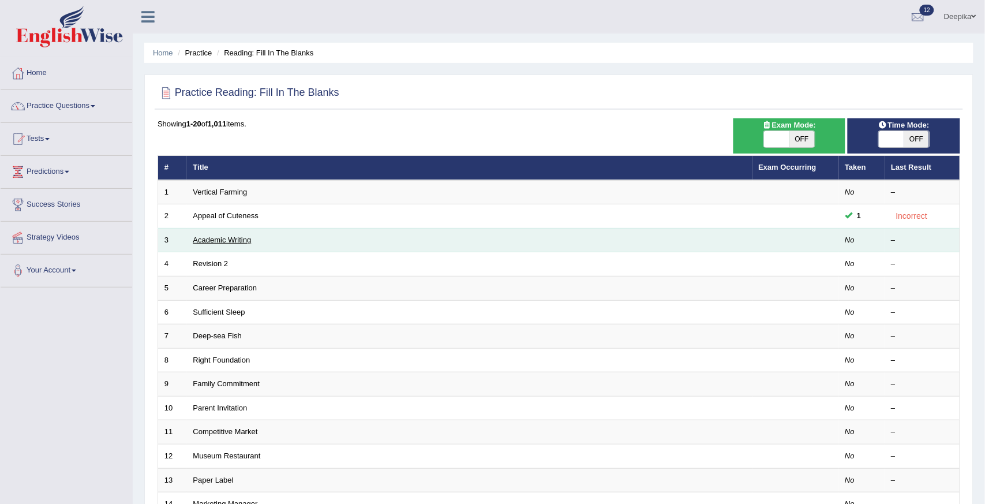
click at [220, 238] on link "Academic Writing" at bounding box center [222, 239] width 58 height 9
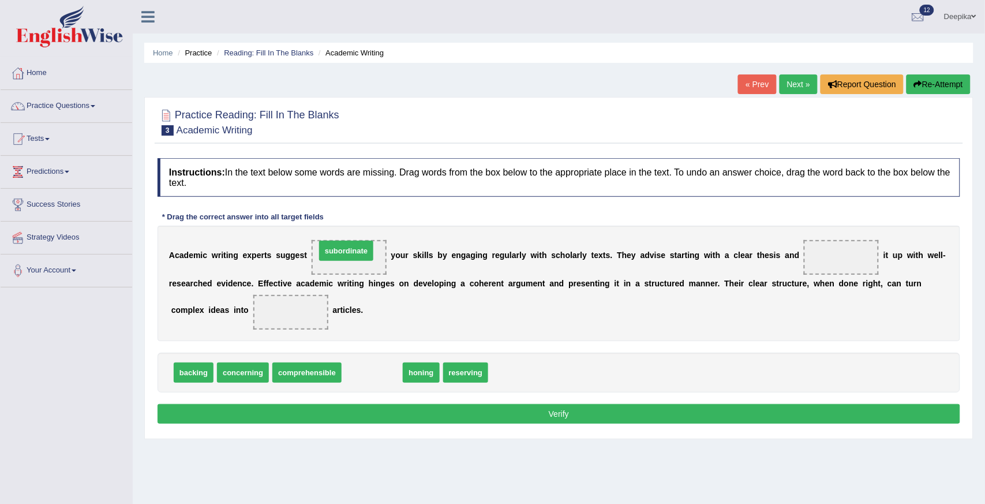
drag, startPoint x: 375, startPoint y: 366, endPoint x: 349, endPoint y: 245, distance: 124.4
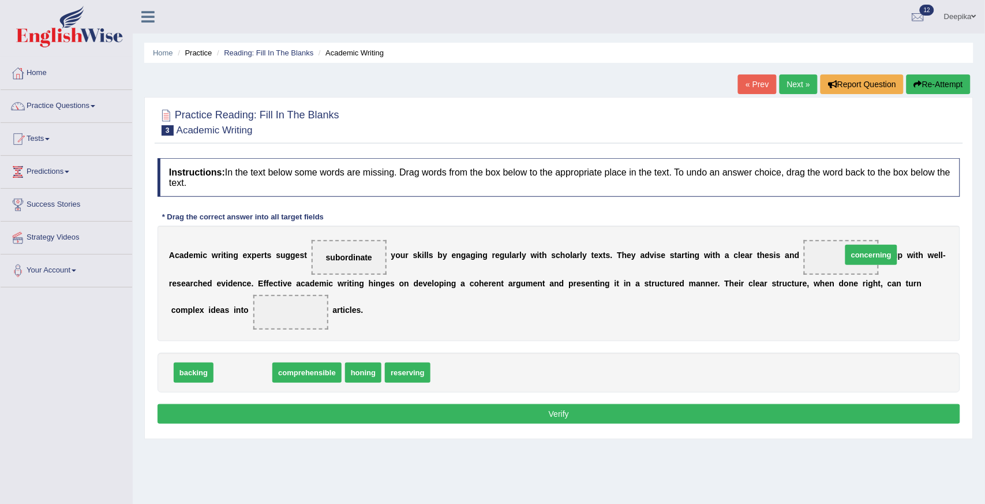
drag, startPoint x: 263, startPoint y: 368, endPoint x: 891, endPoint y: 250, distance: 639.0
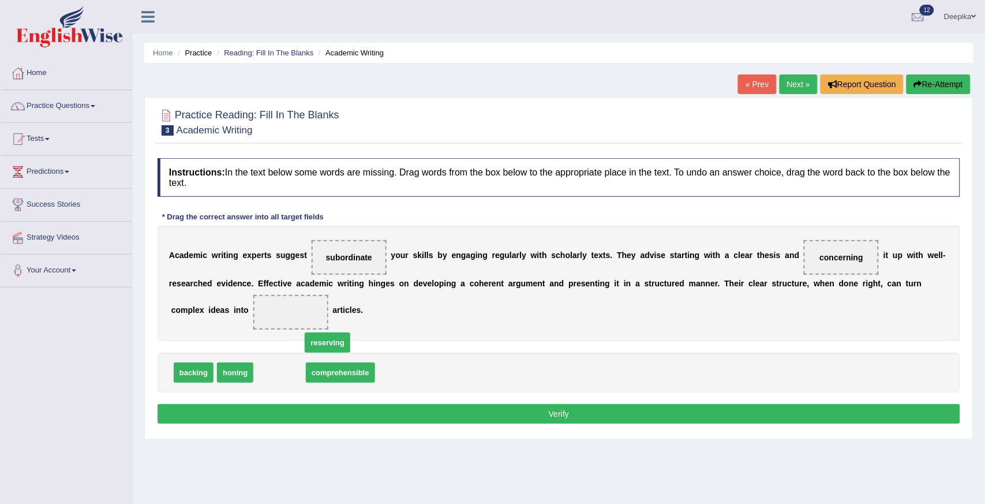
drag, startPoint x: 258, startPoint y: 368, endPoint x: 252, endPoint y: 384, distance: 17.1
drag, startPoint x: 277, startPoint y: 370, endPoint x: 307, endPoint y: 285, distance: 90.3
click at [299, 411] on button "Verify" at bounding box center [558, 414] width 802 height 20
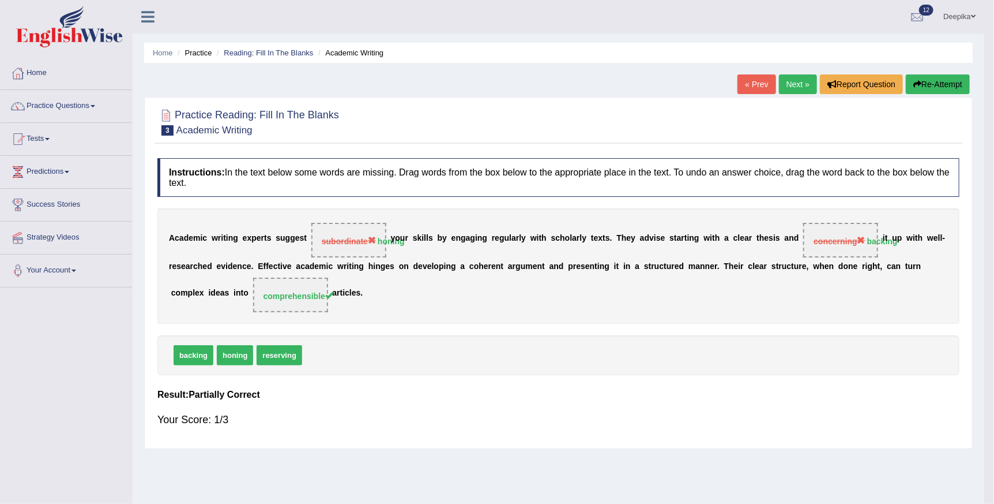
click at [299, 411] on div "Home Practice Reading: Fill In The Blanks Academic Writing « Prev Next » Report…" at bounding box center [559, 288] width 852 height 577
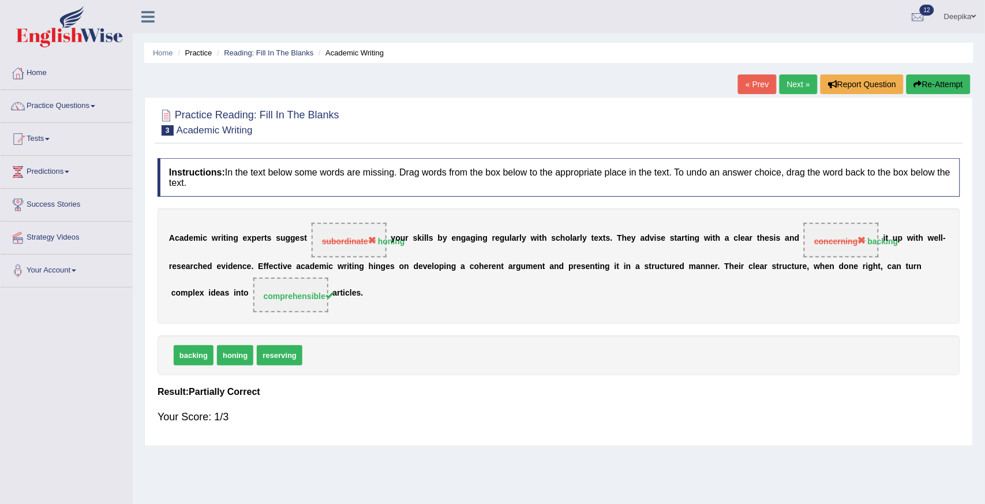
click at [93, 107] on link "Practice Questions" at bounding box center [67, 104] width 132 height 29
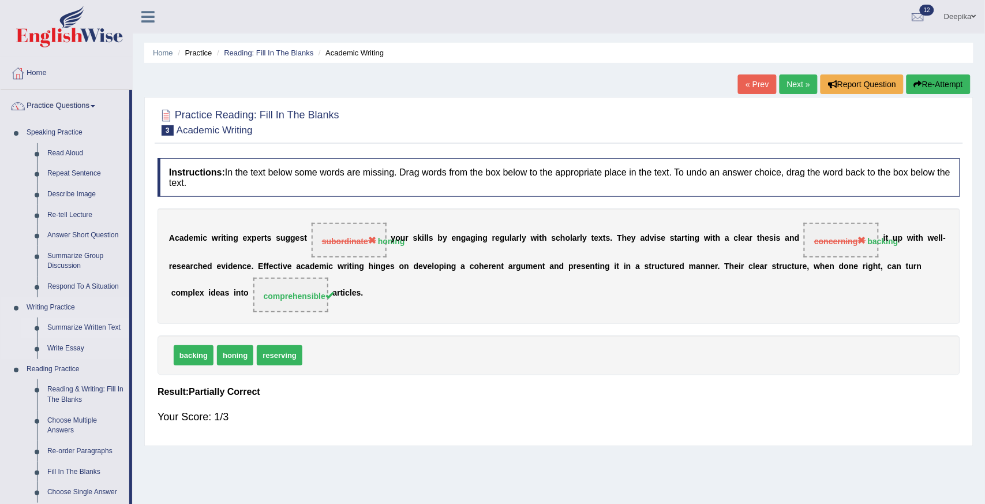
click at [77, 325] on link "Summarize Written Text" at bounding box center [85, 327] width 87 height 21
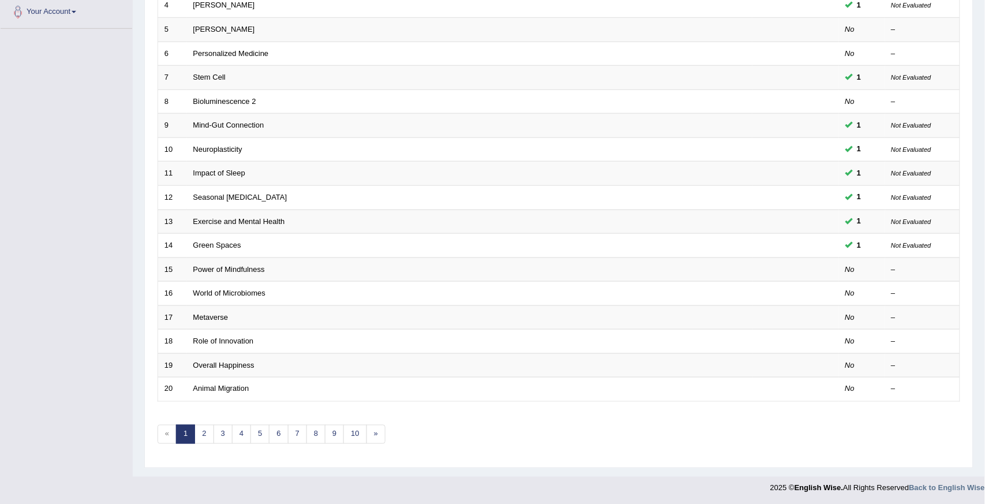
scroll to position [260, 0]
click at [241, 430] on link "4" at bounding box center [241, 432] width 19 height 19
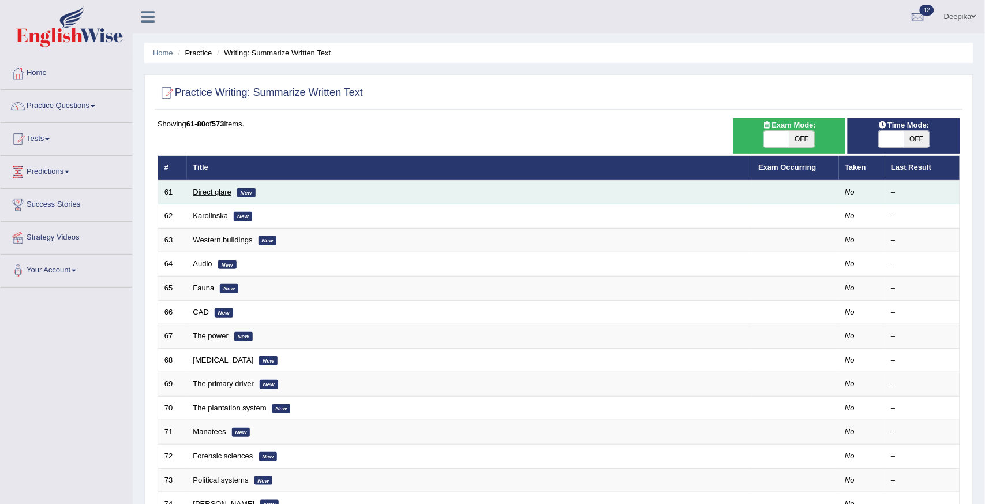
click at [208, 191] on link "Direct glare" at bounding box center [212, 191] width 38 height 9
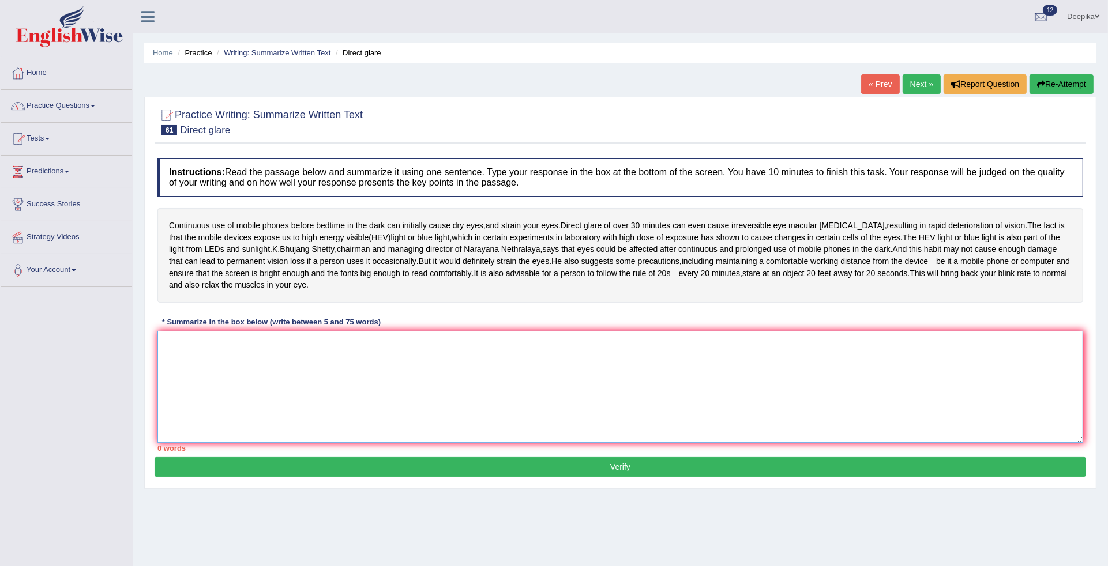
click at [167, 382] on textarea at bounding box center [620, 387] width 926 height 112
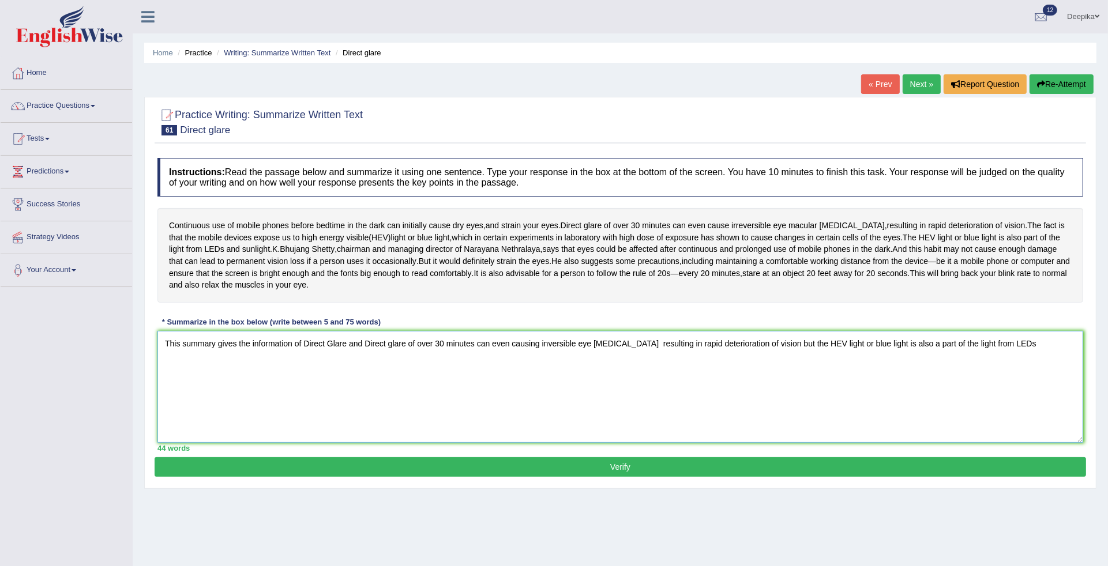
click at [167, 382] on textarea "This summary gives the information of Direct Glare and Direct glare of over 30 …" at bounding box center [620, 387] width 926 height 112
click at [984, 365] on textarea "This summary gives the information of Direct Glare and Direct glare of over 30 …" at bounding box center [620, 387] width 926 height 112
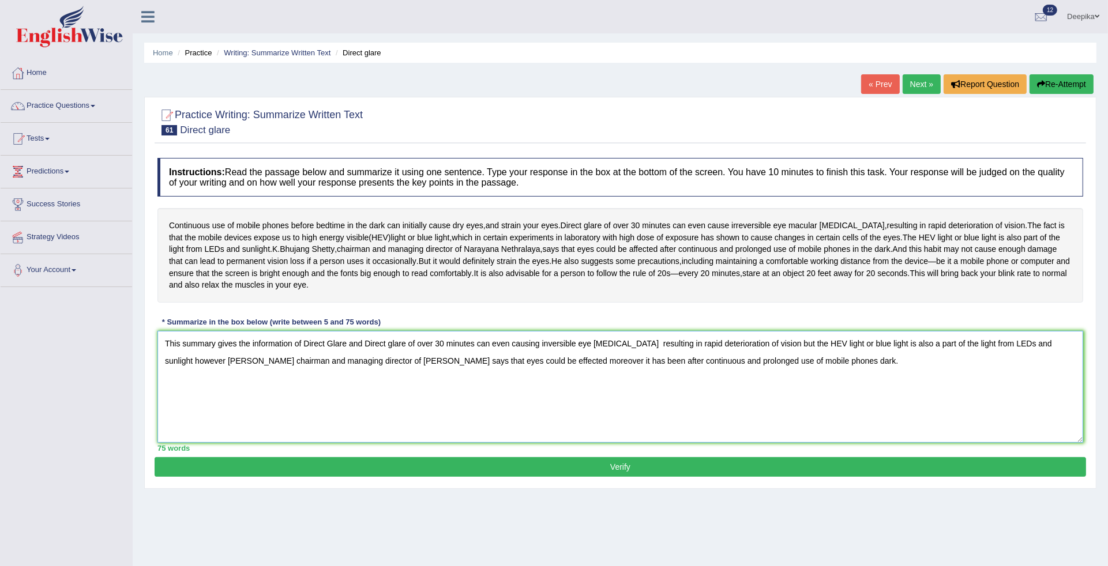
type textarea "This summary gives the information of Direct Glare and Direct glare of over 30 …"
click at [984, 477] on button "Verify" at bounding box center [620, 467] width 931 height 20
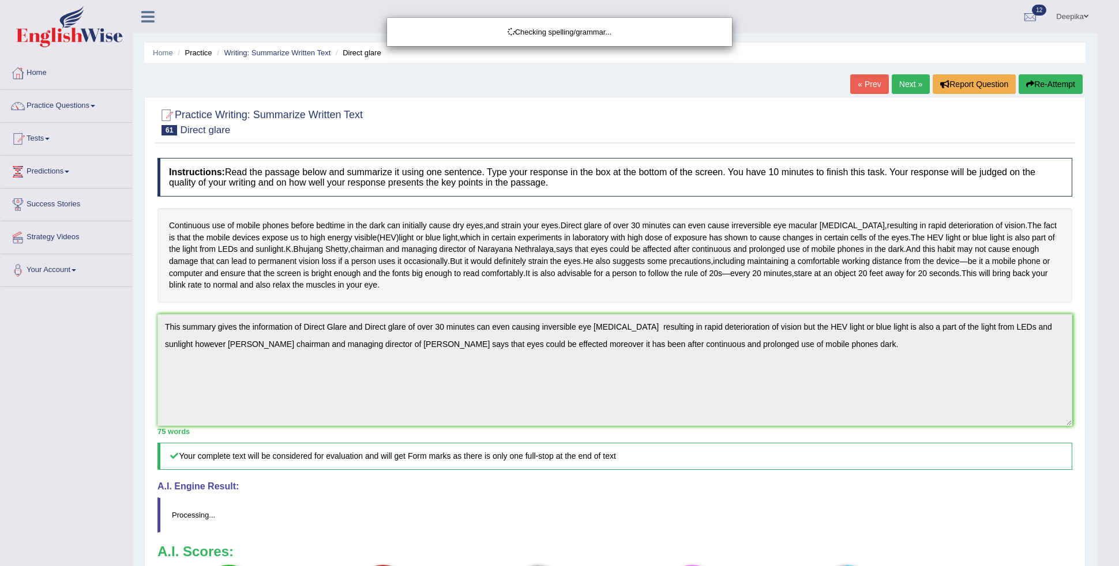
click at [984, 503] on body "Toggle navigation Home Practice Questions Speaking Practice Read Aloud Repeat S…" at bounding box center [559, 283] width 1119 height 566
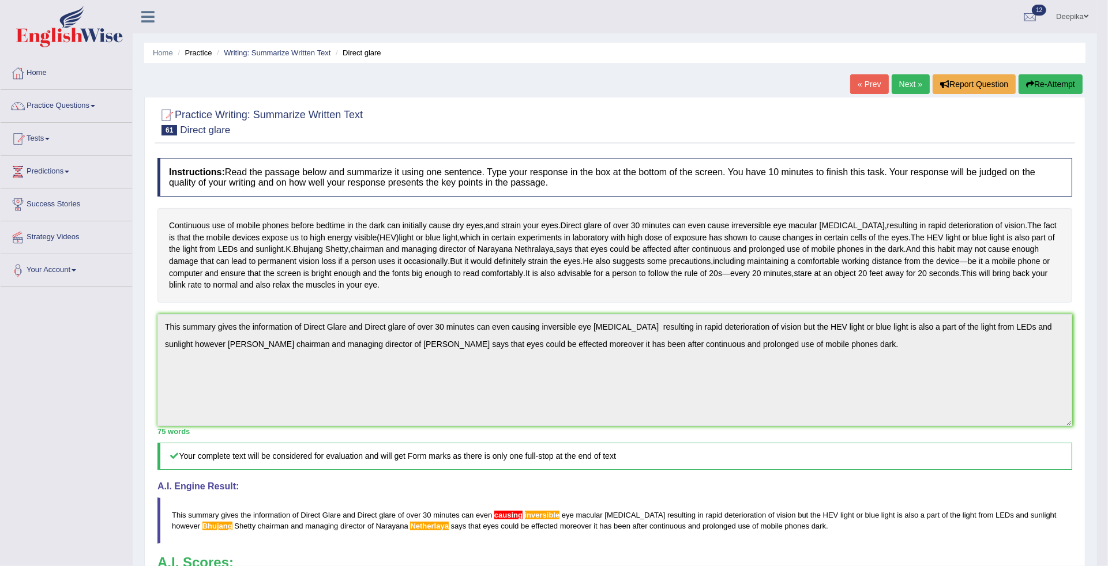
click at [984, 503] on html "Toggle navigation Home Practice Questions Speaking Practice Read Aloud Repeat S…" at bounding box center [554, 283] width 1108 height 566
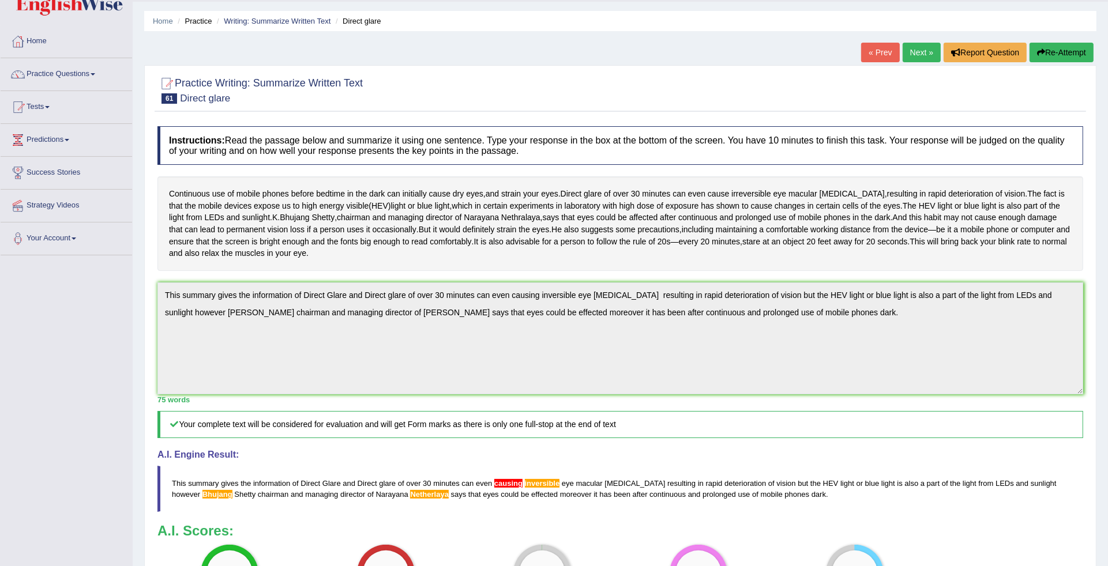
scroll to position [14, 0]
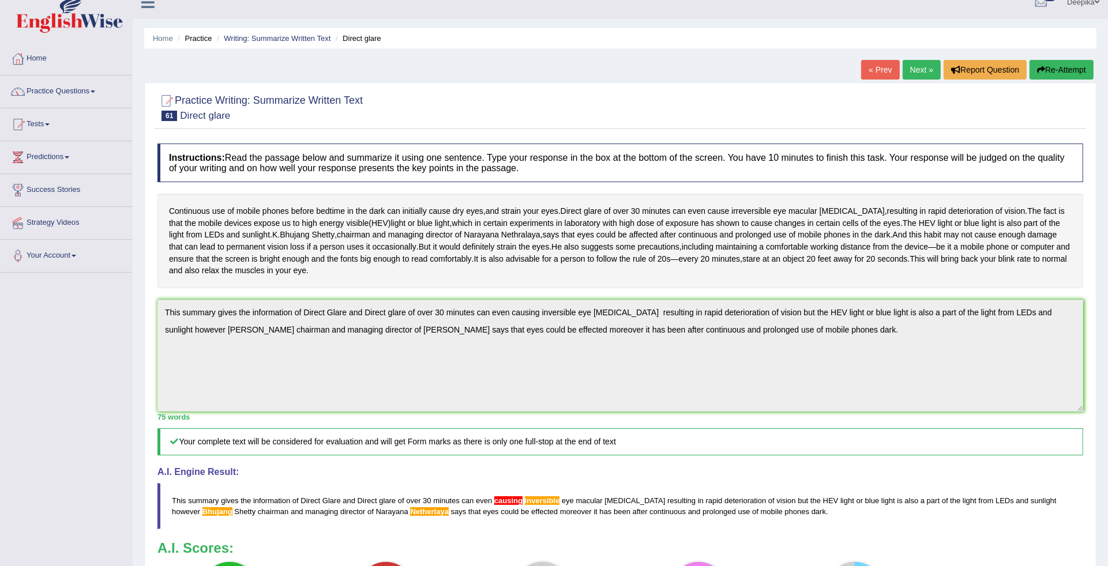
click at [904, 70] on link "Next »" at bounding box center [922, 70] width 38 height 20
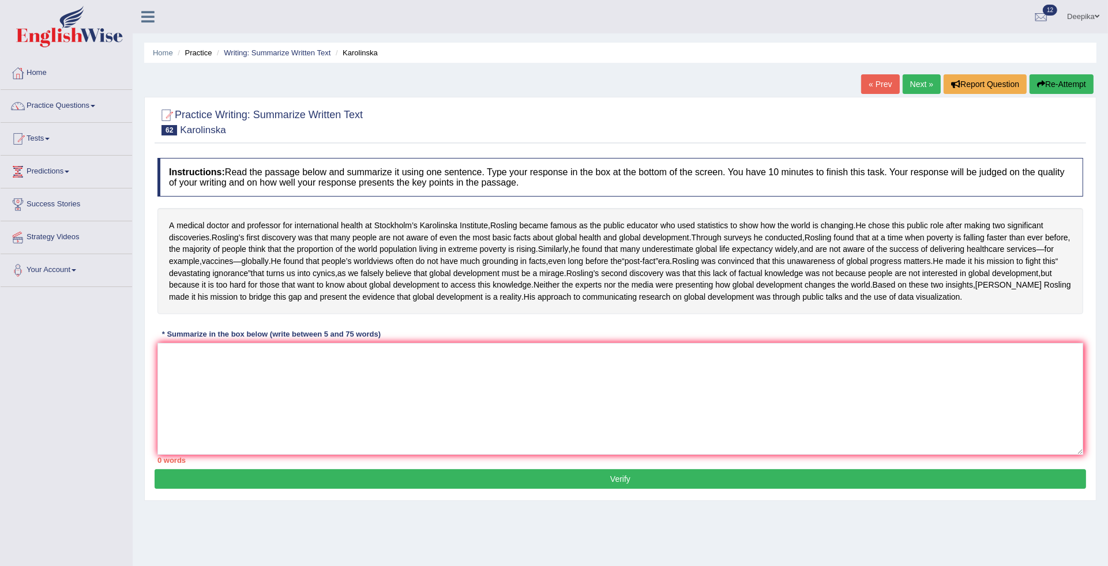
click at [96, 104] on link "Practice Questions" at bounding box center [67, 104] width 132 height 29
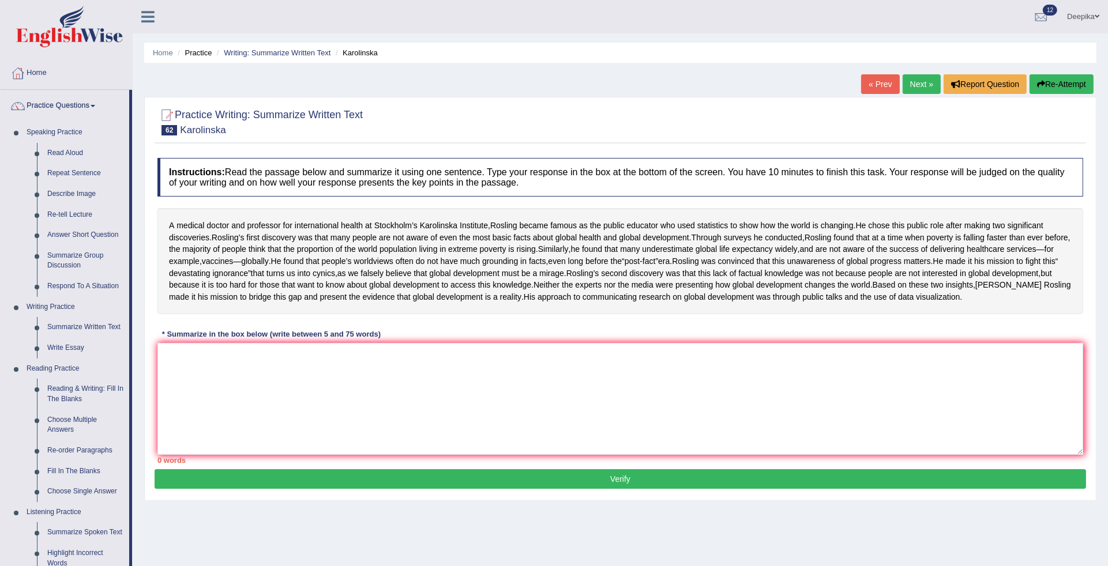
click at [93, 108] on link "Practice Questions" at bounding box center [65, 104] width 129 height 29
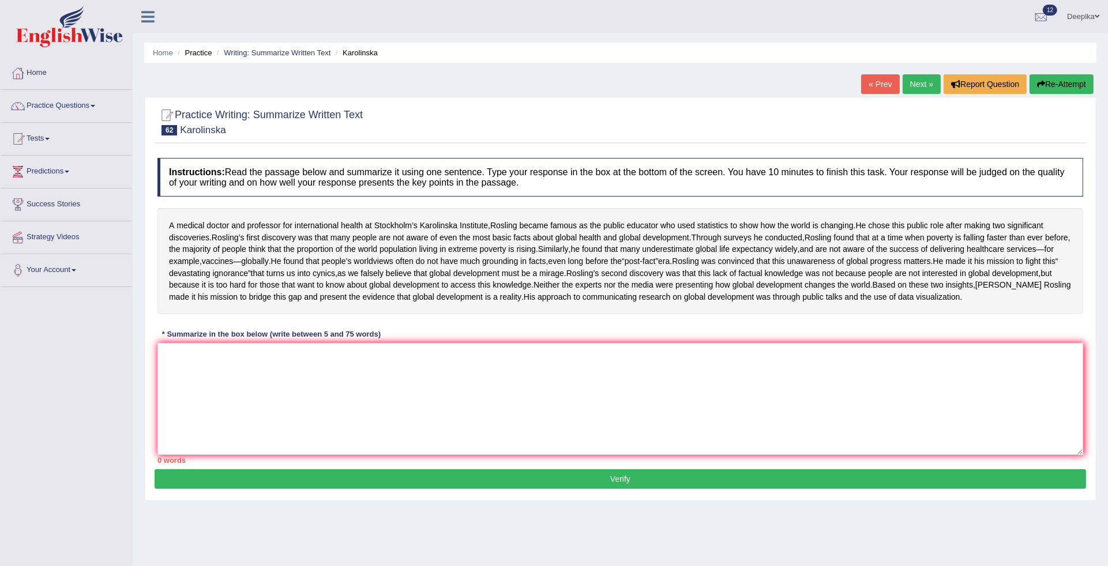
click at [50, 142] on link "Tests" at bounding box center [67, 137] width 132 height 29
click at [40, 188] on link "Take Mock Test" at bounding box center [75, 186] width 108 height 21
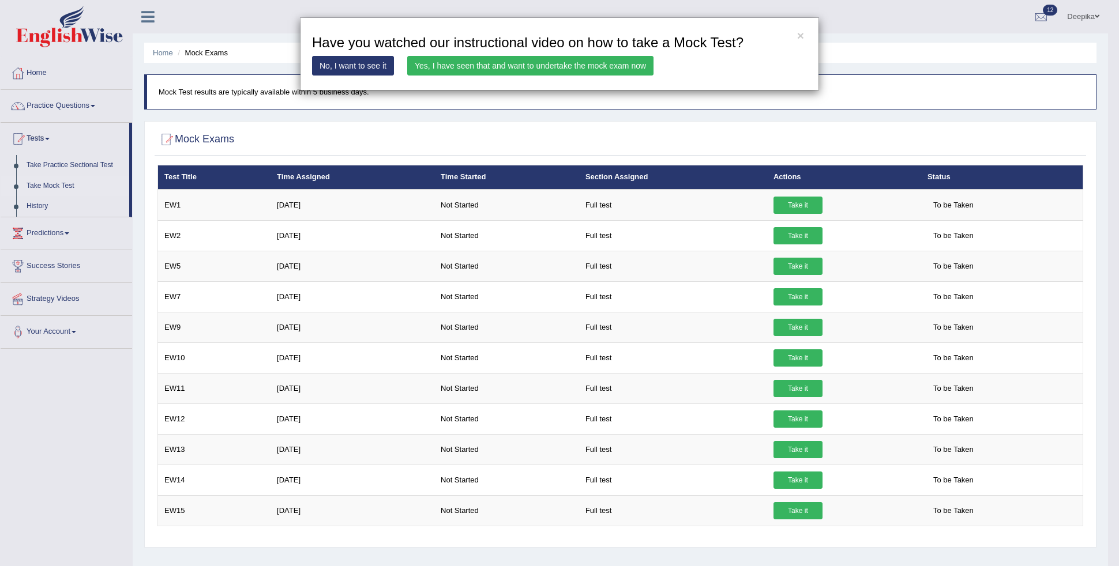
click at [523, 67] on link "Yes, I have seen that and want to undertake the mock exam now" at bounding box center [530, 66] width 246 height 20
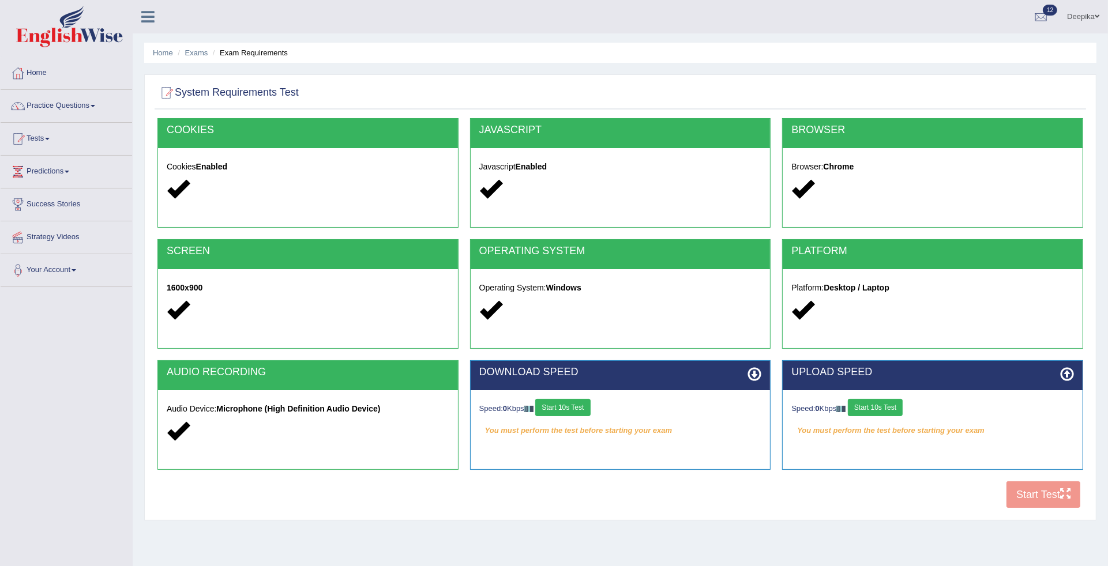
click at [566, 408] on button "Start 10s Test" at bounding box center [562, 407] width 55 height 17
click at [573, 407] on button "Start 10s Test" at bounding box center [571, 407] width 55 height 17
click at [884, 411] on button "Start 10s Test" at bounding box center [875, 407] width 55 height 17
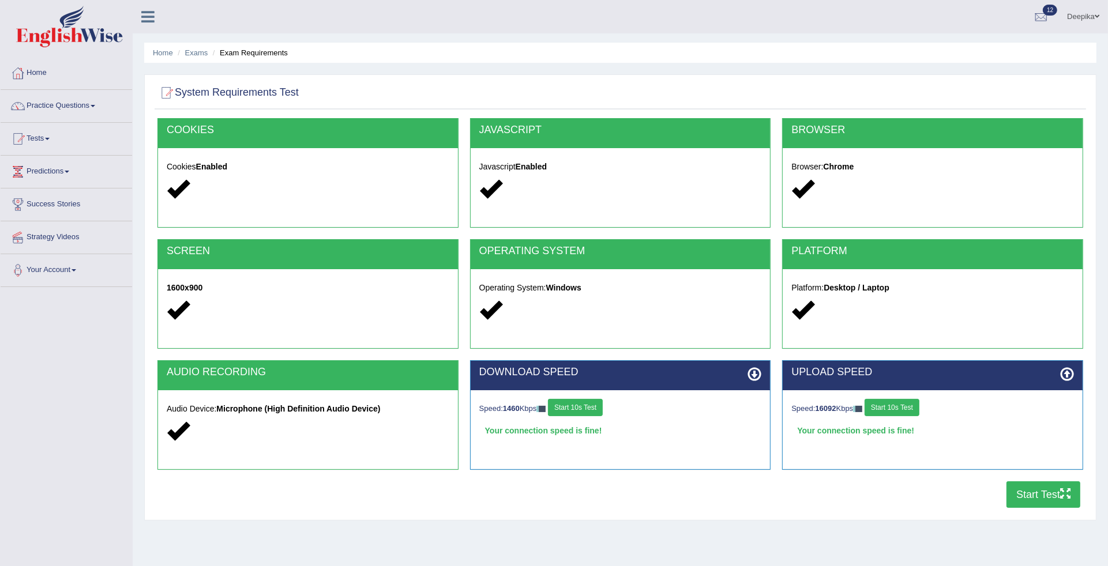
click at [1023, 491] on button "Start Test" at bounding box center [1043, 495] width 74 height 27
